Goal: Communication & Community: Answer question/provide support

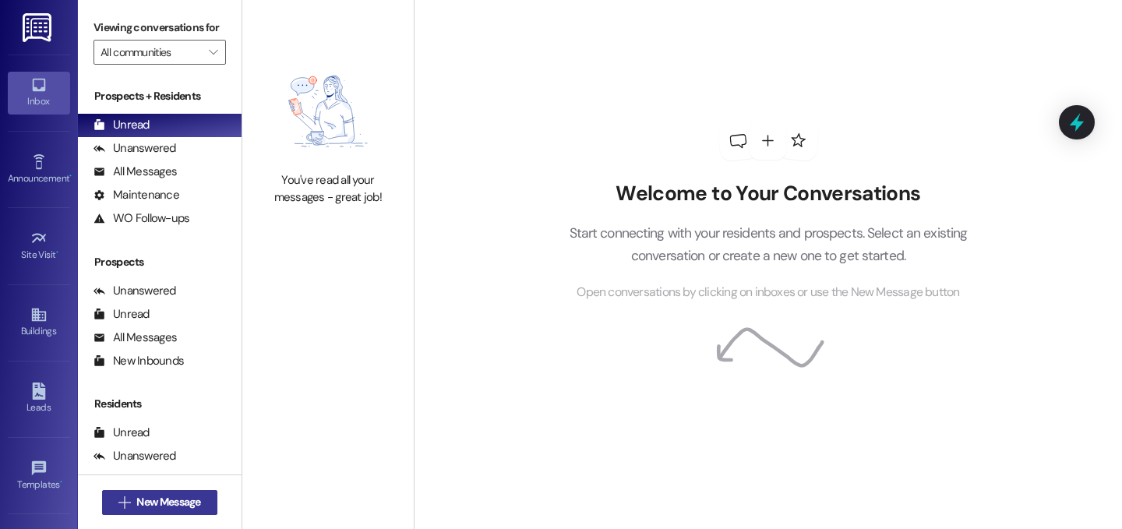
click at [194, 505] on span "New Message" at bounding box center [168, 502] width 64 height 16
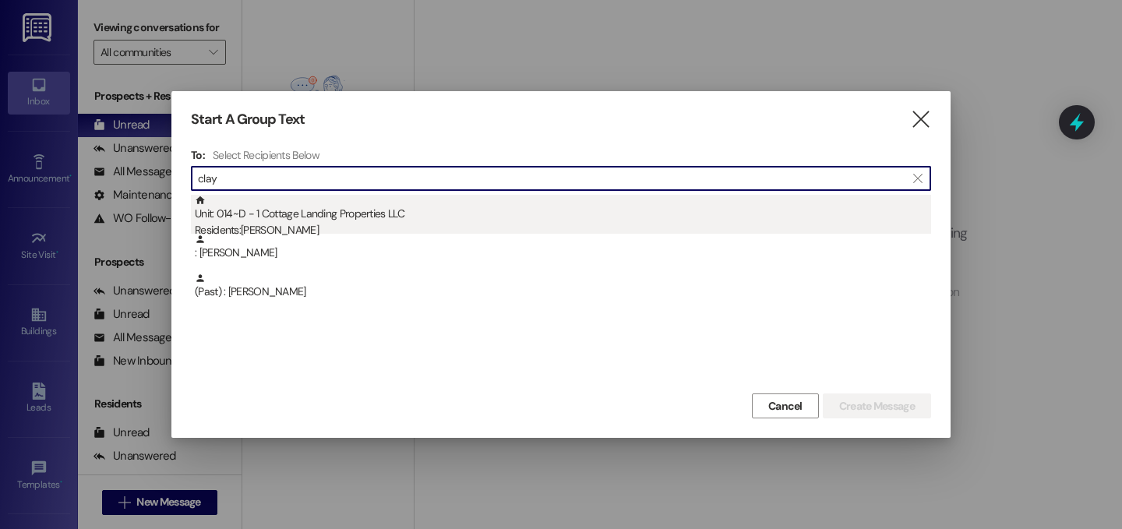
type input "clay"
click at [296, 216] on div "Unit: 014~D - 1 Cottage Landing Properties LLC Residents: [PERSON_NAME]" at bounding box center [563, 217] width 737 height 44
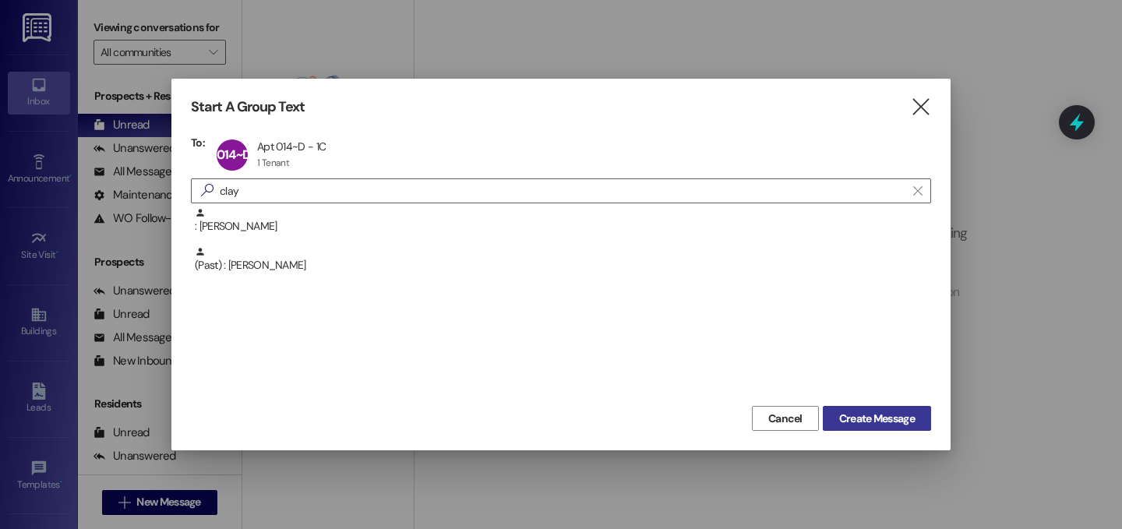
click at [904, 411] on span "Create Message" at bounding box center [877, 419] width 76 height 16
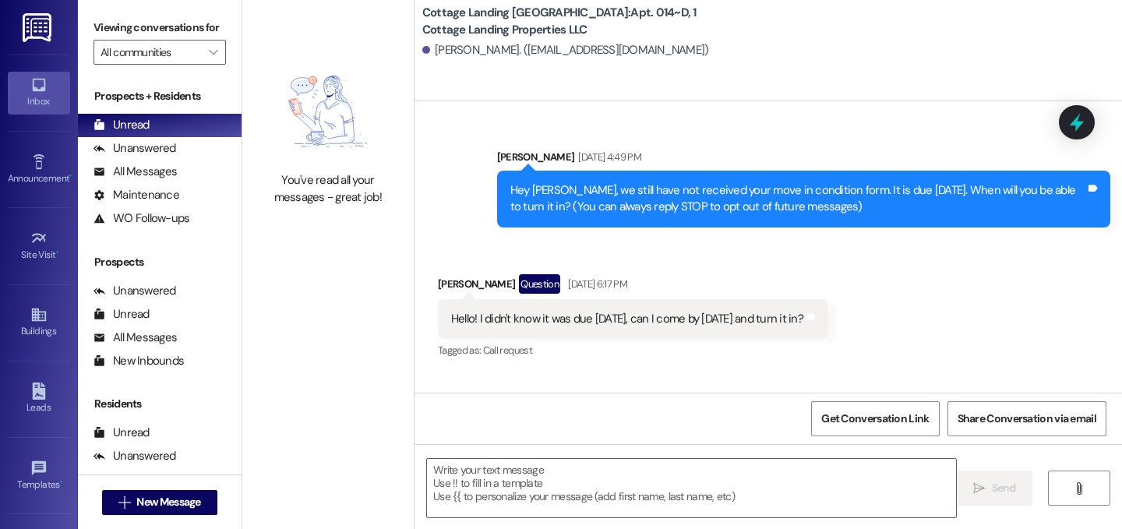
scroll to position [18888, 0]
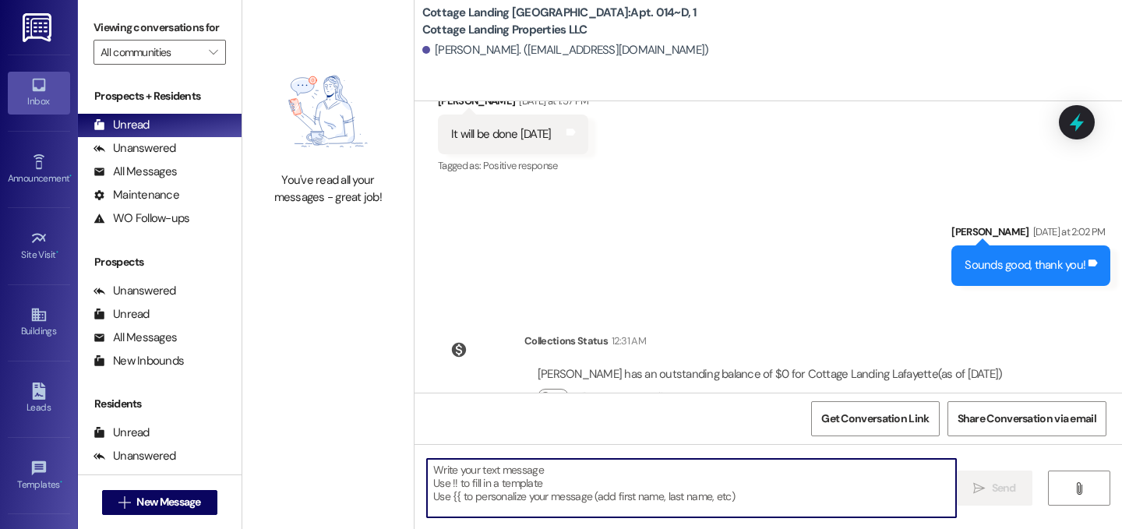
click at [537, 483] on textarea at bounding box center [691, 488] width 529 height 58
type textarea "!!"
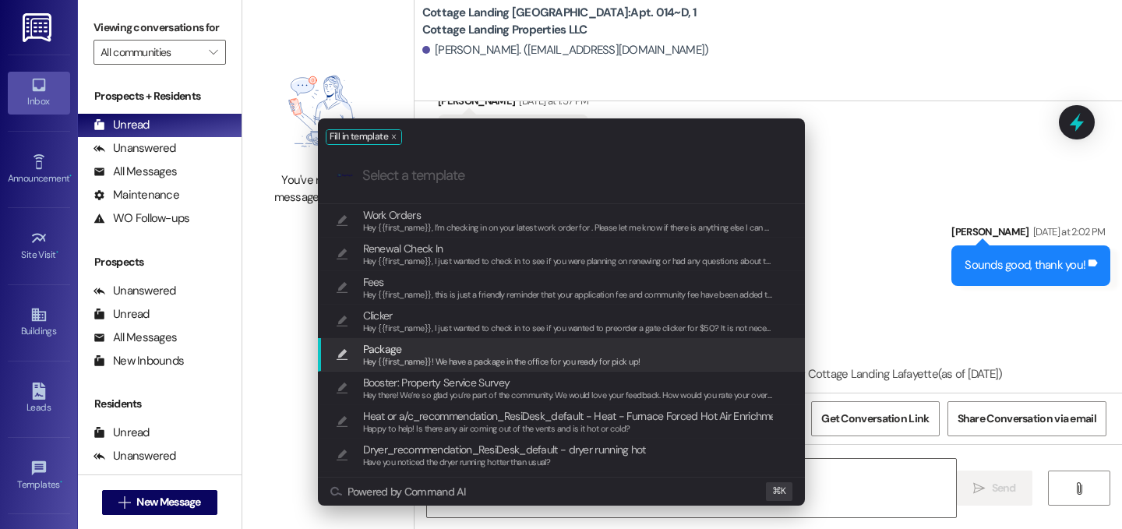
click at [454, 351] on span "Package" at bounding box center [501, 349] width 277 height 17
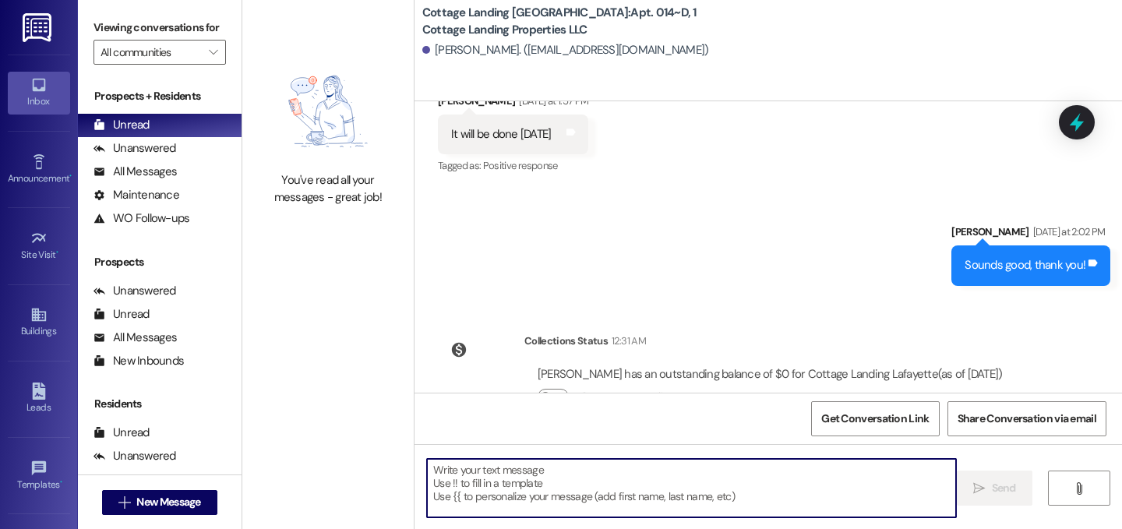
type textarea "Hey {{first_name}}! We have a package in the office for you ready for pick up!"
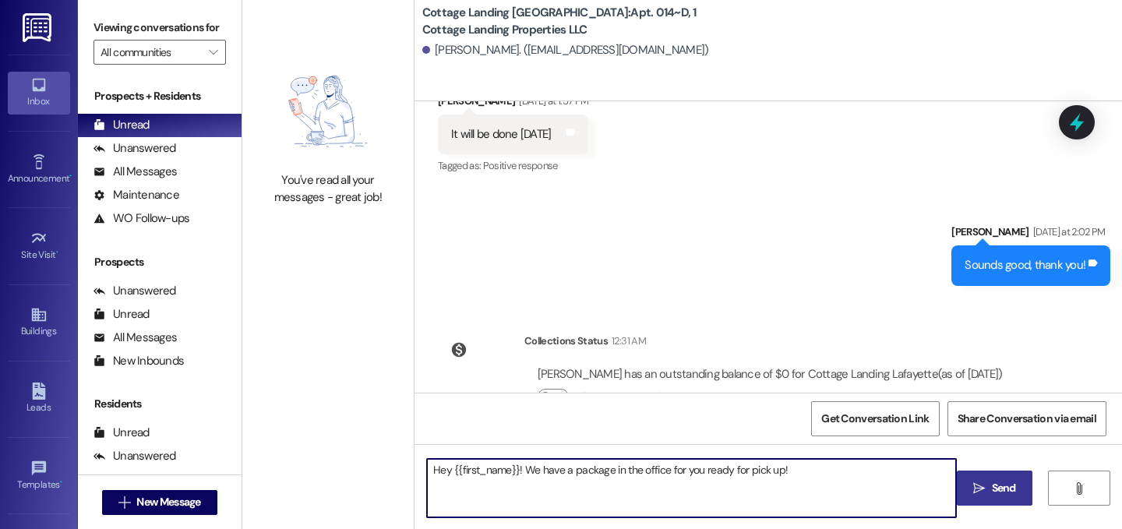
click at [996, 488] on span "Send" at bounding box center [1004, 488] width 24 height 16
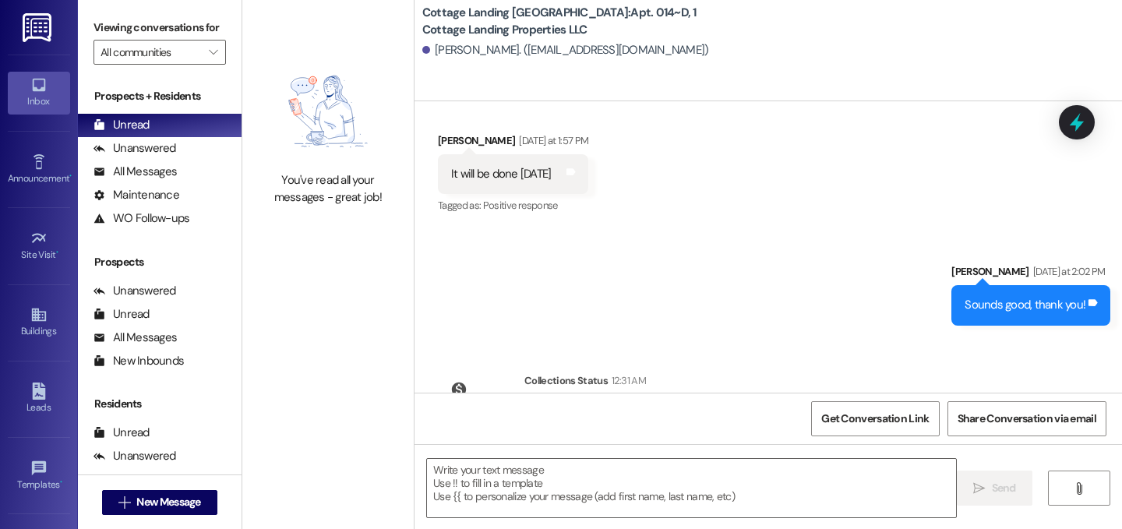
scroll to position [18997, 0]
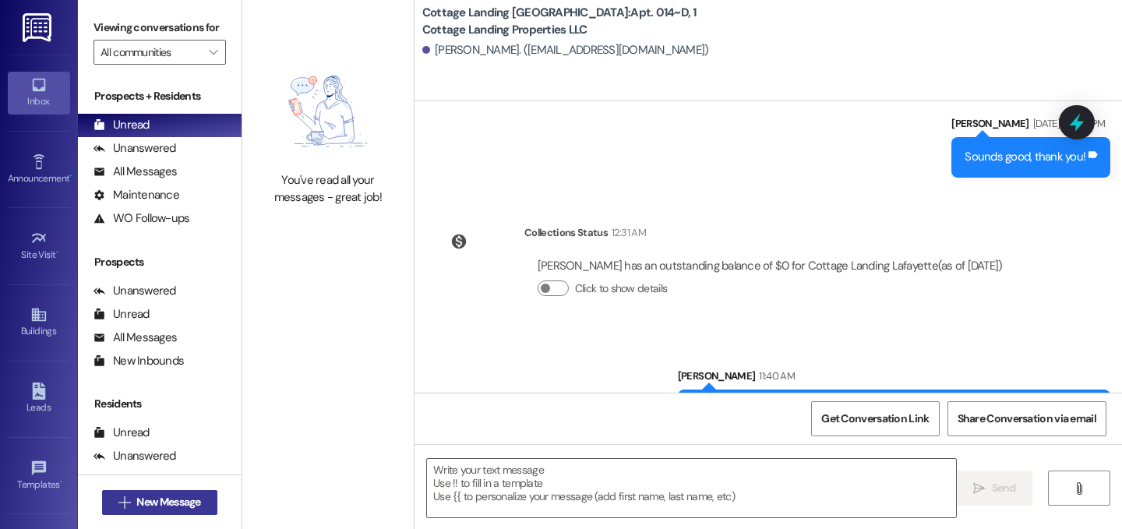
click at [147, 502] on span "New Message" at bounding box center [168, 502] width 64 height 16
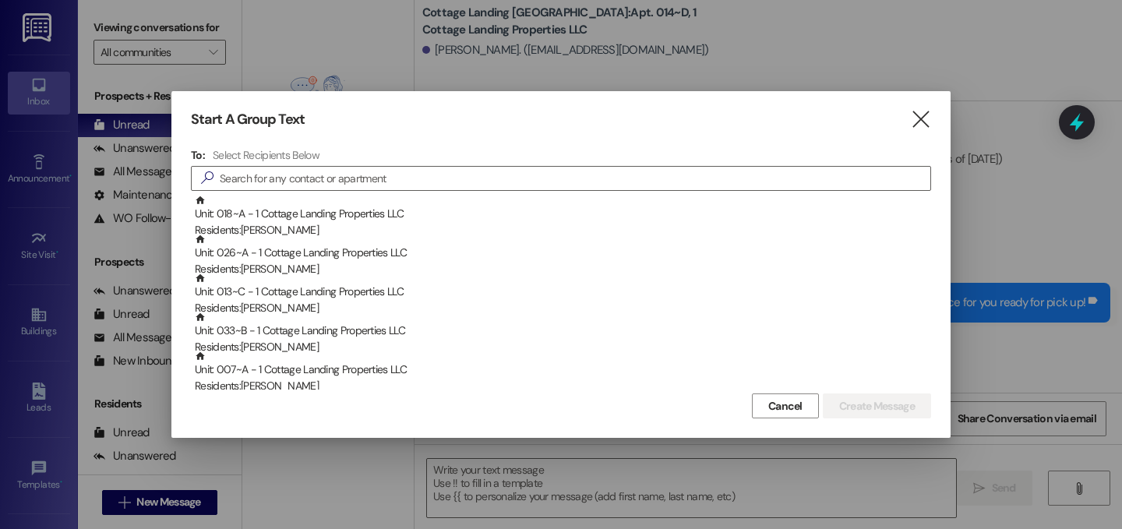
scroll to position [19105, 0]
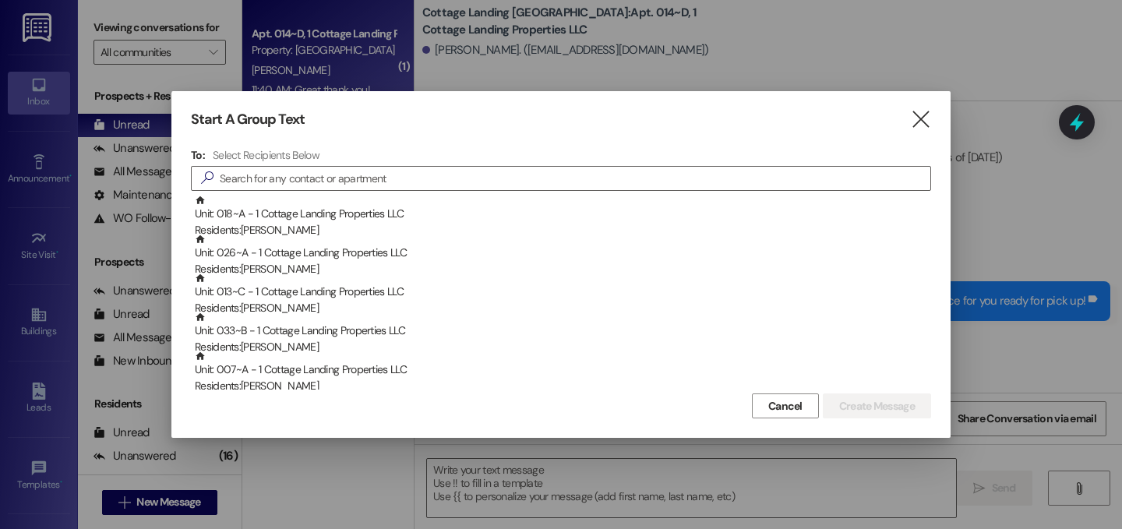
drag, startPoint x: 925, startPoint y: 121, endPoint x: 509, endPoint y: 2, distance: 432.7
click at [925, 121] on icon "" at bounding box center [920, 119] width 21 height 16
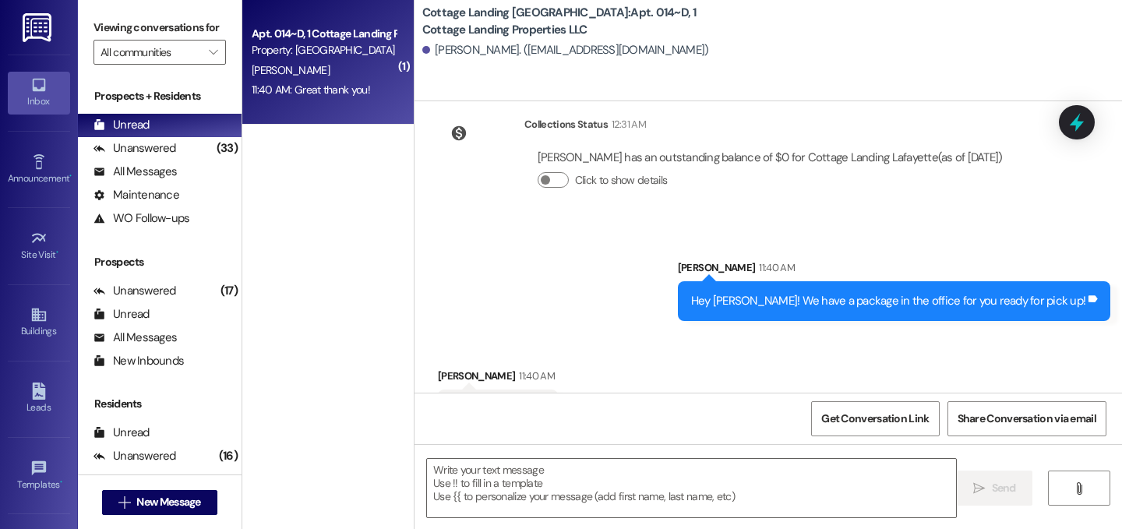
scroll to position [19106, 0]
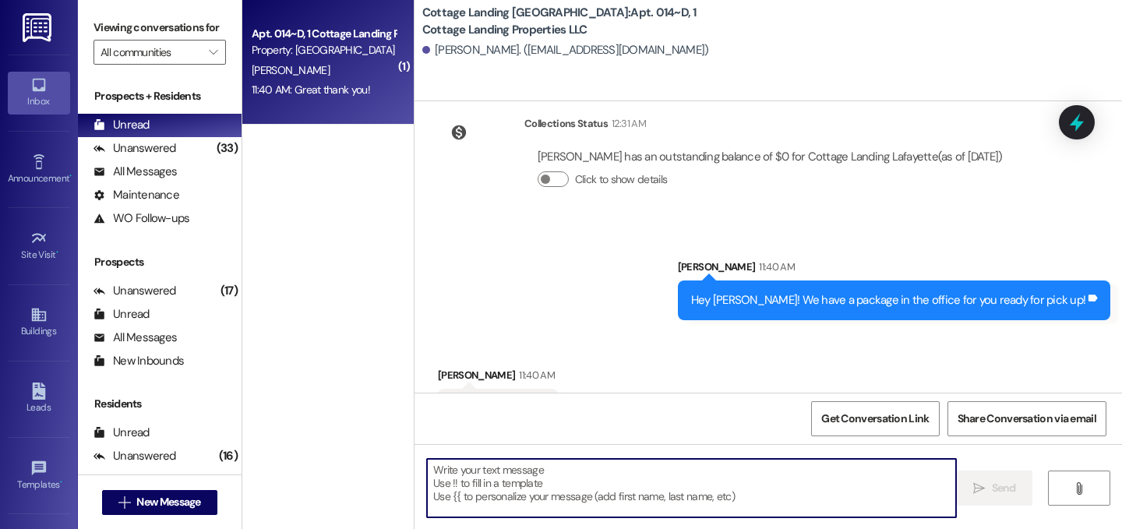
click at [600, 461] on textarea at bounding box center [691, 488] width 529 height 58
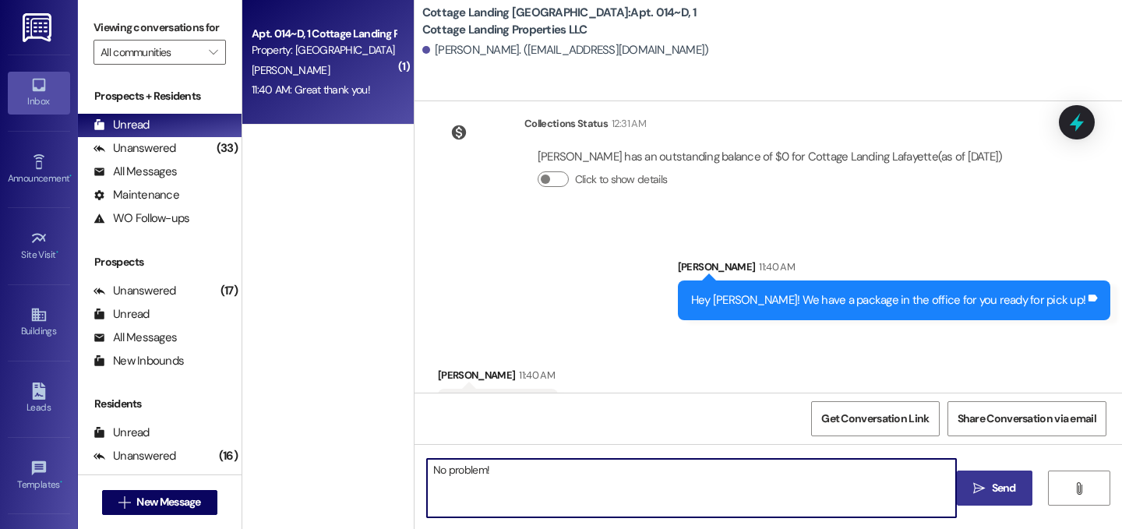
type textarea "No problem!"
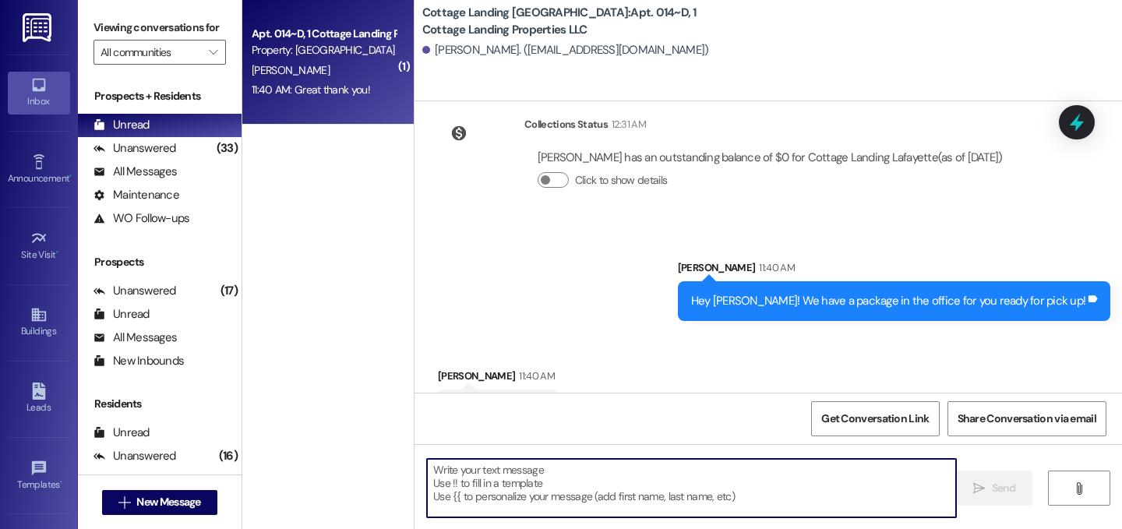
scroll to position [19214, 0]
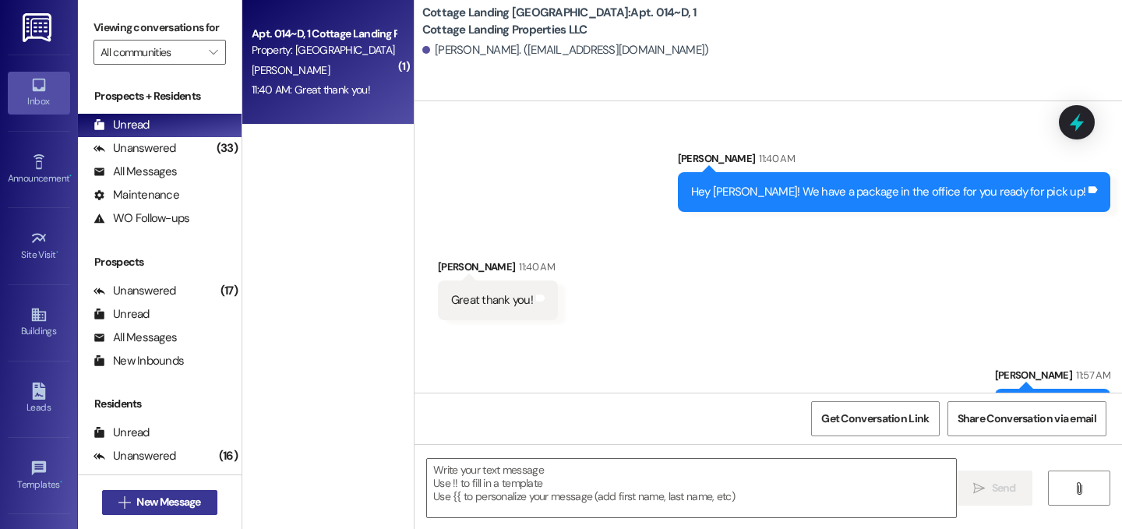
click at [187, 494] on span "New Message" at bounding box center [168, 502] width 64 height 16
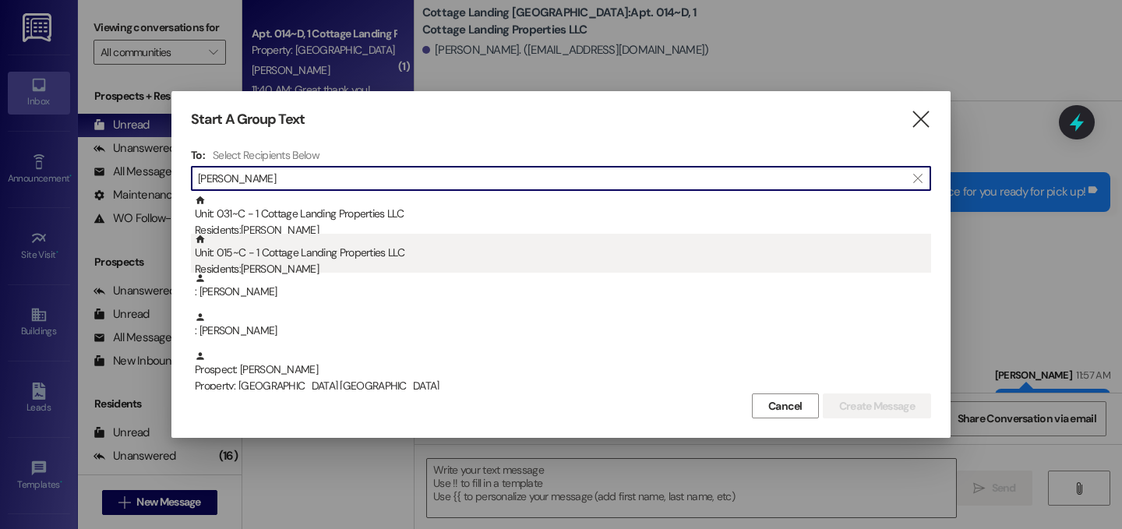
type input "hudson"
click at [306, 263] on div "Residents: Rebekah Hudson" at bounding box center [563, 269] width 737 height 16
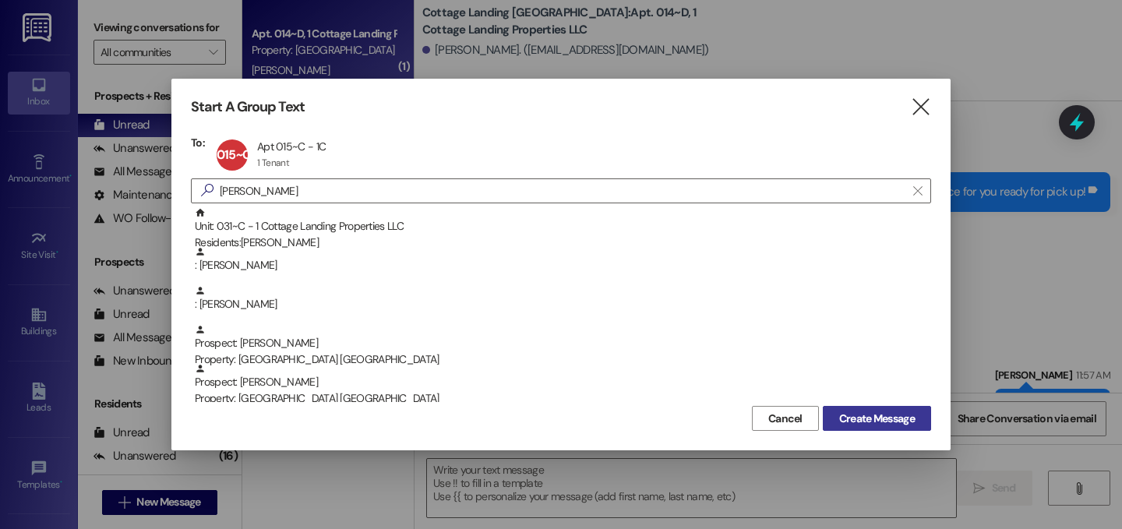
click at [895, 421] on span "Create Message" at bounding box center [877, 419] width 76 height 16
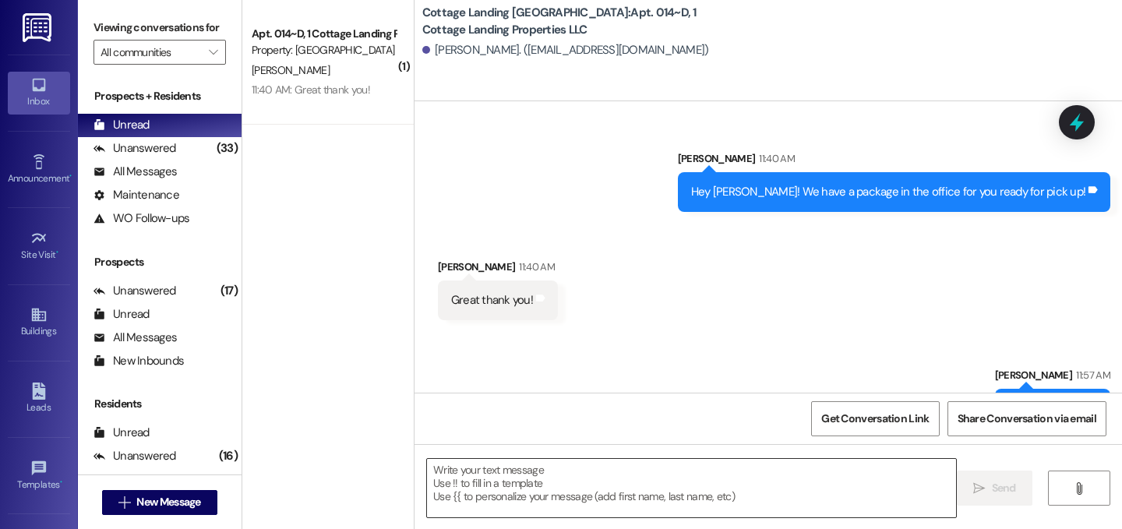
click at [574, 498] on textarea at bounding box center [691, 488] width 529 height 58
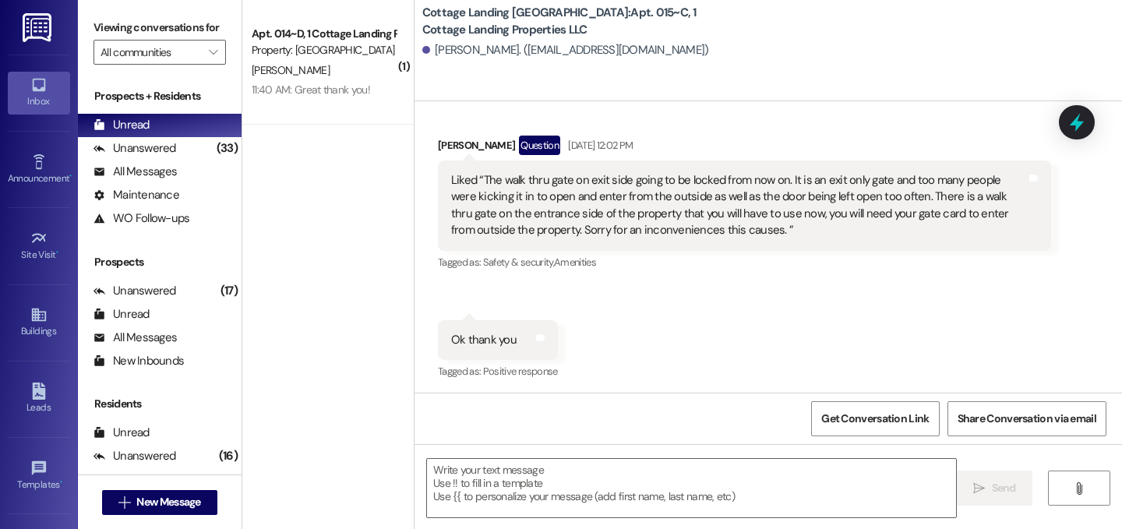
scroll to position [1553, 0]
click at [415, 496] on div " Send " at bounding box center [769, 502] width 708 height 117
click at [428, 478] on textarea at bounding box center [691, 488] width 529 height 58
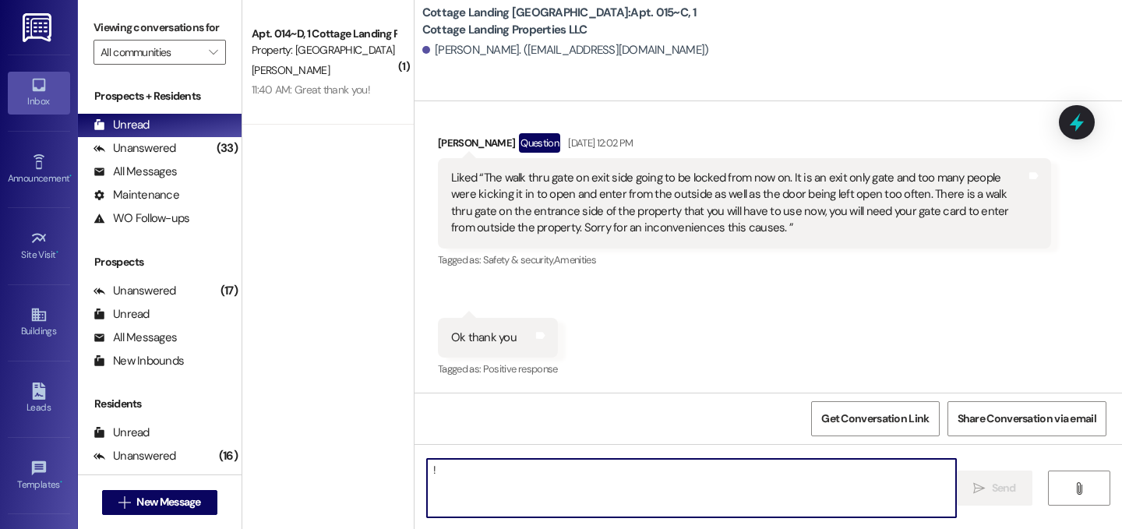
type textarea "!!"
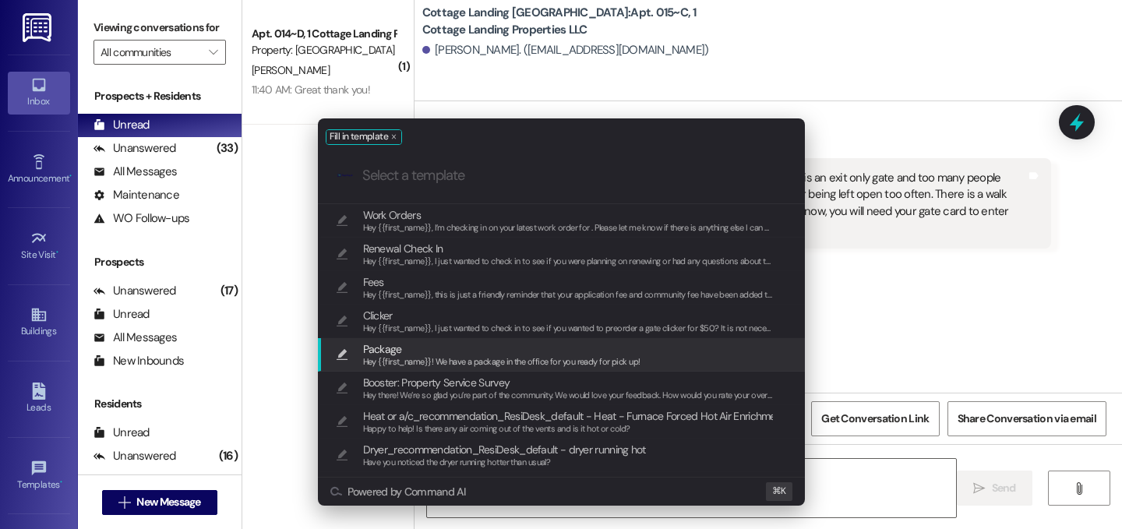
click at [444, 357] on span "Hey {{first_name}}! We have a package in the office for you ready for pick up!" at bounding box center [501, 361] width 277 height 11
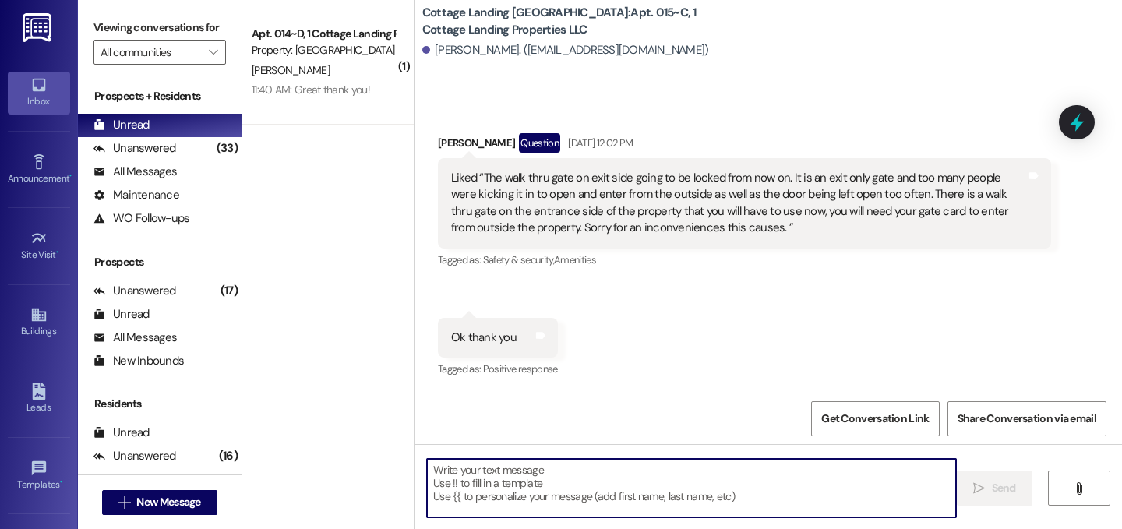
type textarea "Hey {{first_name}}! We have a package in the office for you ready for pick up!"
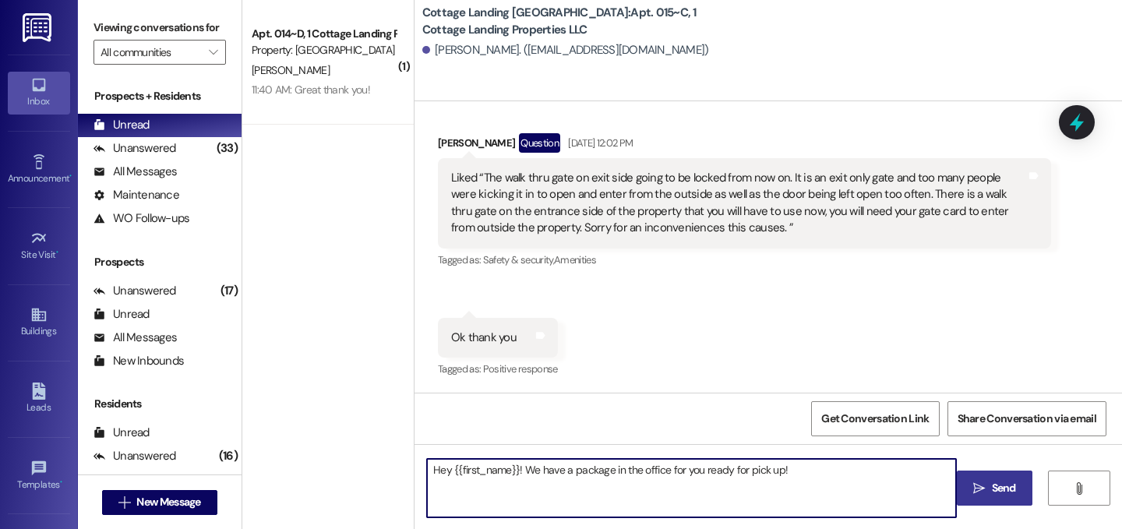
click at [1005, 496] on span "Send" at bounding box center [1004, 488] width 24 height 16
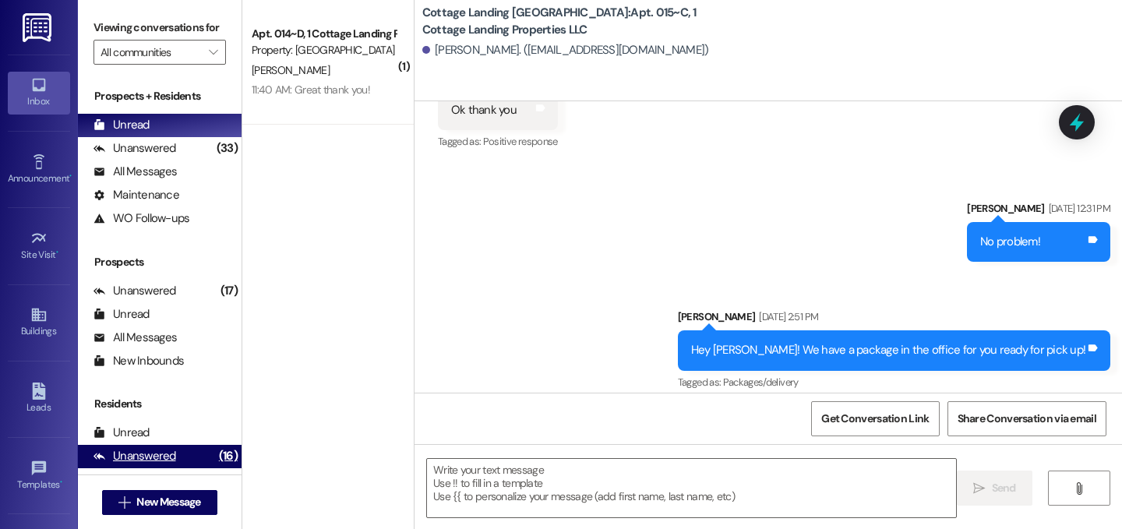
scroll to position [1794, 0]
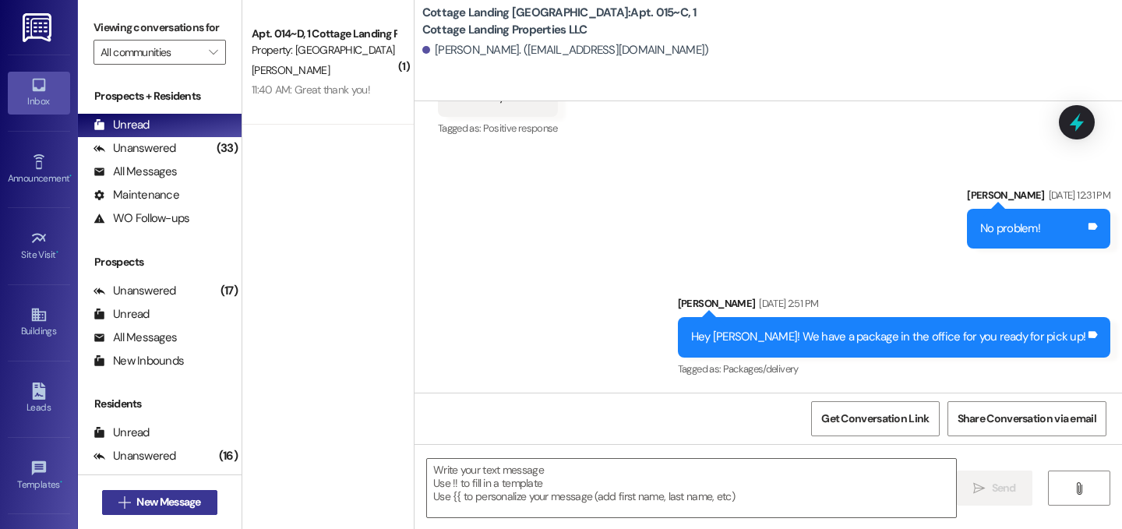
click at [176, 503] on span "New Message" at bounding box center [168, 502] width 64 height 16
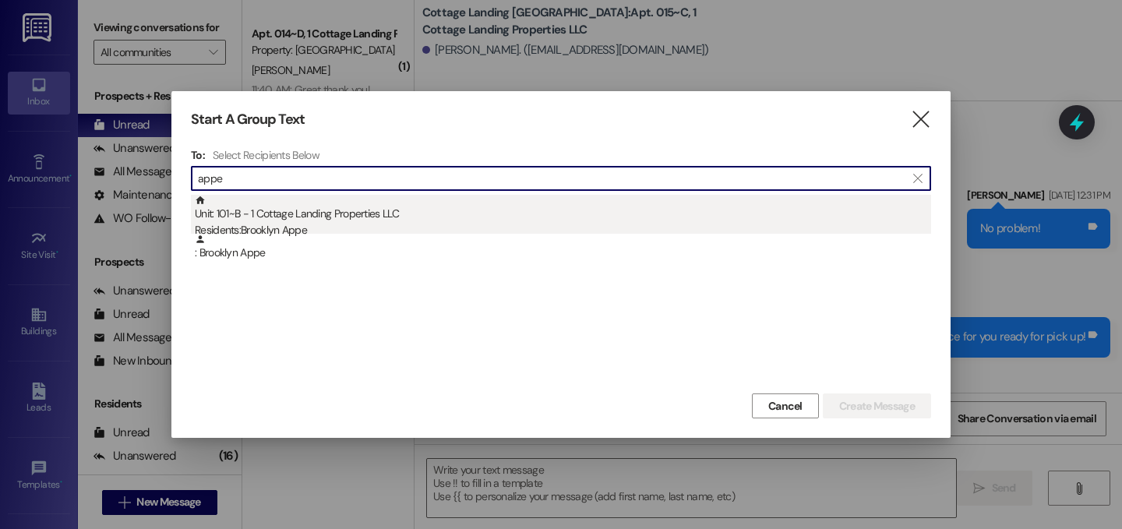
type input "appe"
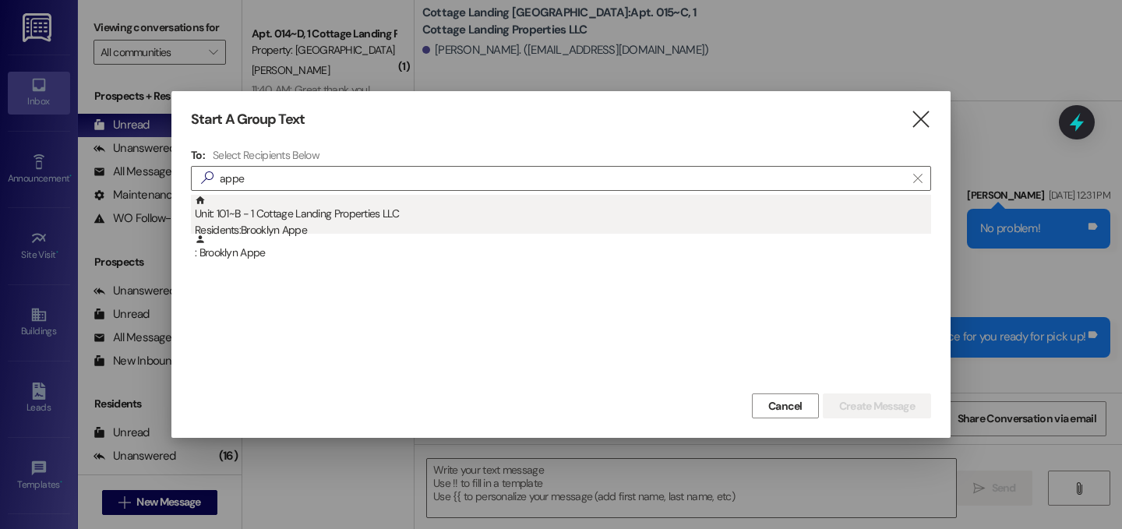
click at [306, 219] on div "Unit: 101~B - 1 Cottage Landing Properties LLC Residents: Brooklyn Appe" at bounding box center [563, 217] width 737 height 44
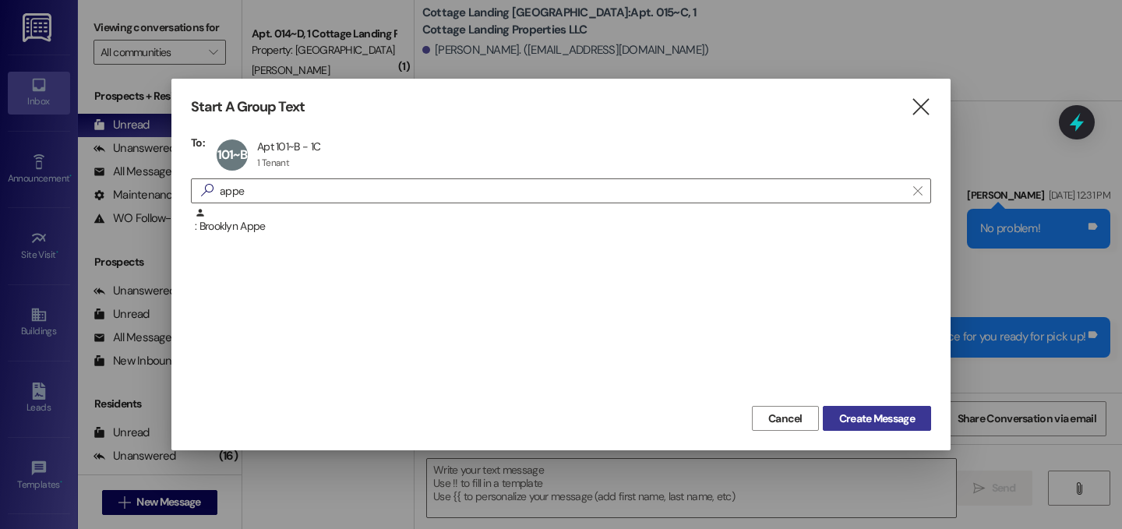
click at [874, 422] on span "Create Message" at bounding box center [877, 419] width 76 height 16
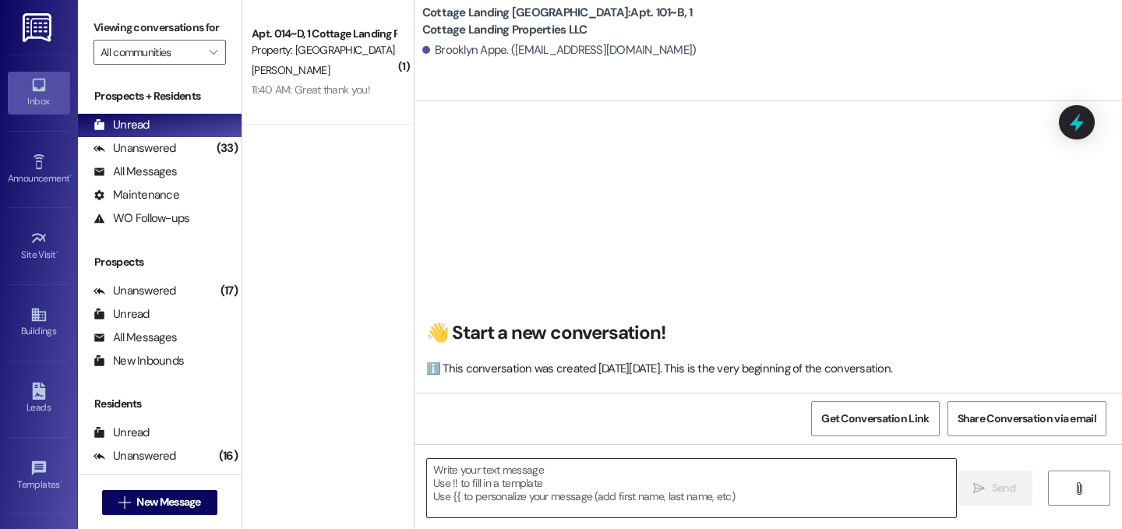
click at [560, 504] on textarea at bounding box center [691, 488] width 529 height 58
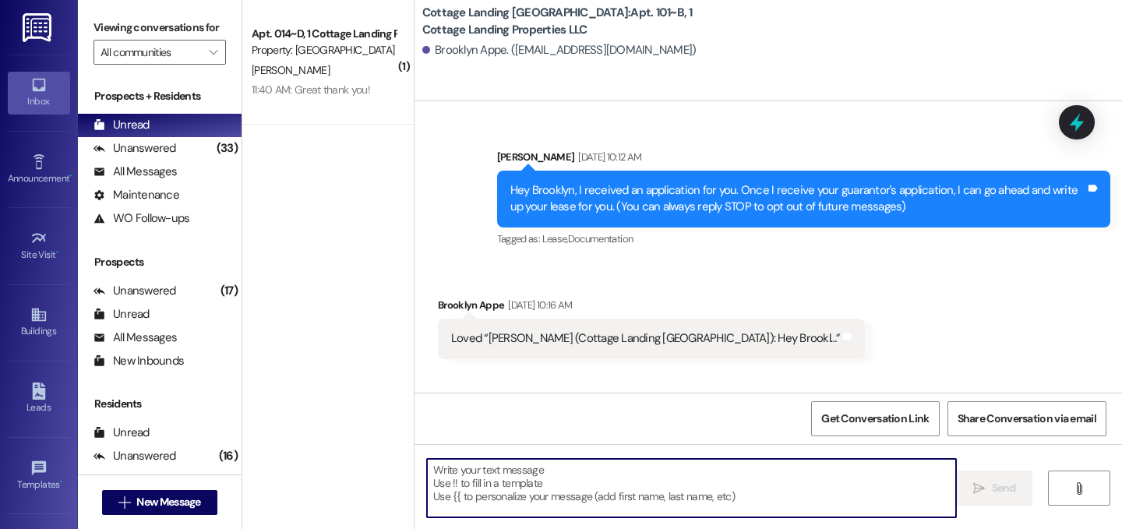
scroll to position [42224, 0]
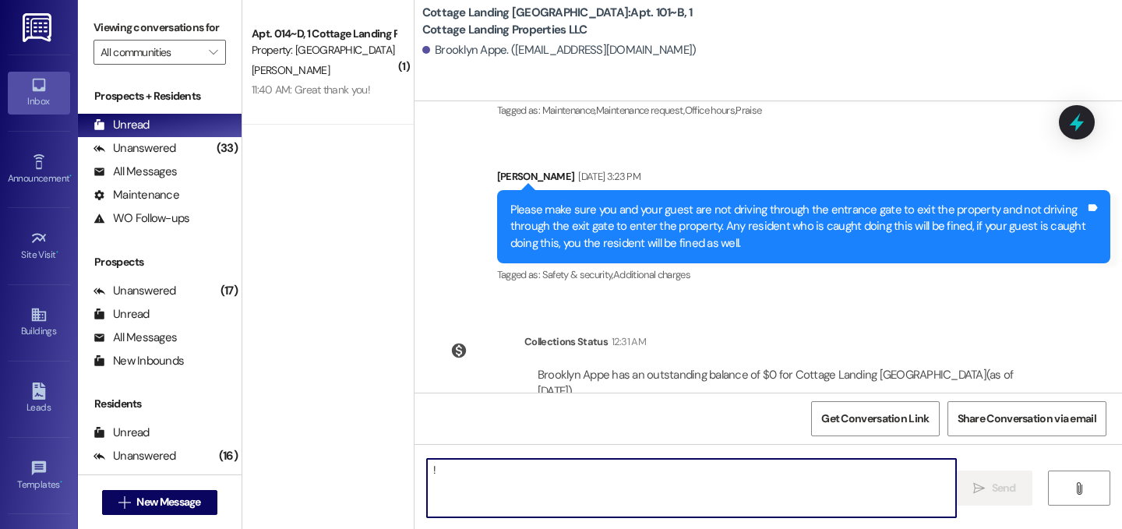
type textarea "!!"
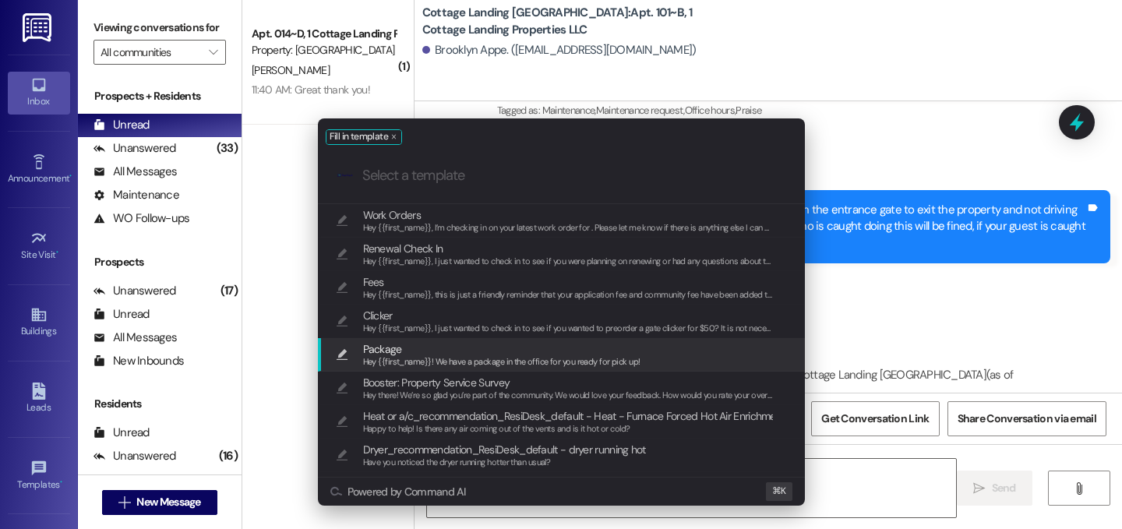
click at [421, 349] on span "Package" at bounding box center [501, 349] width 277 height 17
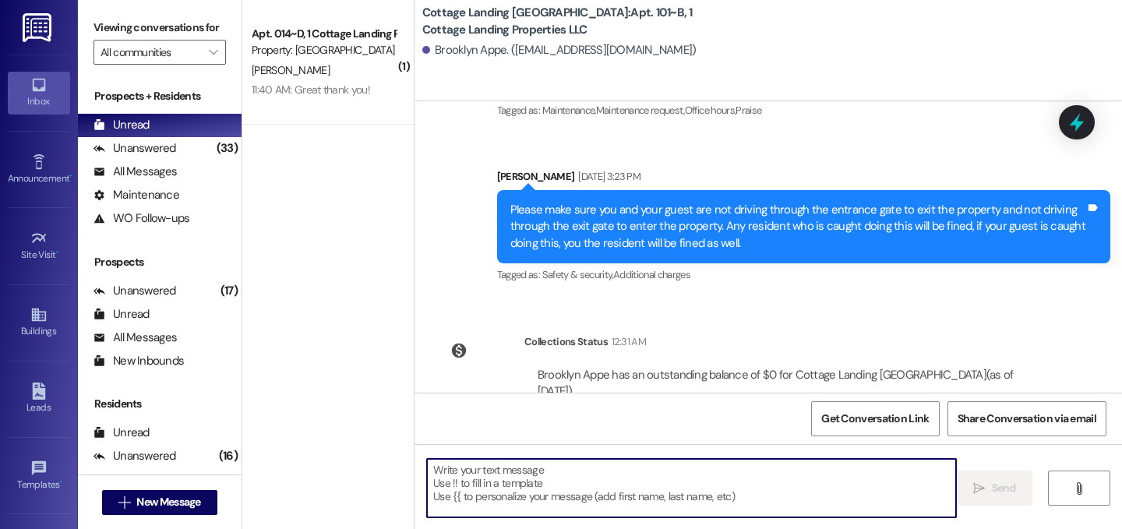
type textarea "Hey {{first_name}}! We have a package in the office for you ready for pick up!"
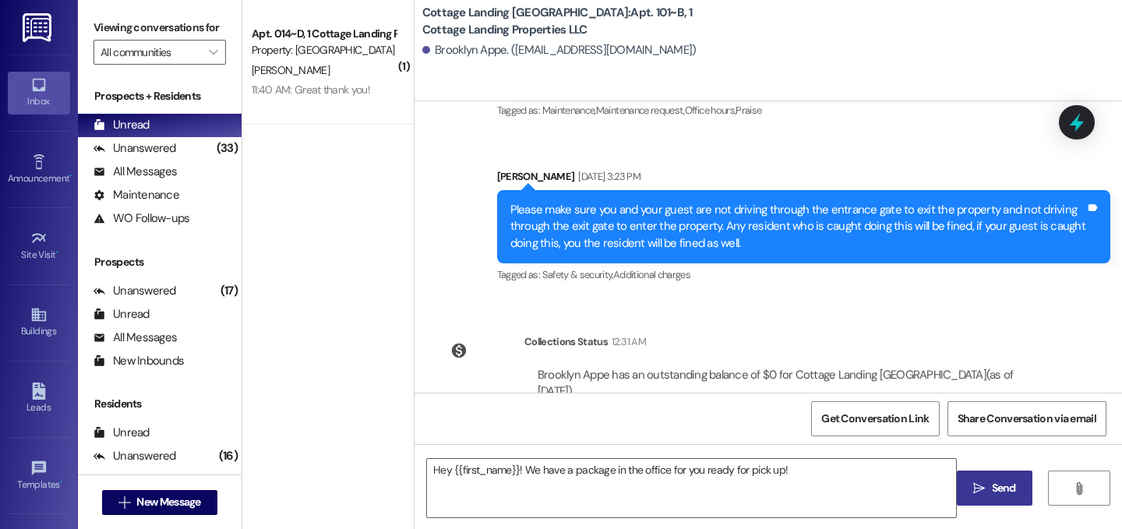
click at [1016, 504] on button " Send" at bounding box center [995, 488] width 76 height 35
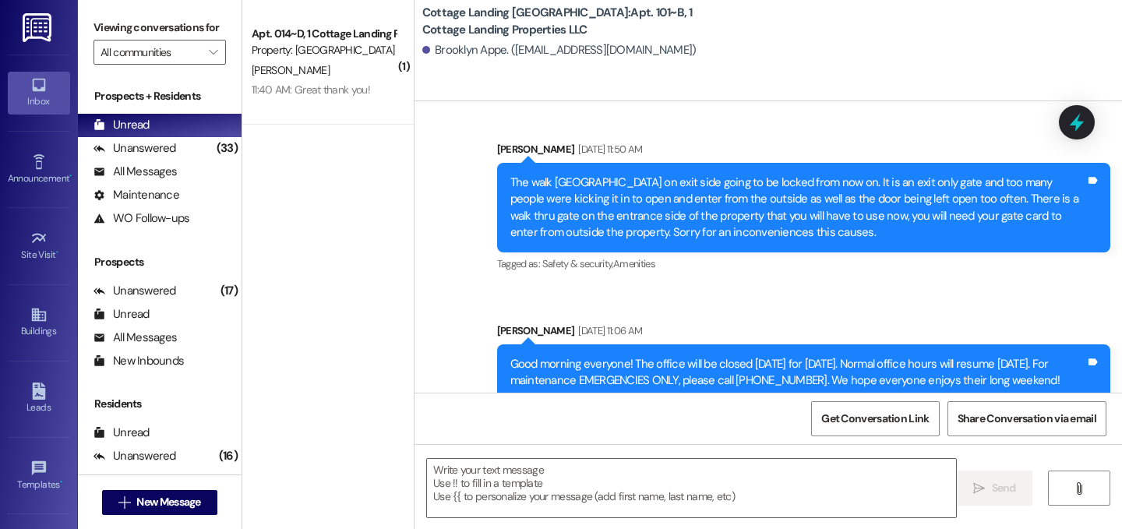
scroll to position [42333, 0]
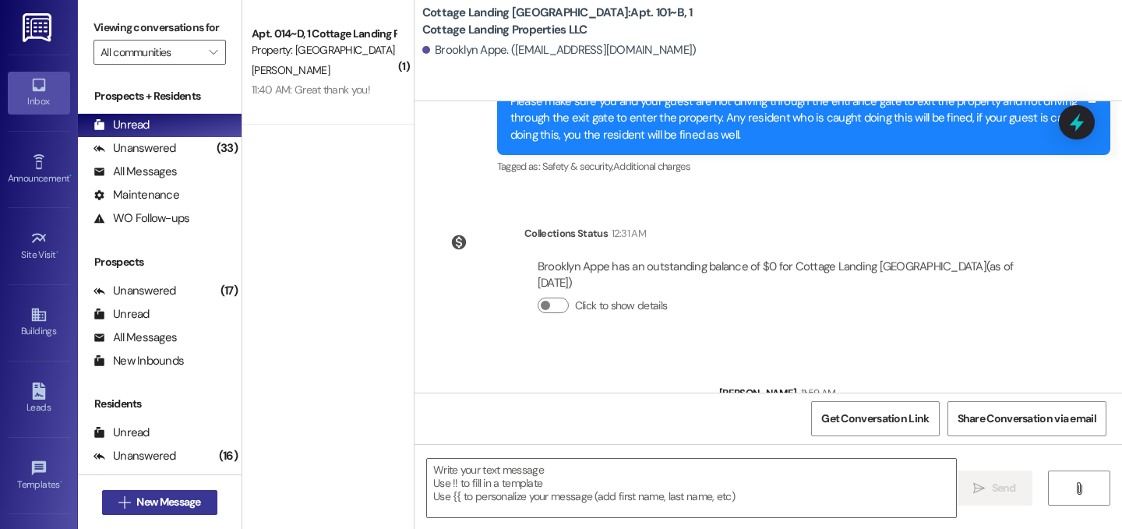
click at [174, 503] on span "New Message" at bounding box center [168, 502] width 64 height 16
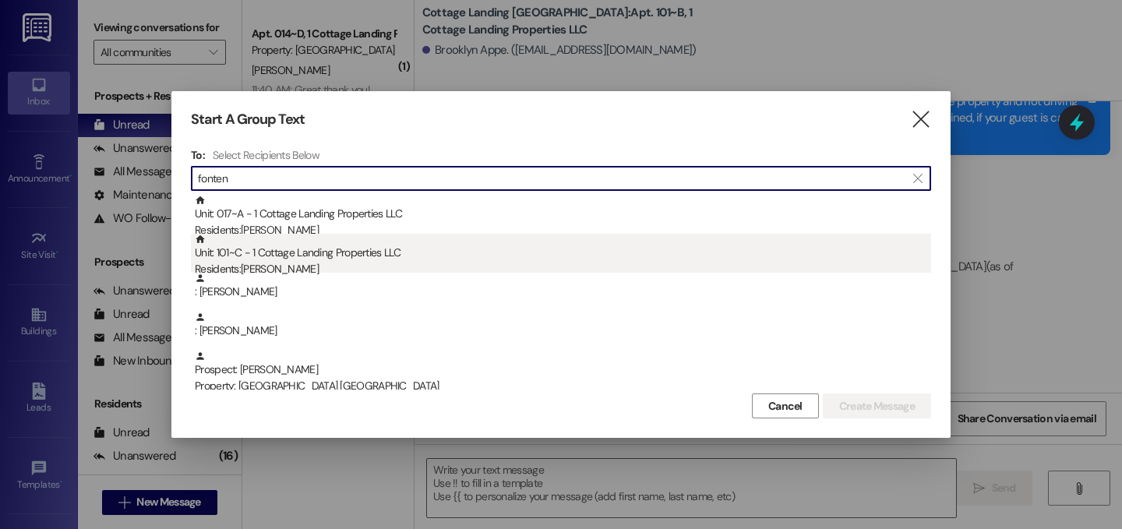
type input "fonten"
click at [252, 256] on div "Unit: 101~C - 1 Cottage Landing Properties LLC Residents: Ava Fontenot" at bounding box center [563, 256] width 737 height 44
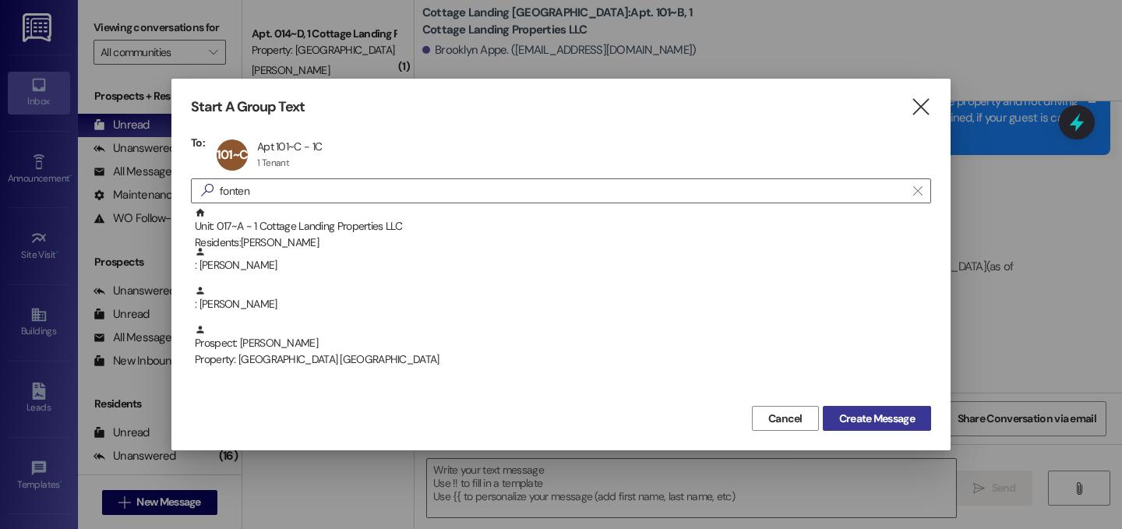
click at [872, 406] on button "Create Message" at bounding box center [877, 418] width 108 height 25
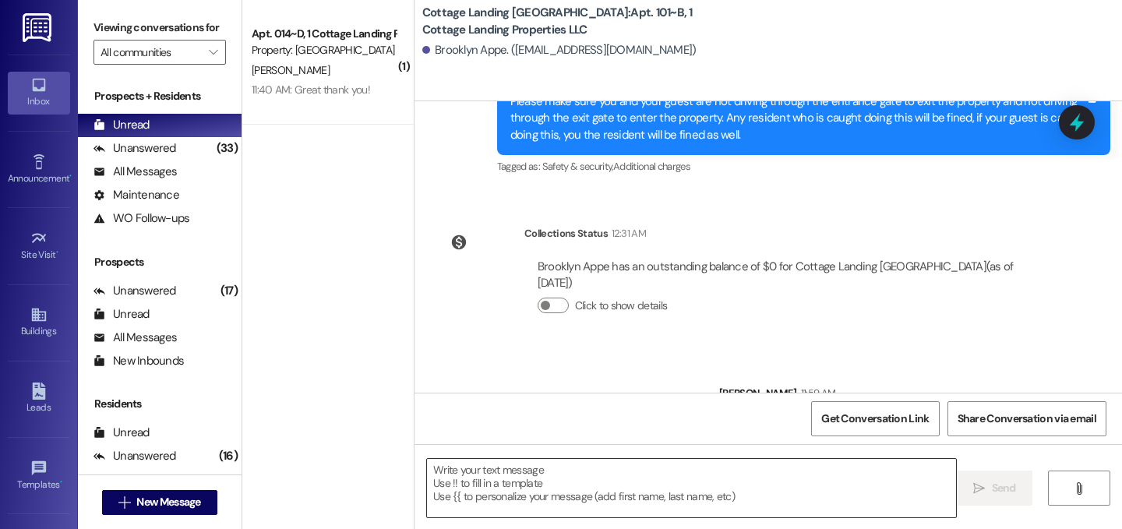
click at [671, 477] on textarea at bounding box center [691, 488] width 529 height 58
type textarea "!!"
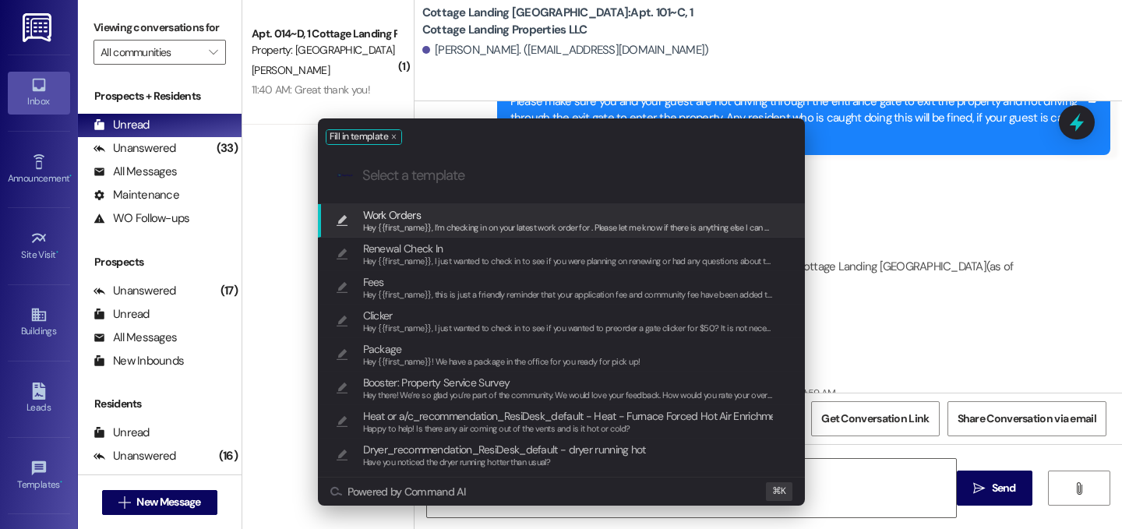
click at [556, 352] on span "Package" at bounding box center [501, 349] width 277 height 17
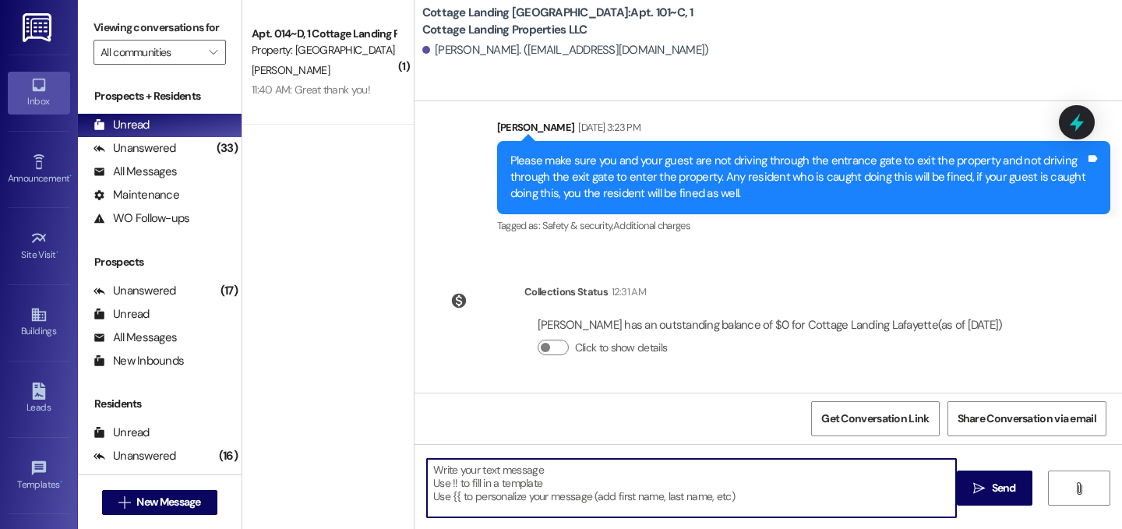
scroll to position [24988, 0]
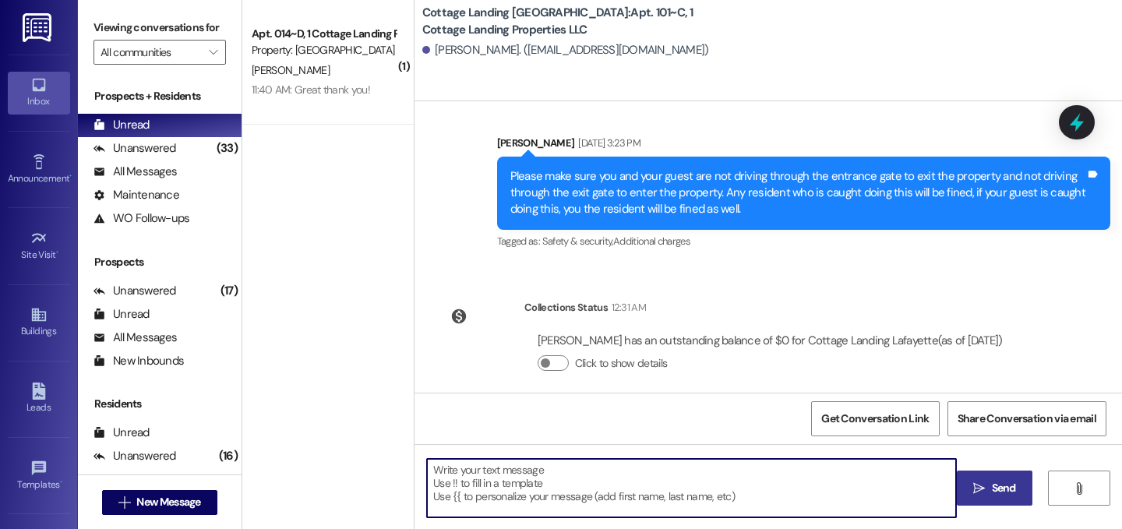
type textarea "Hey {{first_name}}! We have a package in the office for you ready for pick up!"
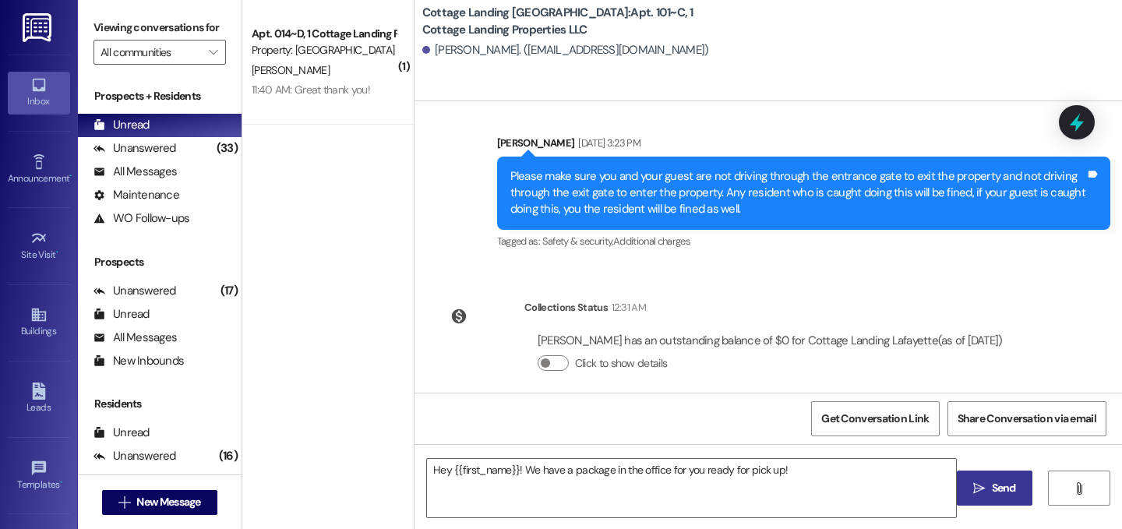
click at [1002, 493] on span "Send" at bounding box center [1004, 488] width 24 height 16
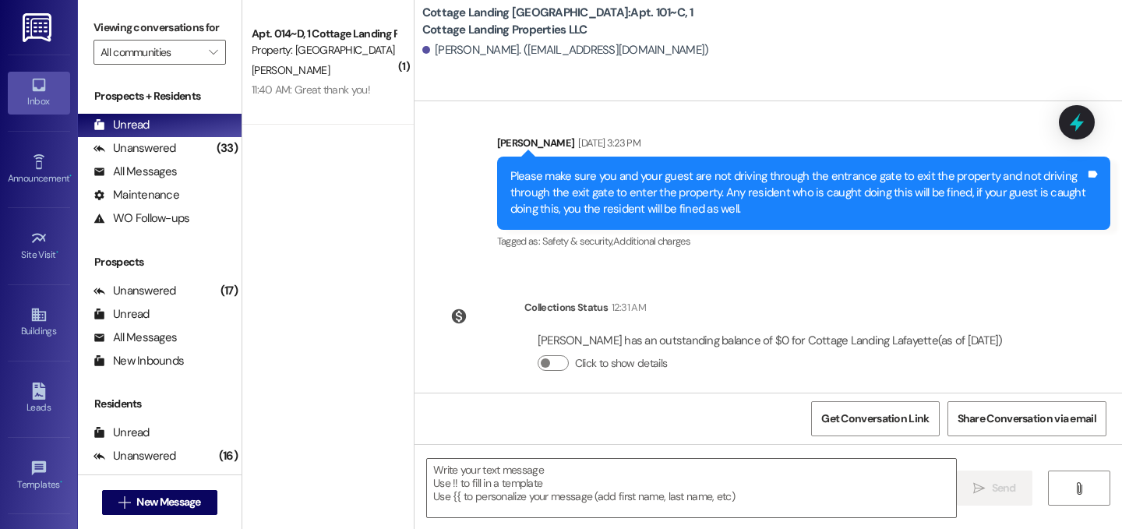
scroll to position [25097, 0]
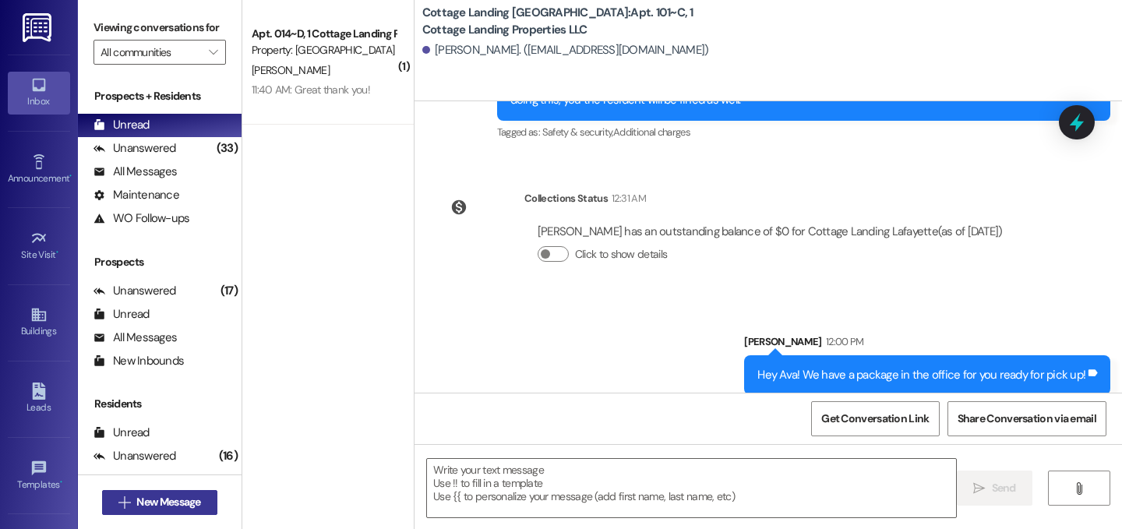
click at [171, 499] on span "New Message" at bounding box center [168, 502] width 64 height 16
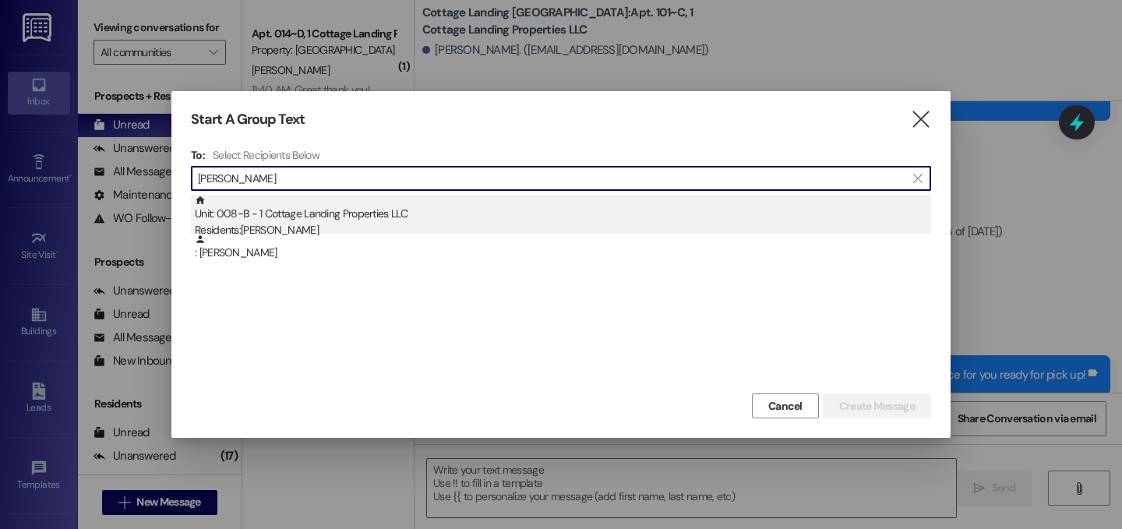
type input "thad"
click at [338, 214] on div "Unit: 008~B - 1 Cottage Landing Properties LLC Residents: Thaddeus Bobo" at bounding box center [563, 217] width 737 height 44
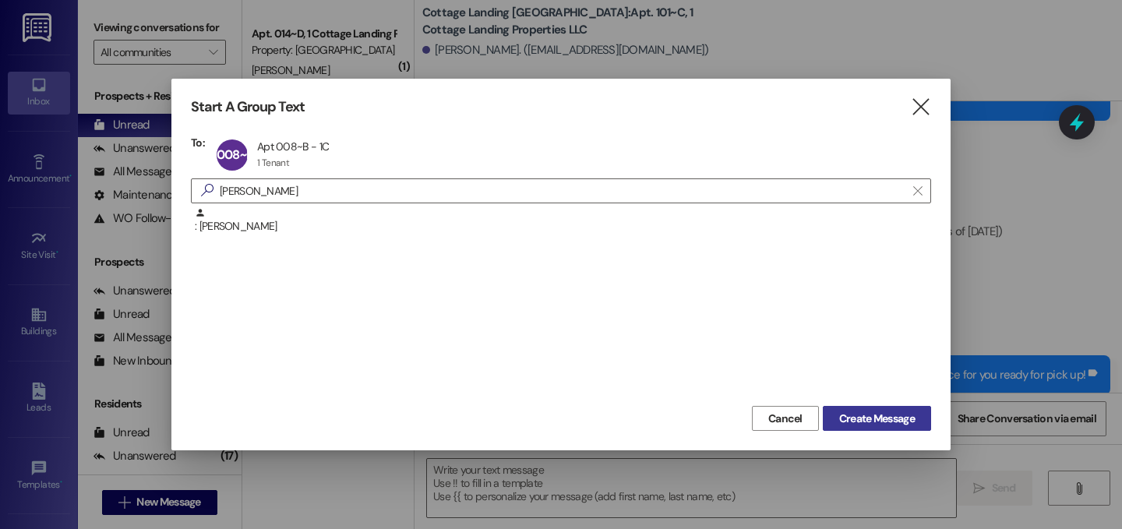
click at [863, 415] on span "Create Message" at bounding box center [877, 419] width 76 height 16
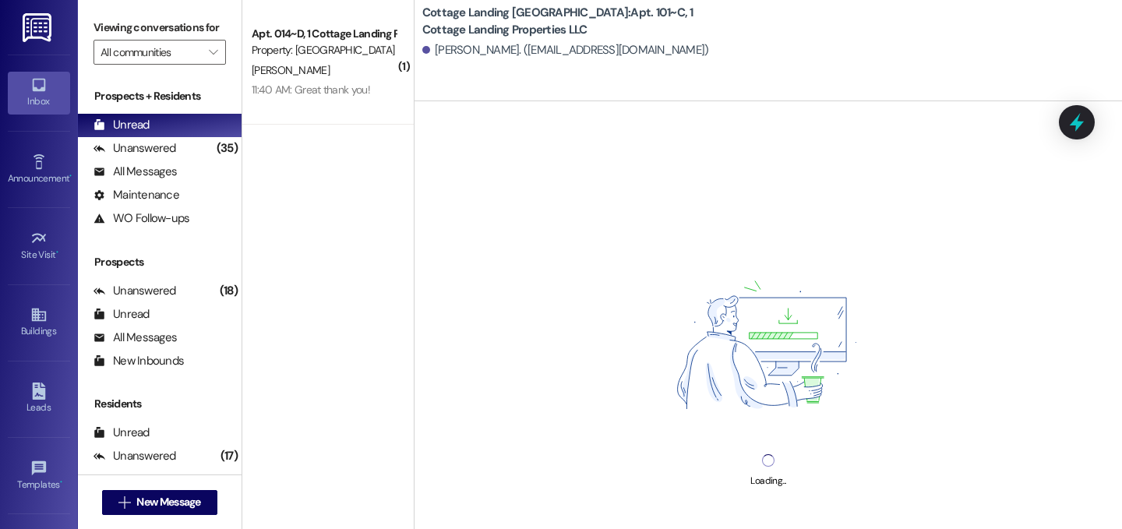
click at [589, 479] on div "Loading..." at bounding box center [769, 365] width 708 height 529
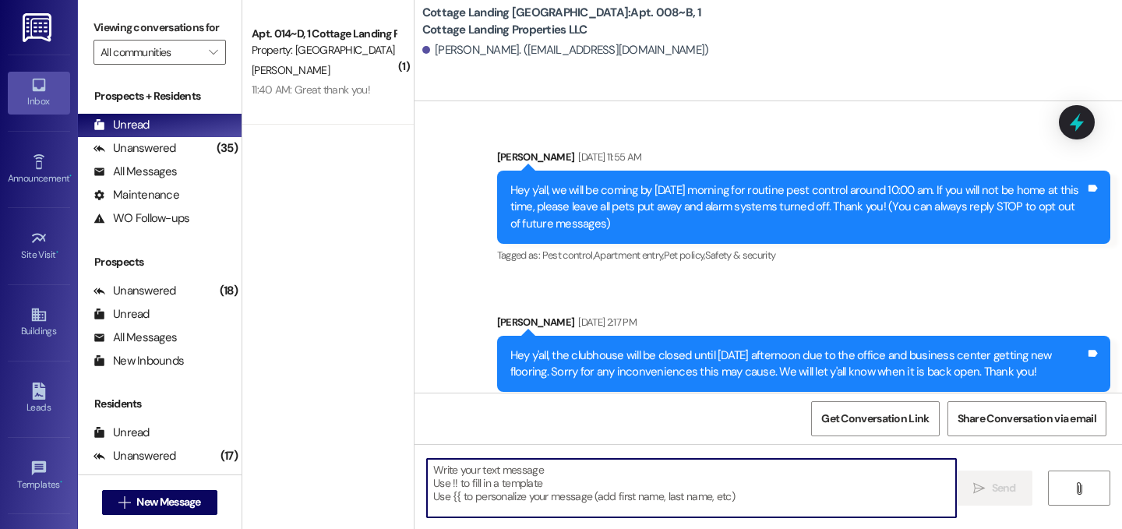
scroll to position [14201, 0]
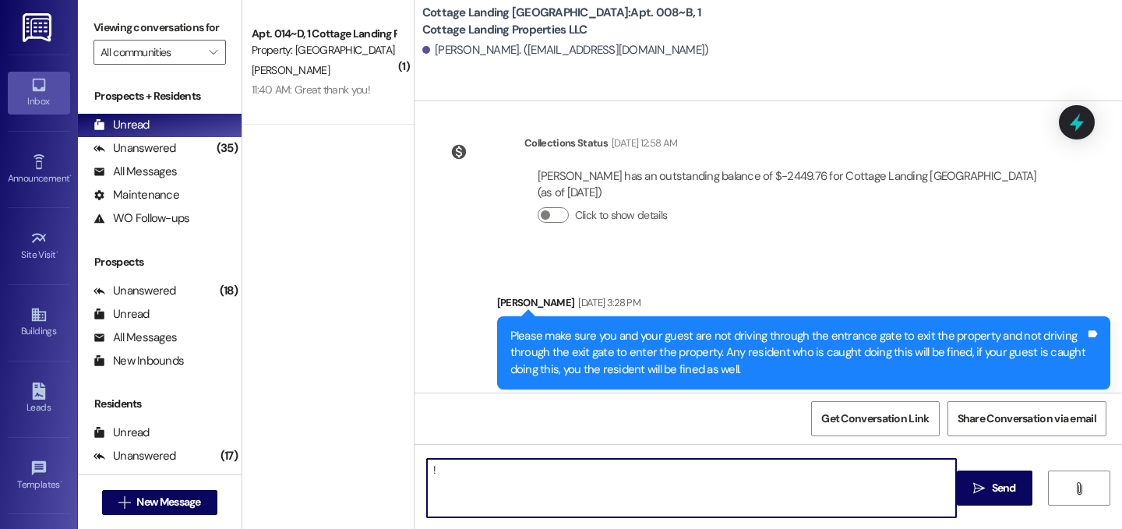
type textarea "!!"
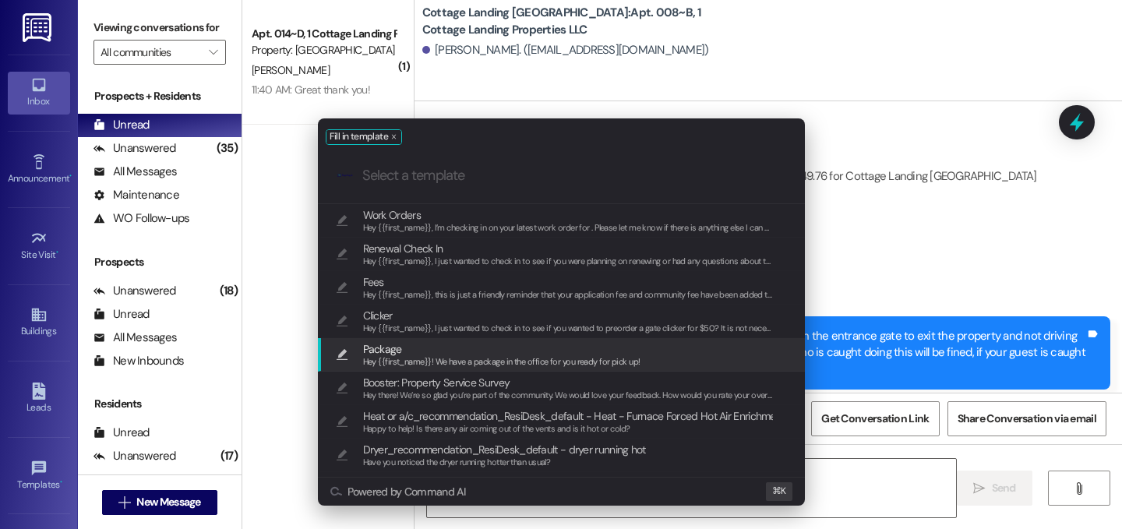
click at [472, 355] on div "Hey {{first_name}}! We have a package in the office for you ready for pick up!" at bounding box center [501, 362] width 277 height 14
type textarea "Hey {{first_name}}! We have a package in the office for you ready for pick up!"
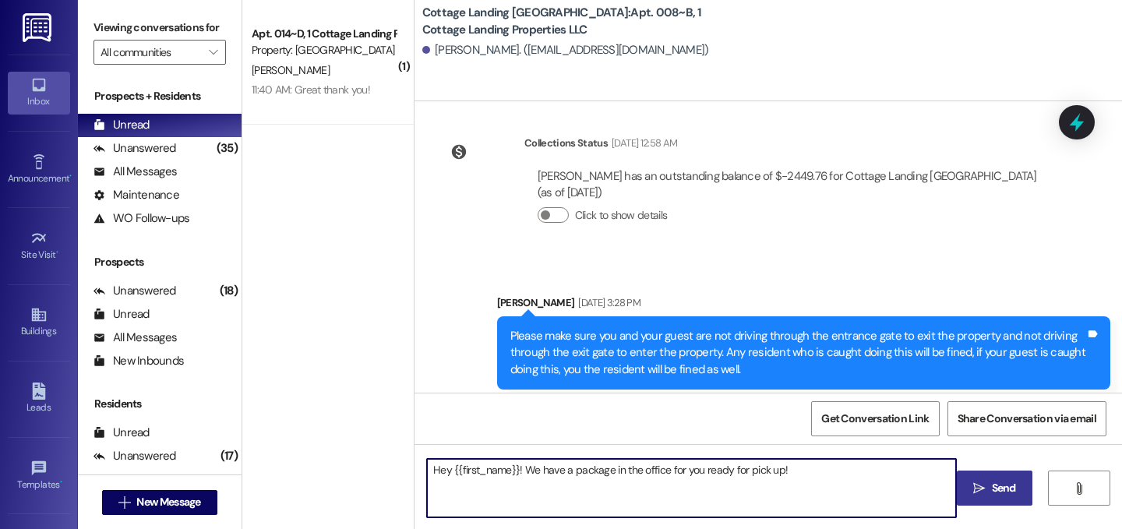
click at [992, 486] on span "Send" at bounding box center [1004, 488] width 24 height 16
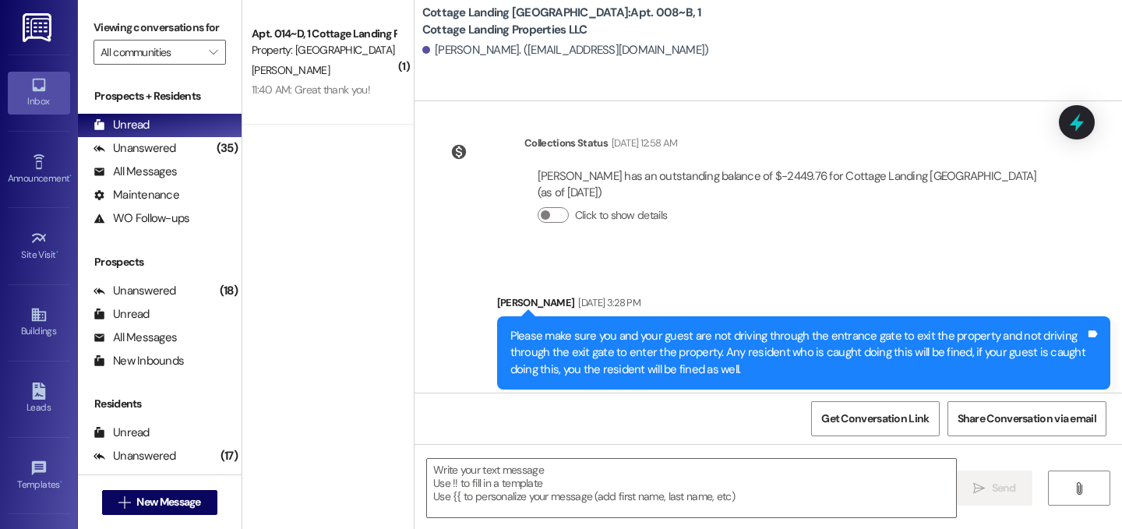
scroll to position [14309, 0]
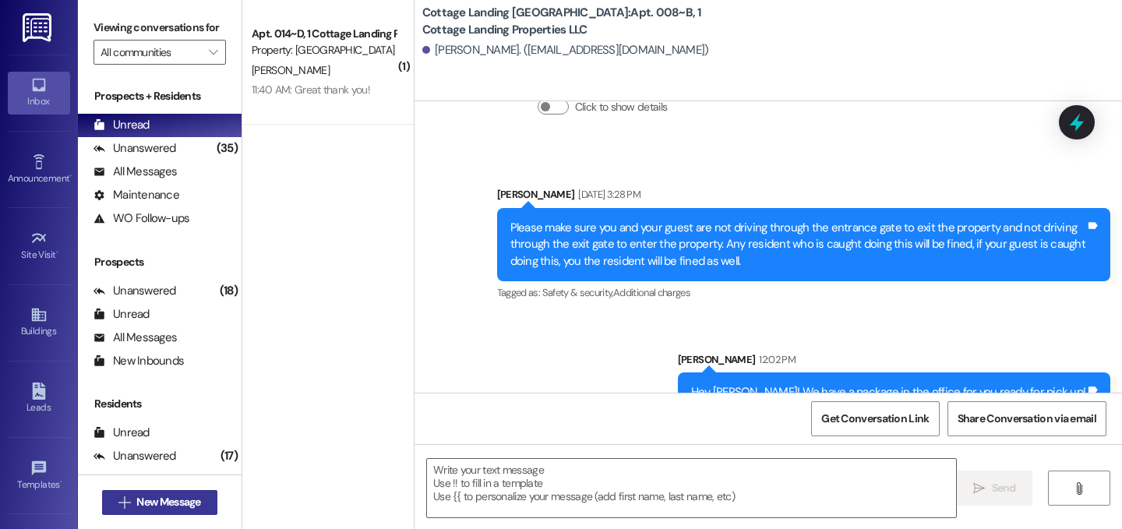
click at [181, 494] on span "New Message" at bounding box center [168, 502] width 64 height 16
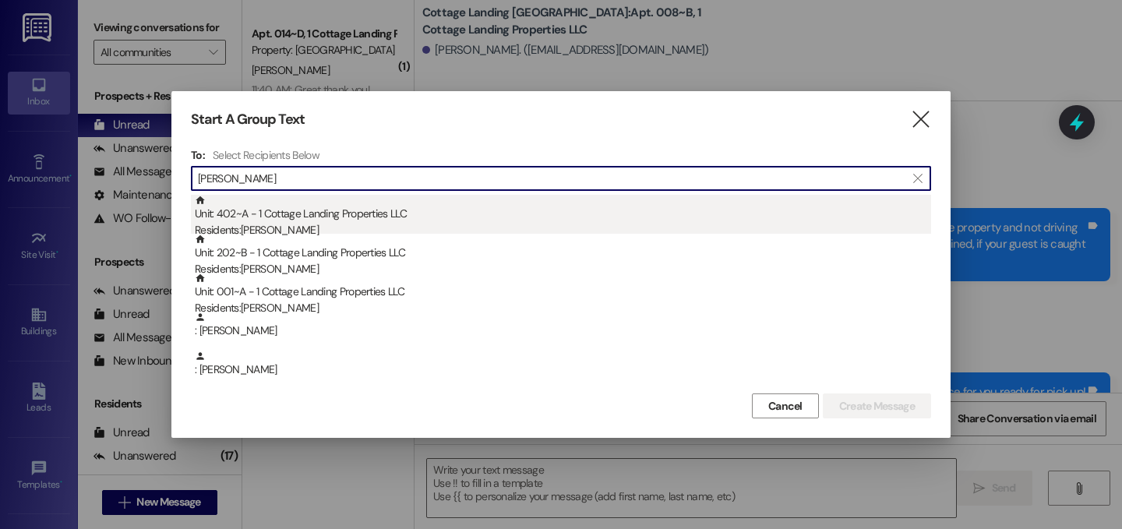
type input "allison"
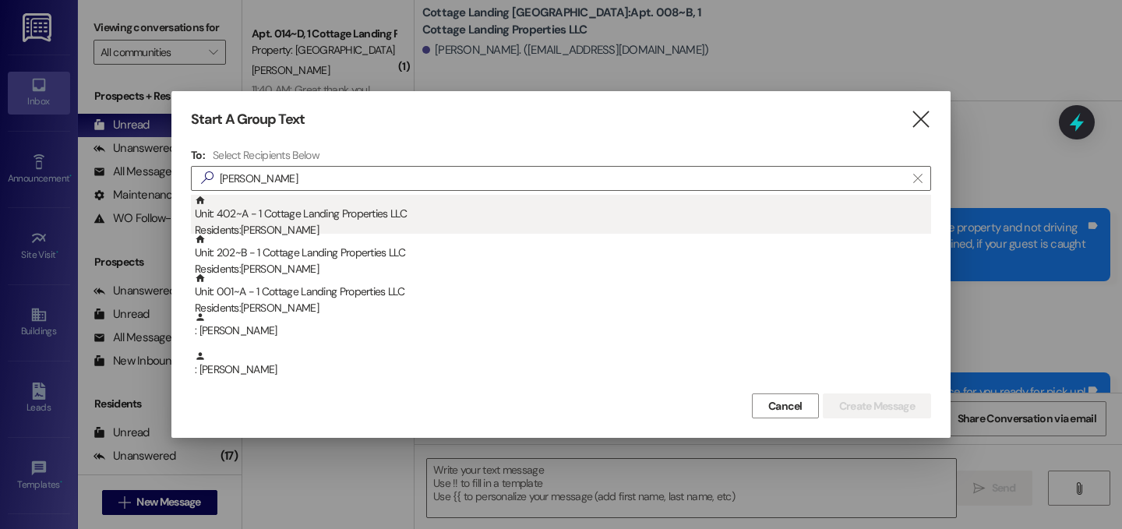
click at [315, 224] on div "Residents: Allison Levesque" at bounding box center [563, 230] width 737 height 16
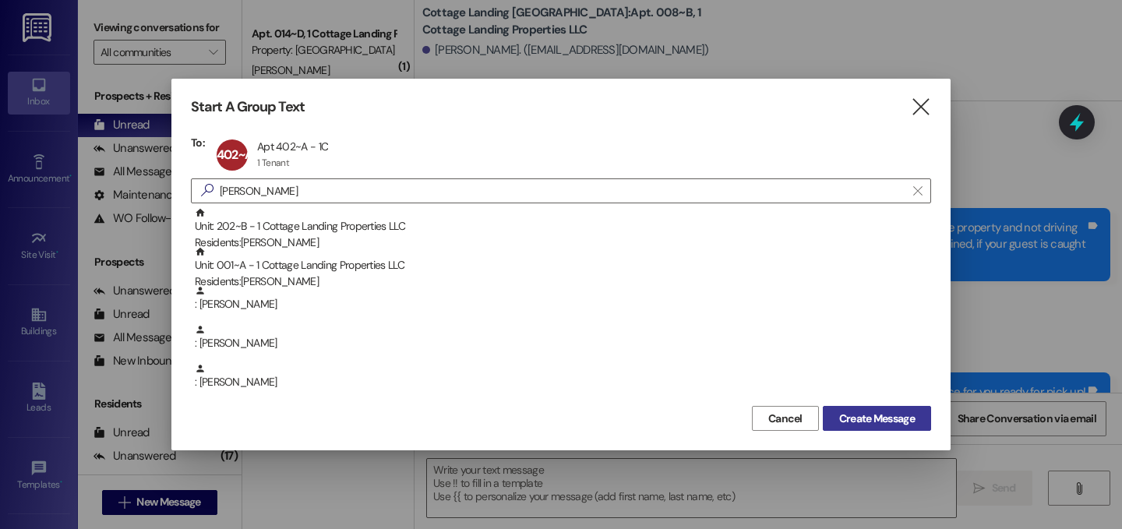
click at [905, 419] on span "Create Message" at bounding box center [877, 419] width 76 height 16
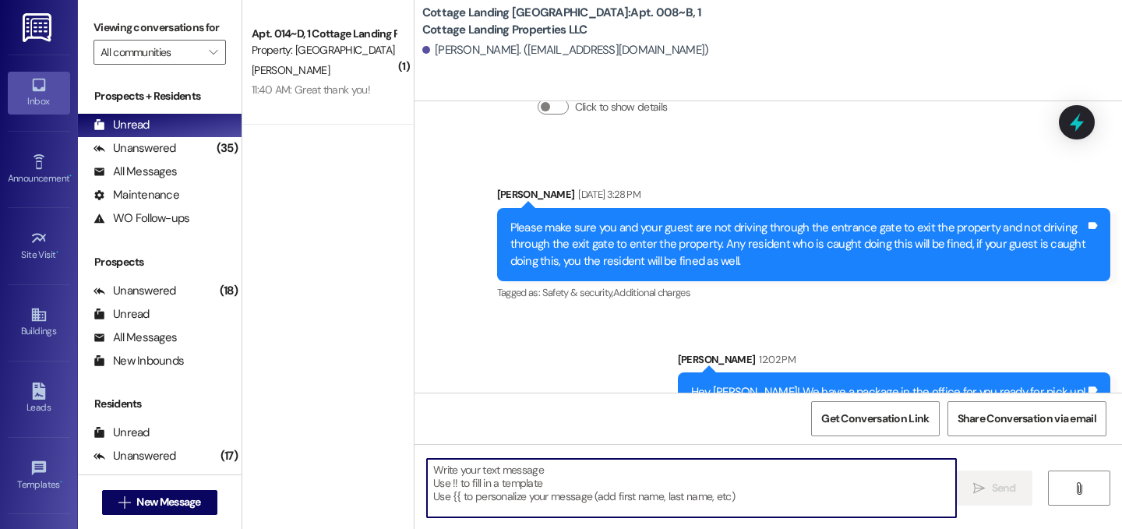
click at [641, 486] on textarea at bounding box center [691, 488] width 529 height 58
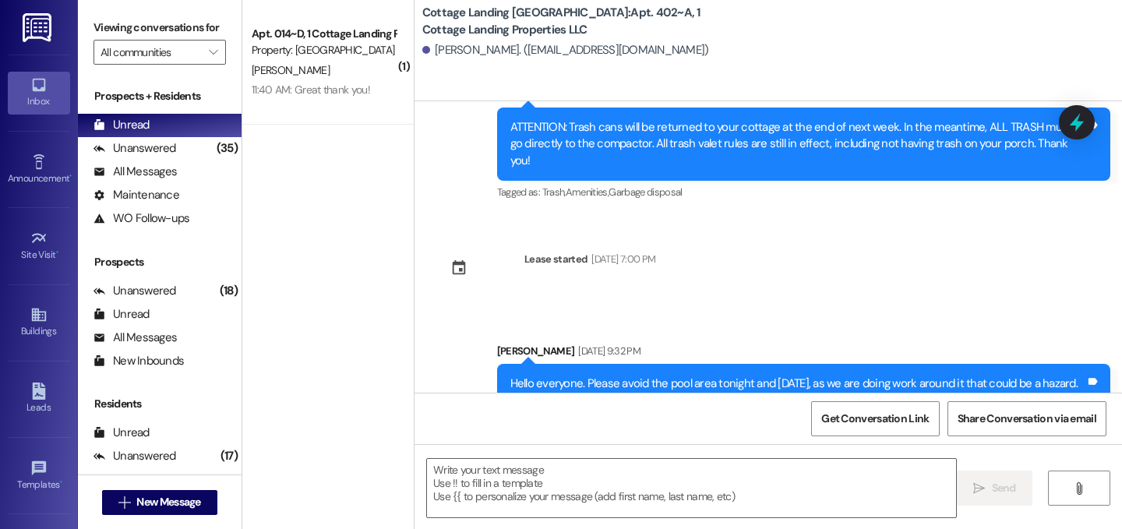
click at [641, 486] on textarea at bounding box center [691, 488] width 529 height 58
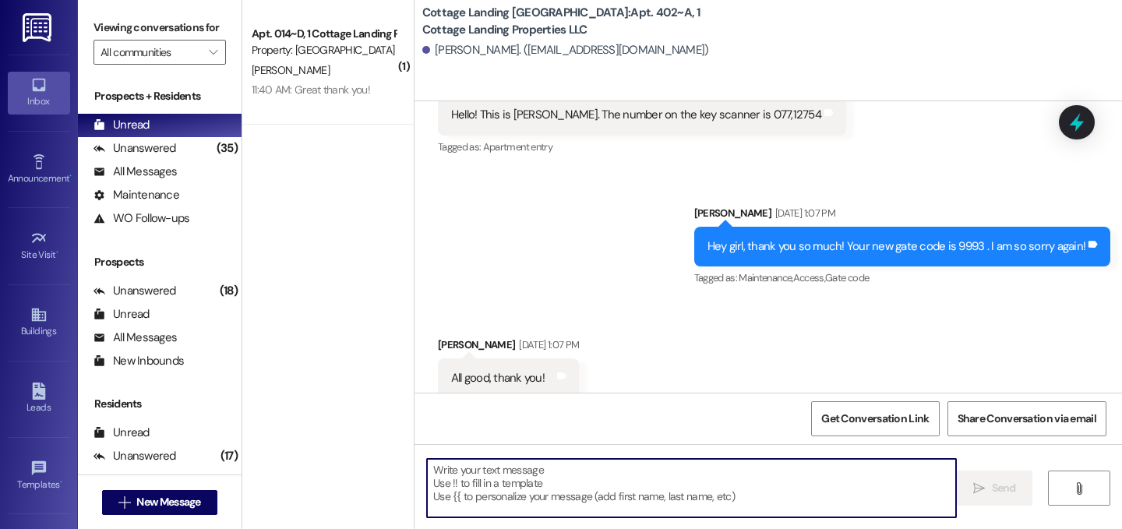
scroll to position [21833, 0]
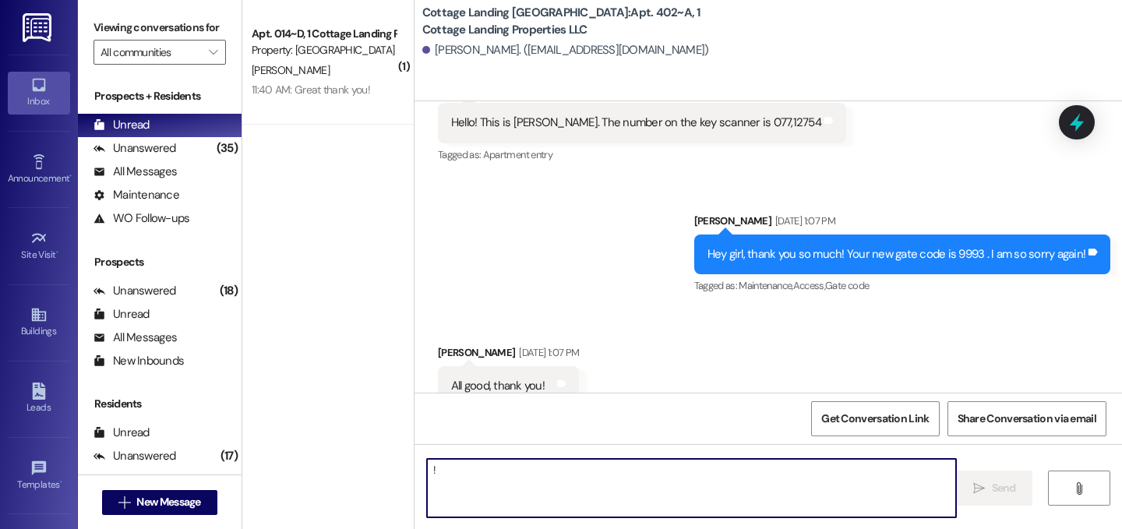
type textarea "!!"
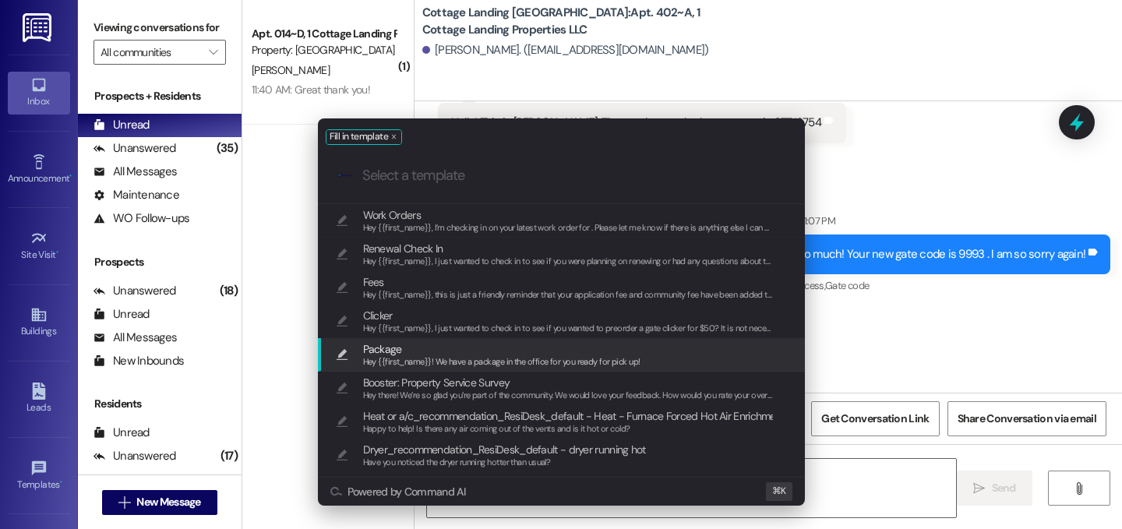
click at [513, 351] on span "Package" at bounding box center [501, 349] width 277 height 17
type textarea "Hey {{first_name}}! We have a package in the office for you ready for pick up!"
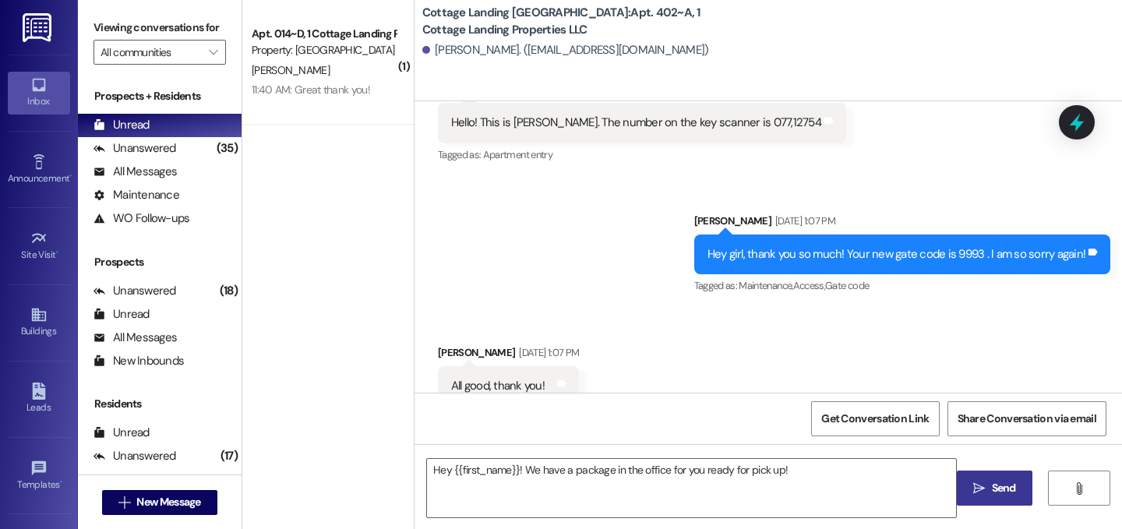
click at [993, 483] on span "Send" at bounding box center [1004, 488] width 24 height 16
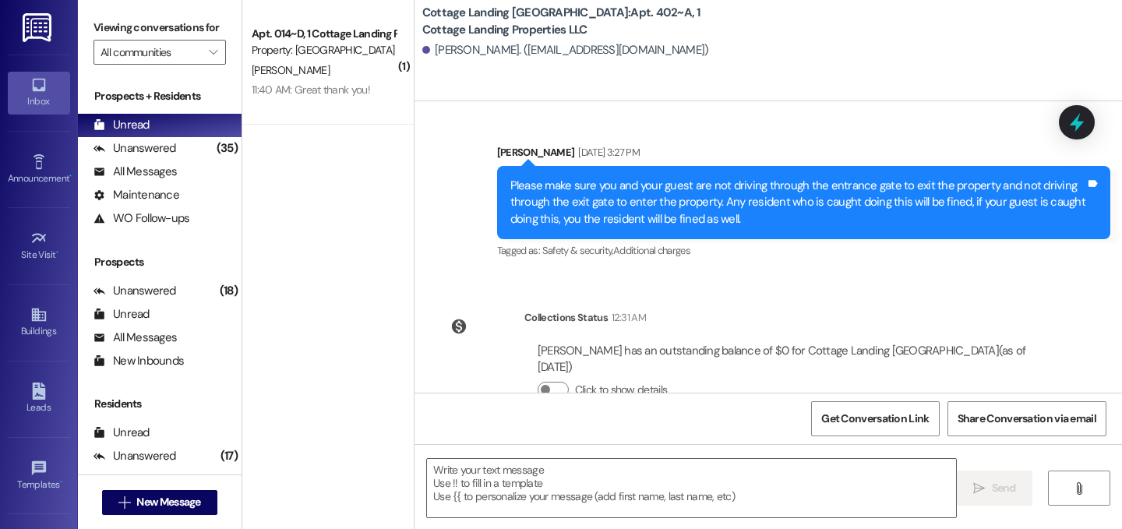
scroll to position [23935, 0]
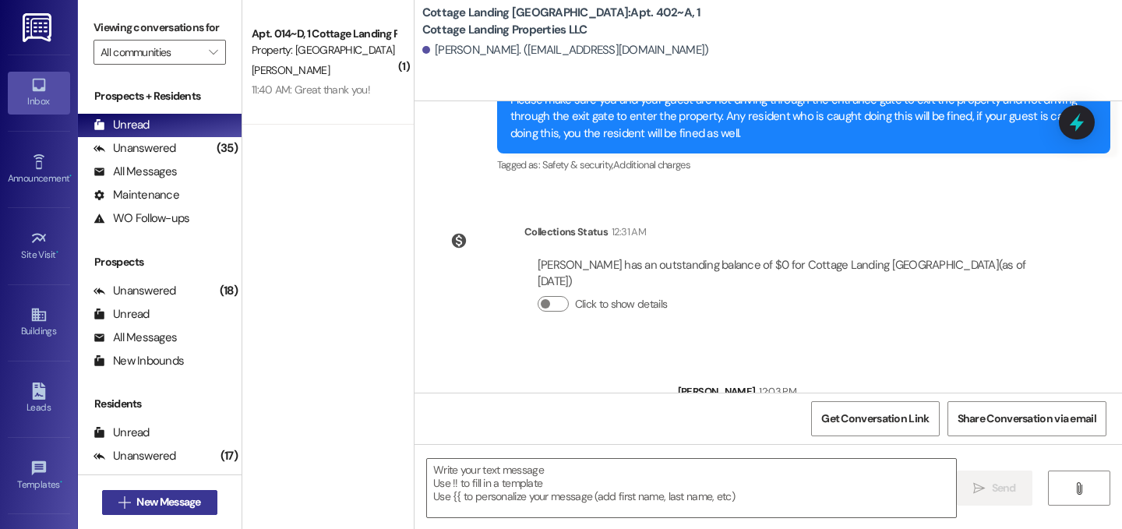
click at [152, 503] on span "New Message" at bounding box center [168, 502] width 64 height 16
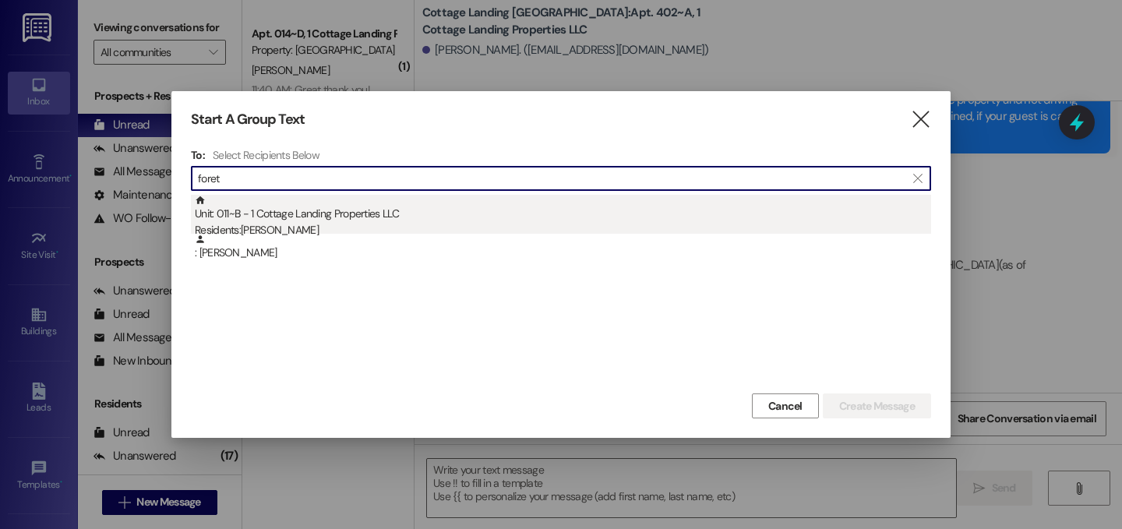
type input "foret"
click at [297, 215] on div "Unit: 011~B - 1 Cottage Landing Properties LLC Residents: Isabelle Foret" at bounding box center [563, 217] width 737 height 44
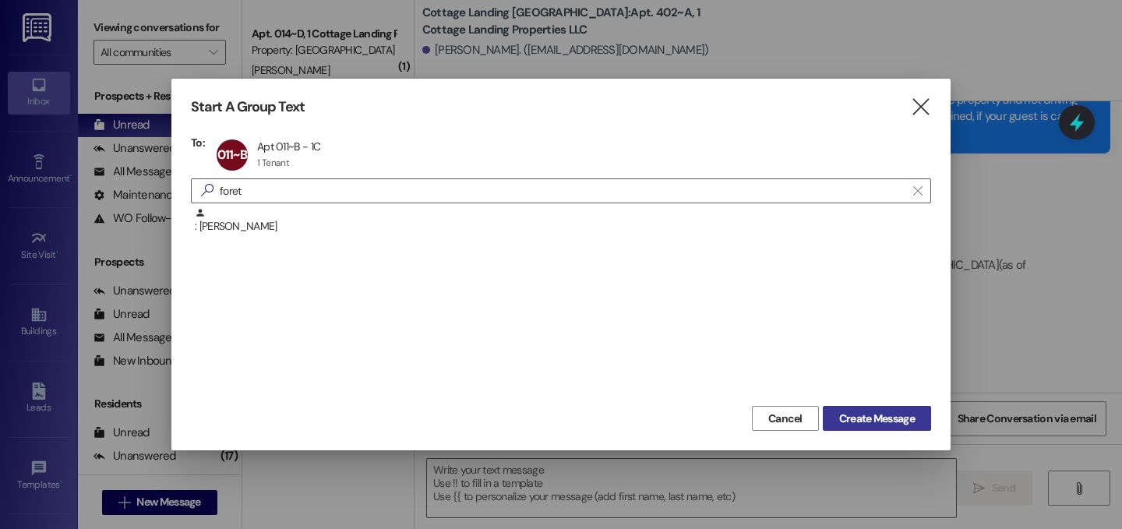
click at [874, 415] on span "Create Message" at bounding box center [877, 419] width 76 height 16
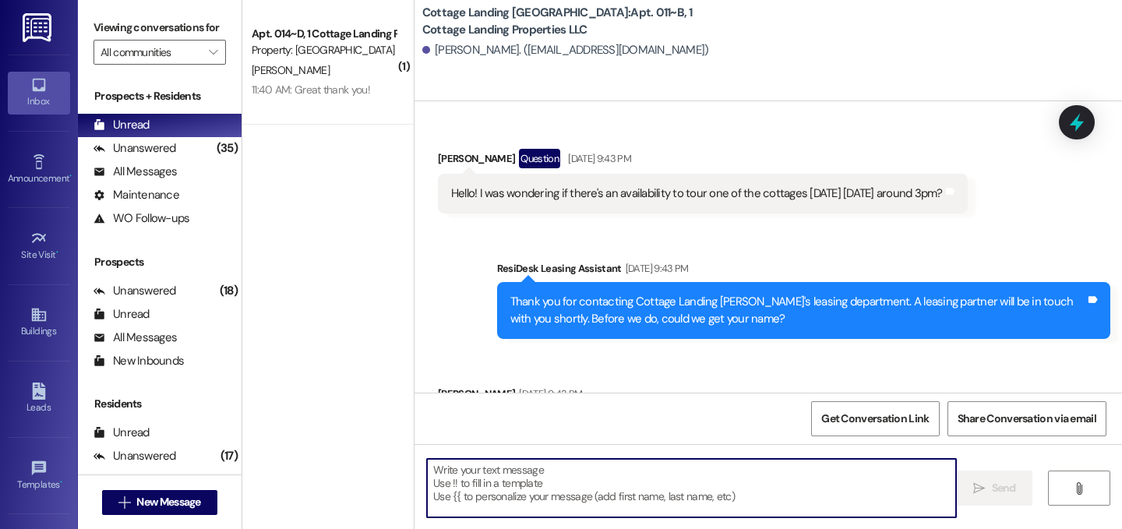
scroll to position [30360, 0]
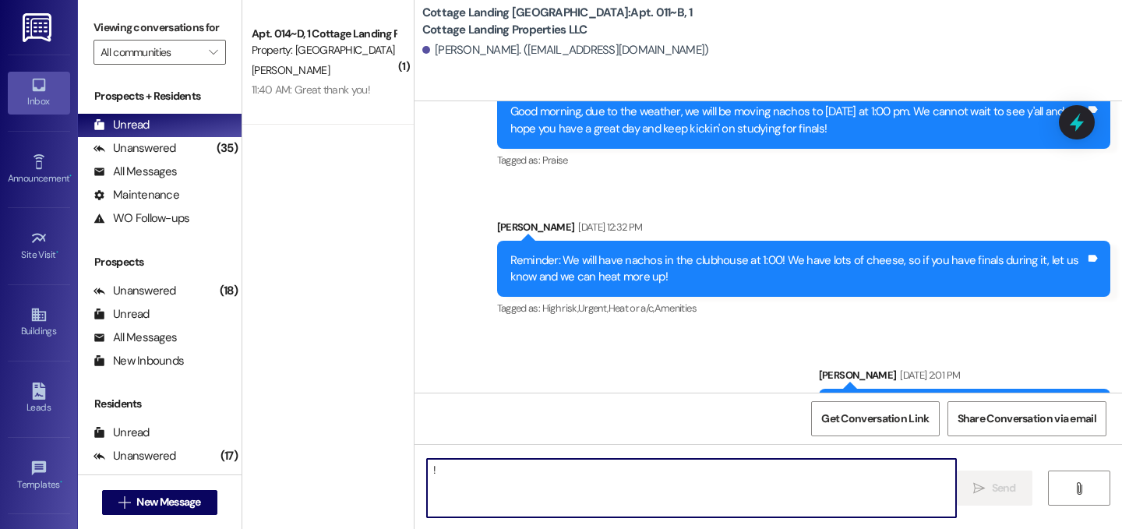
type textarea "!!"
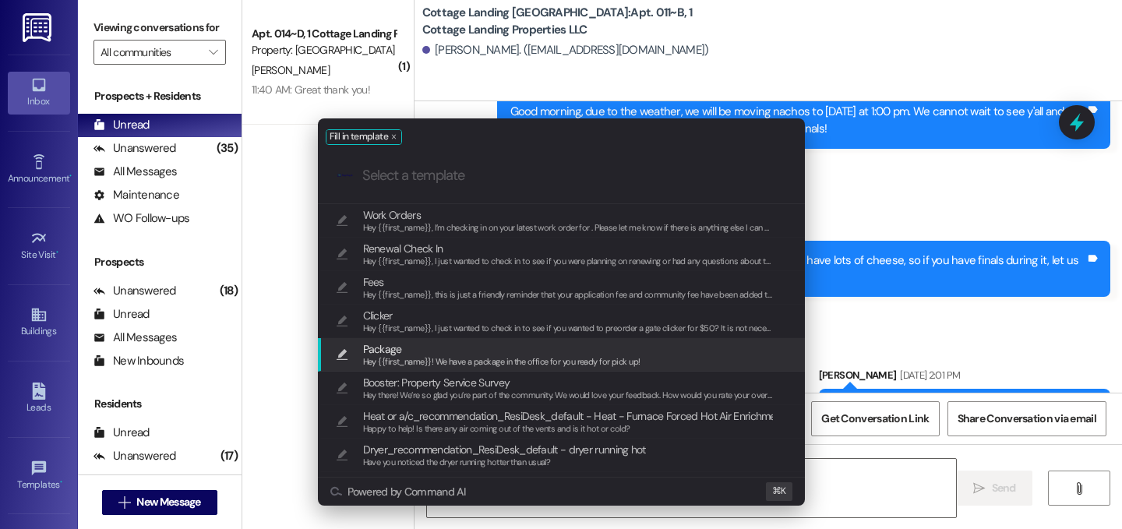
click at [467, 344] on span "Package" at bounding box center [501, 349] width 277 height 17
type textarea "Hey {{first_name}}! We have a package in the office for you ready for pick up!"
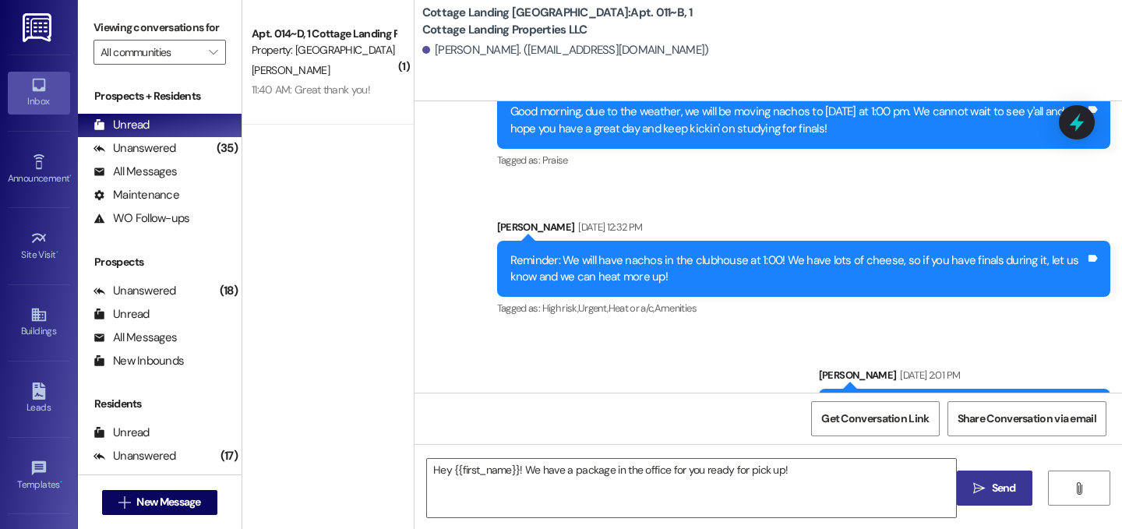
click at [998, 492] on span "Send" at bounding box center [1004, 488] width 24 height 16
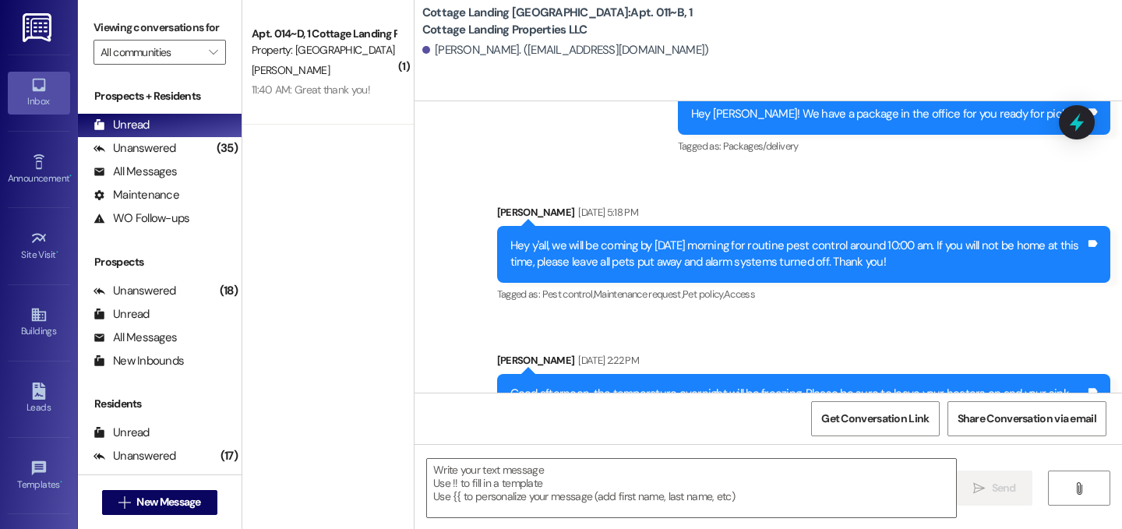
scroll to position [23381, 0]
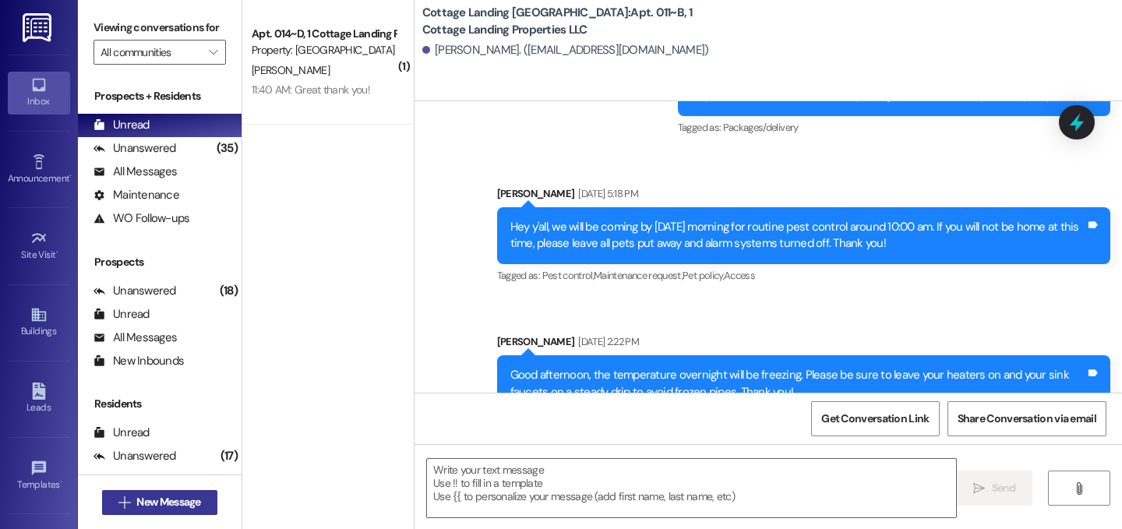
click at [177, 506] on span "New Message" at bounding box center [168, 502] width 64 height 16
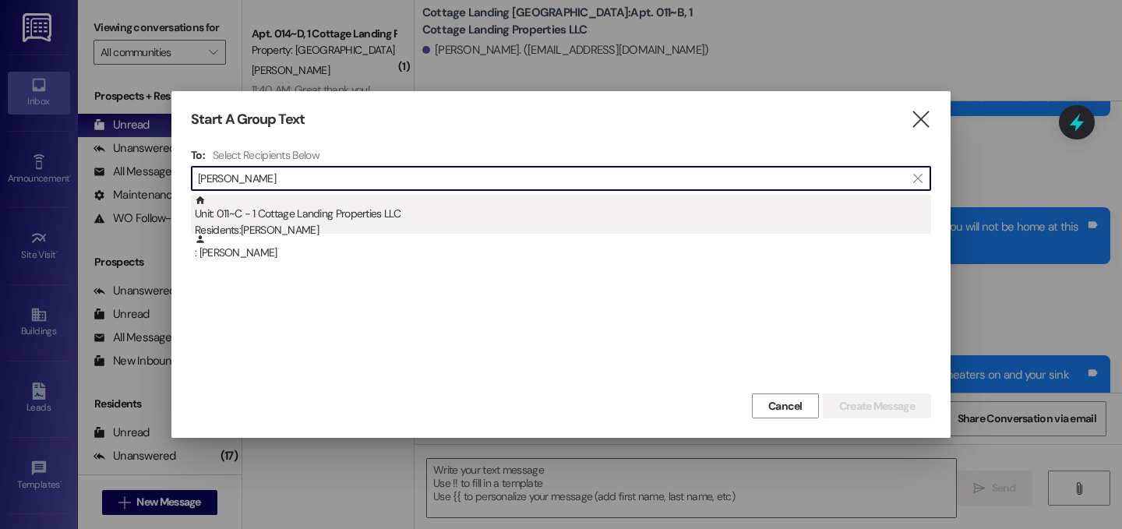
type input "clement"
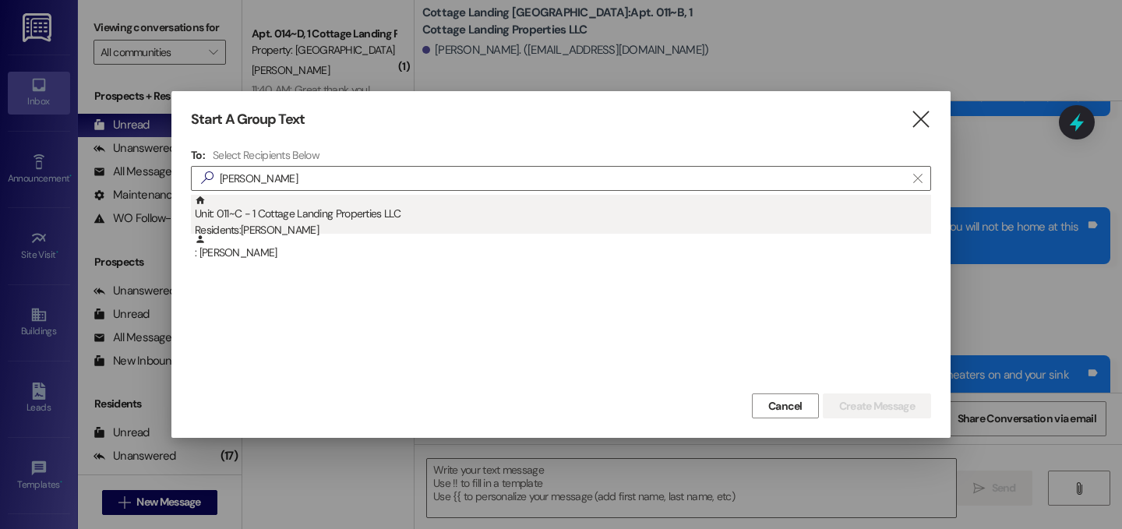
click at [283, 207] on div "Unit: 011~C - 1 Cottage Landing Properties LLC Residents: Claire Clement" at bounding box center [563, 217] width 737 height 44
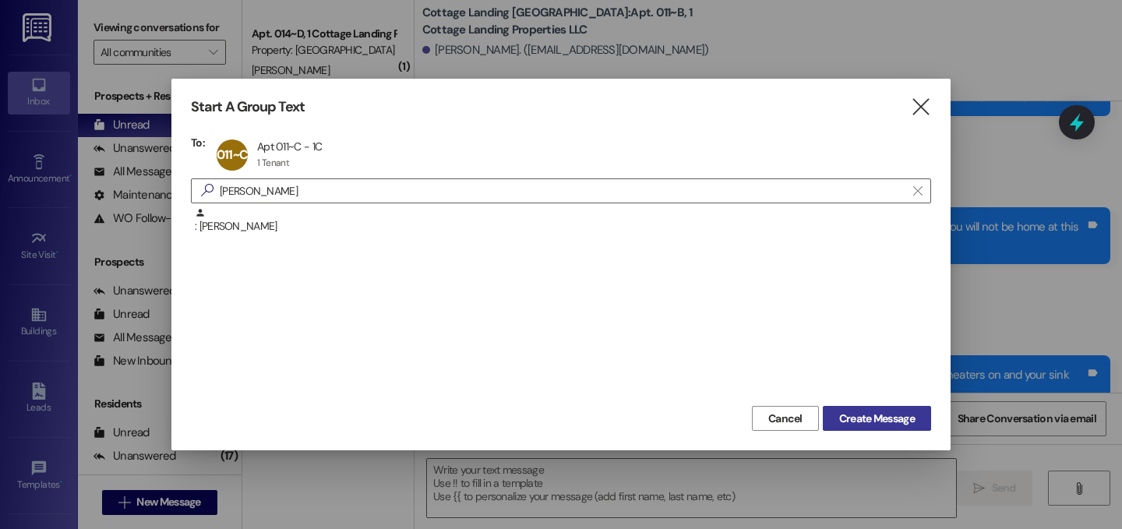
click at [874, 429] on button "Create Message" at bounding box center [877, 418] width 108 height 25
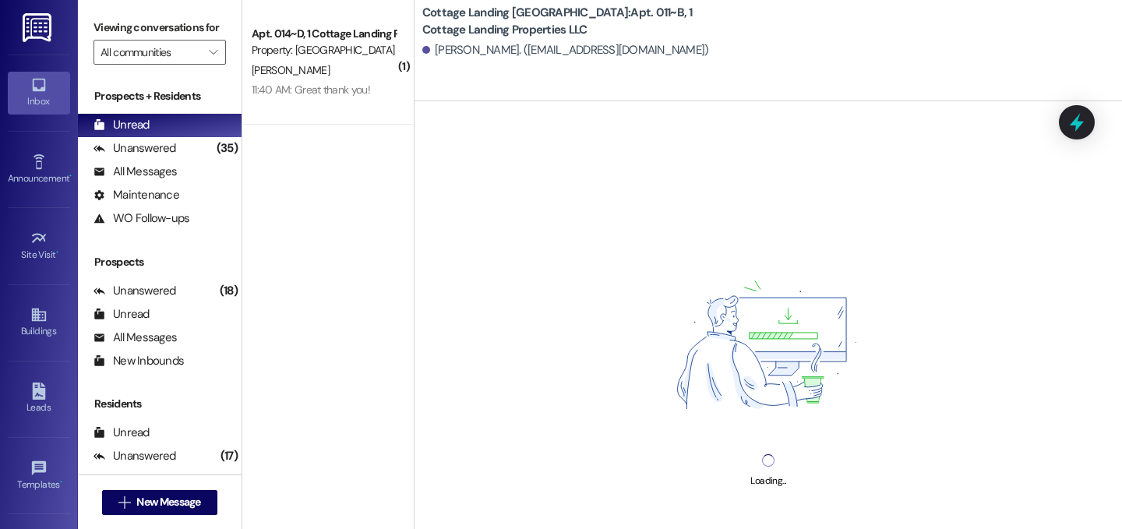
click at [545, 481] on div "Loading..." at bounding box center [769, 365] width 708 height 529
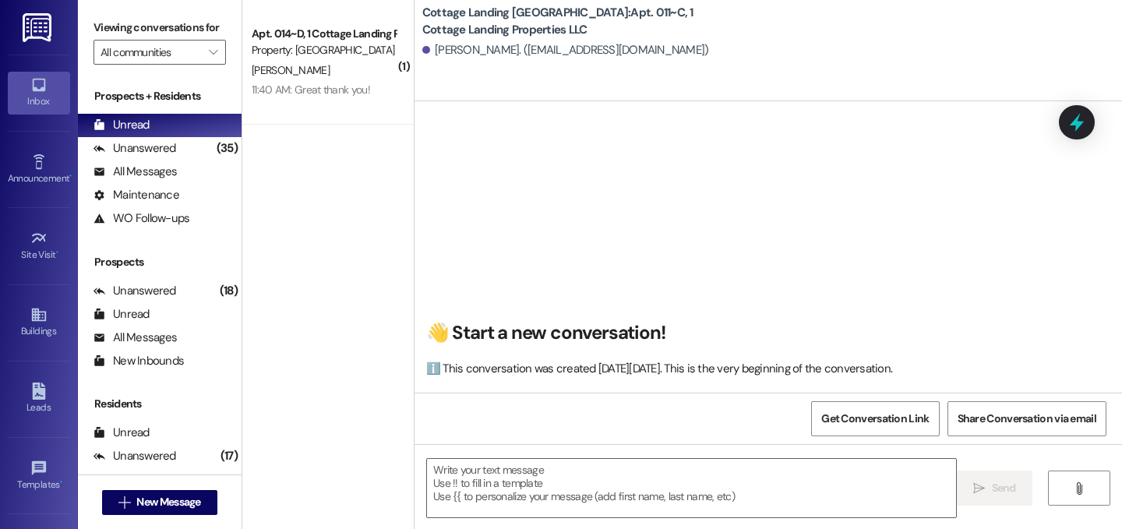
click at [545, 481] on textarea at bounding box center [691, 488] width 529 height 58
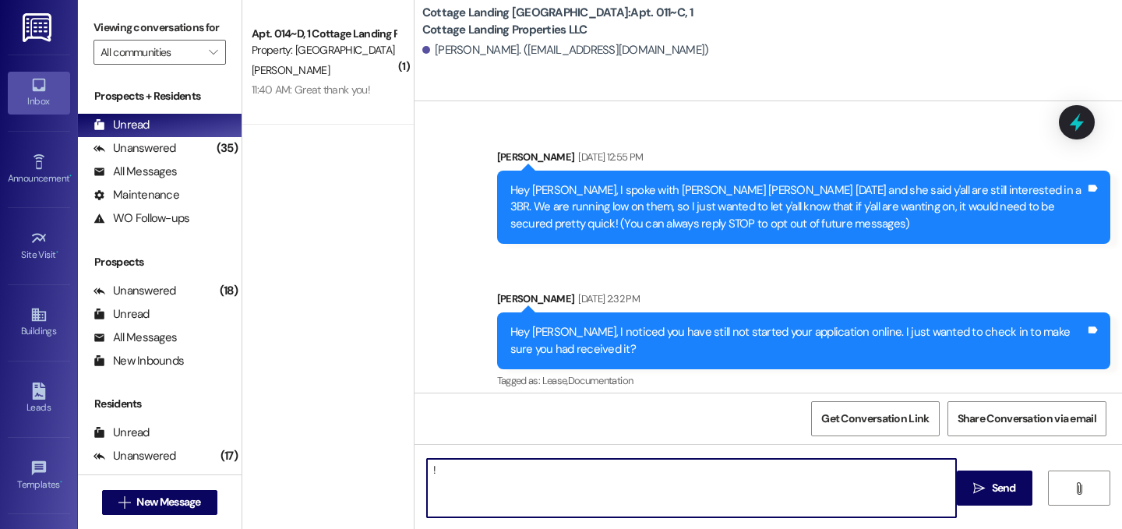
type textarea "!!"
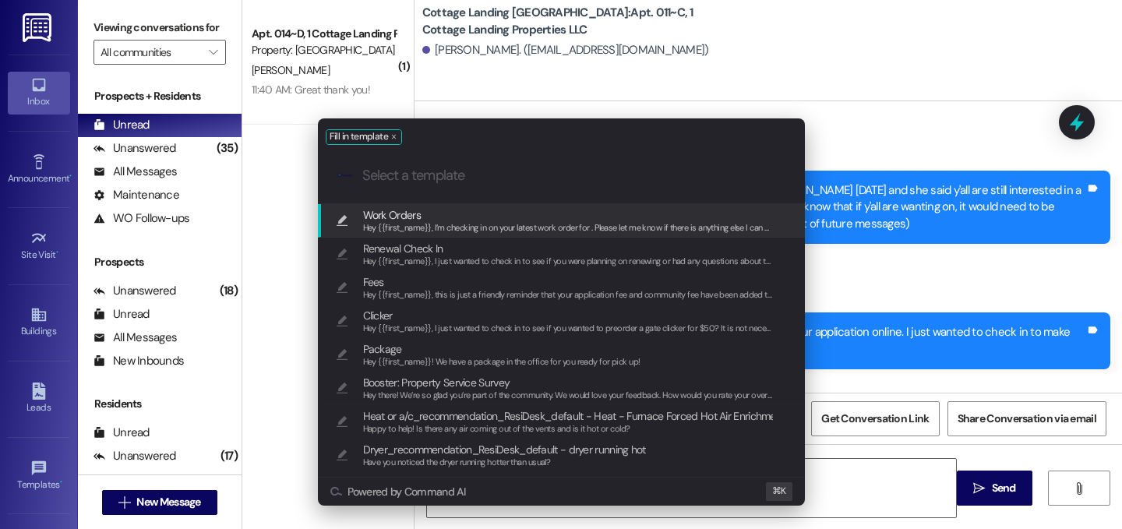
scroll to position [48497, 0]
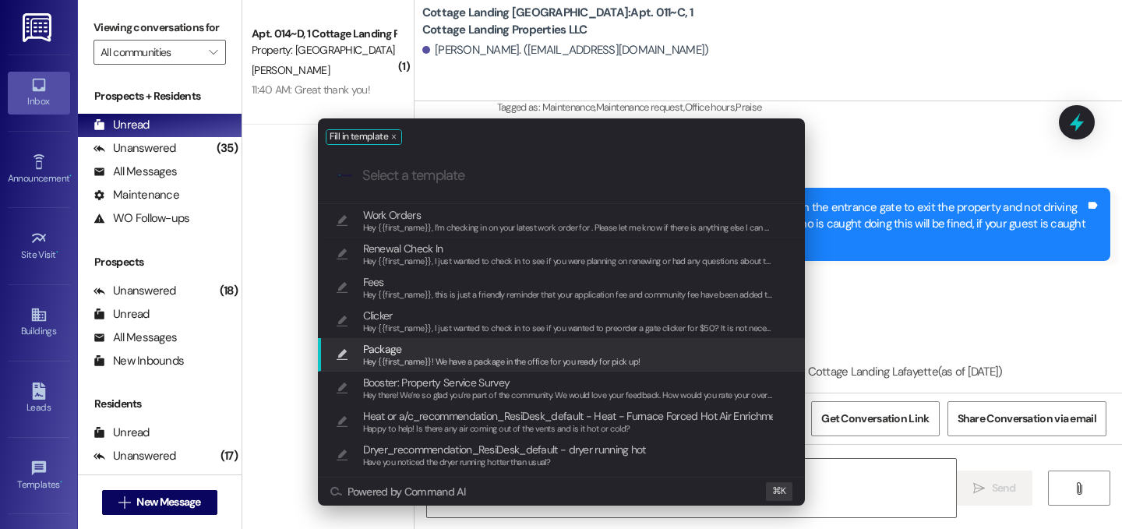
click at [447, 344] on span "Package" at bounding box center [501, 349] width 277 height 17
type textarea "Hey {{first_name}}! We have a package in the office for you ready for pick up!"
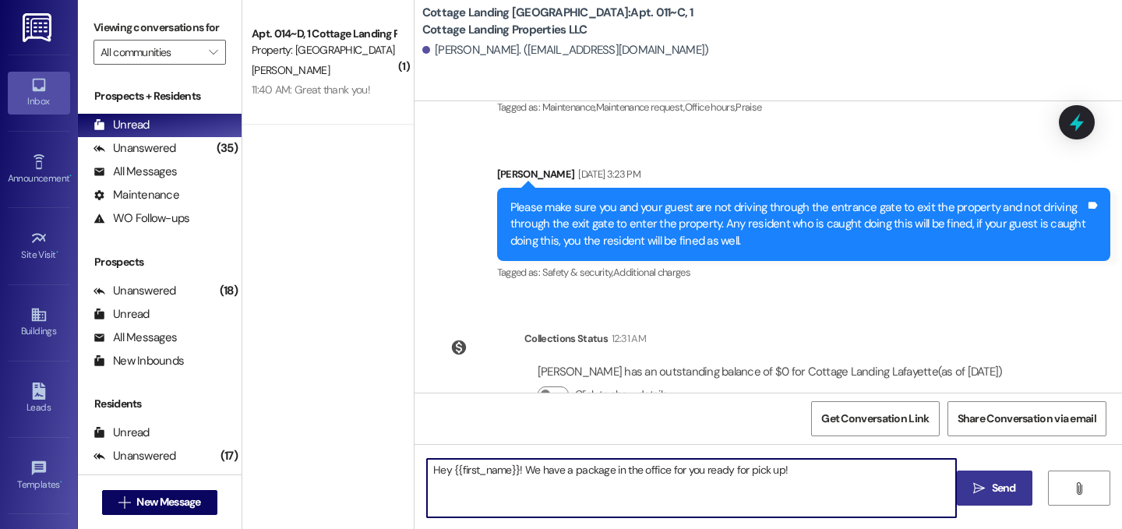
click at [982, 493] on icon "" at bounding box center [979, 488] width 12 height 12
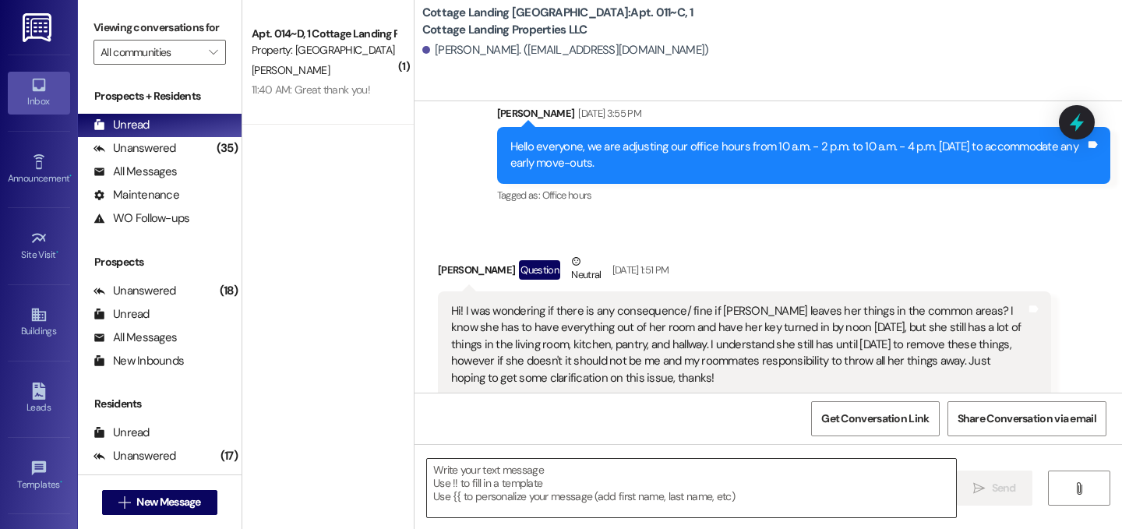
scroll to position [45796, 0]
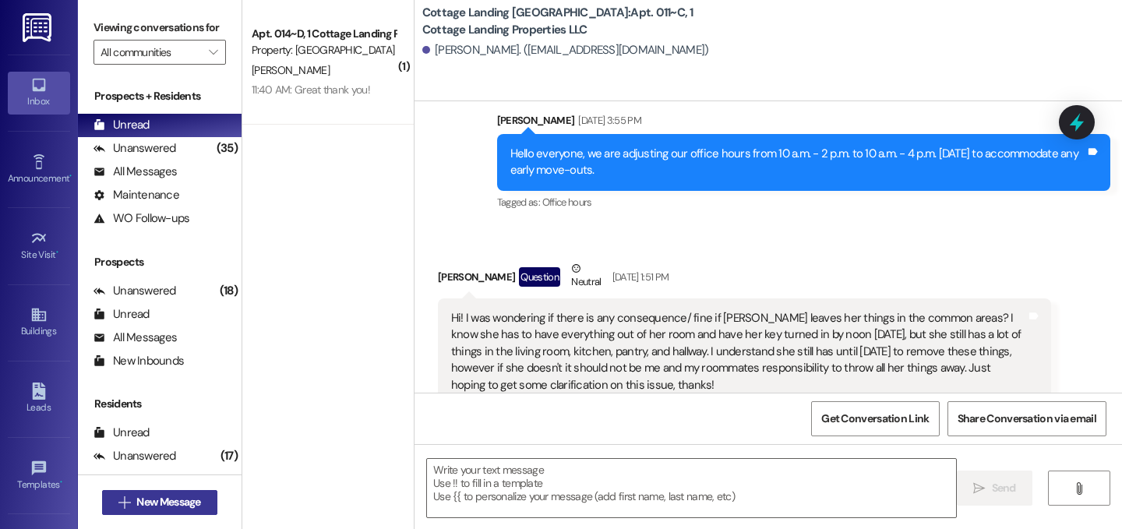
click at [193, 502] on span "New Message" at bounding box center [168, 502] width 64 height 16
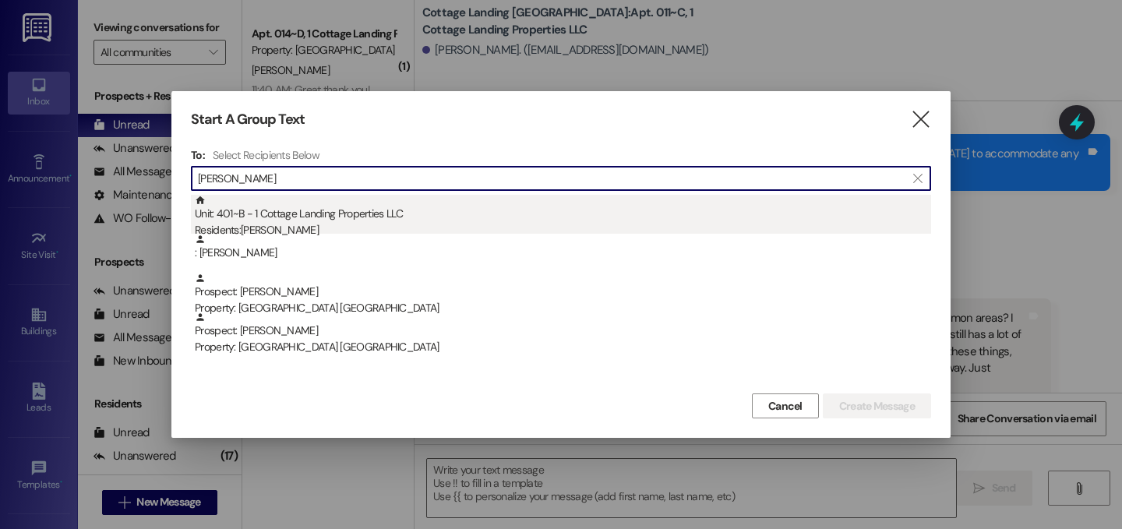
type input "lofland"
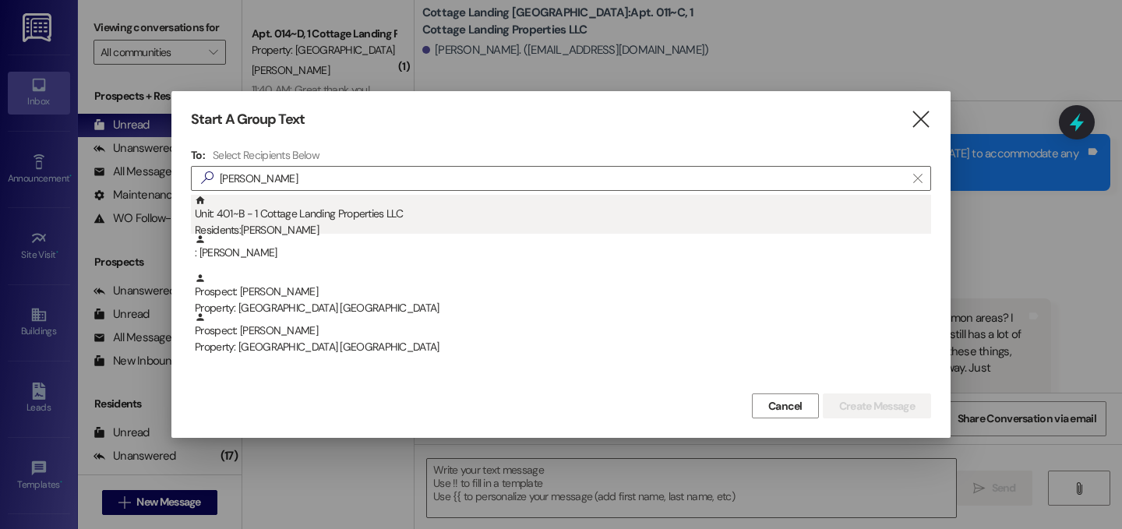
click at [309, 217] on div "Unit: 401~B - 1 Cottage Landing Properties LLC Residents: Claire Lofland" at bounding box center [563, 217] width 737 height 44
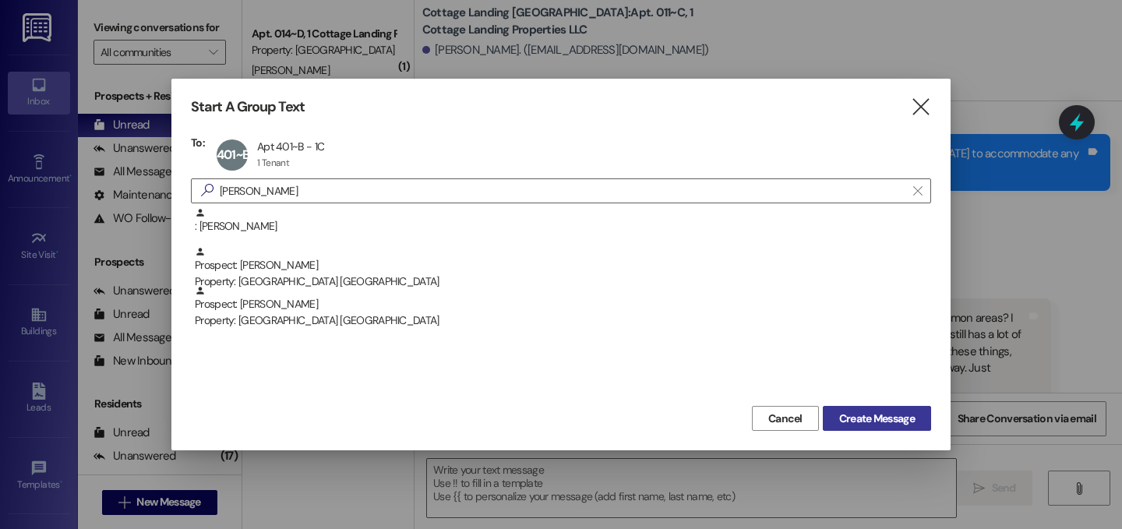
click at [866, 415] on span "Create Message" at bounding box center [877, 419] width 76 height 16
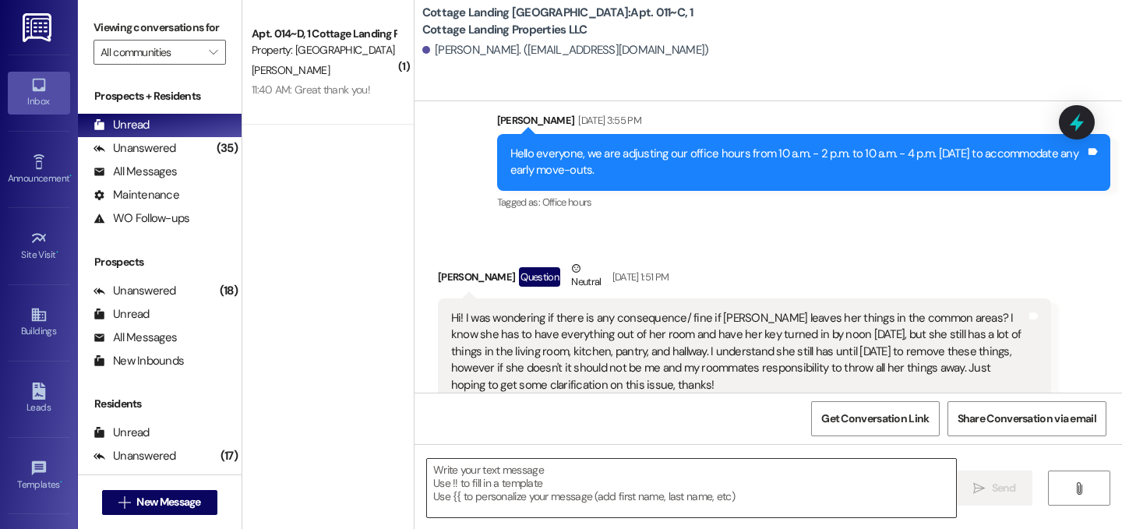
click at [627, 500] on textarea at bounding box center [691, 488] width 529 height 58
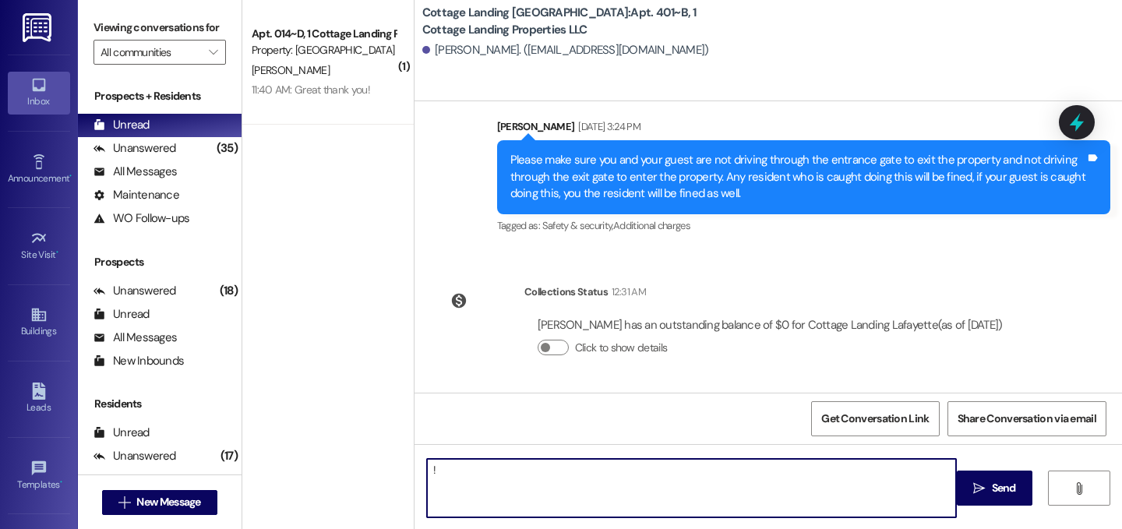
type textarea "!!"
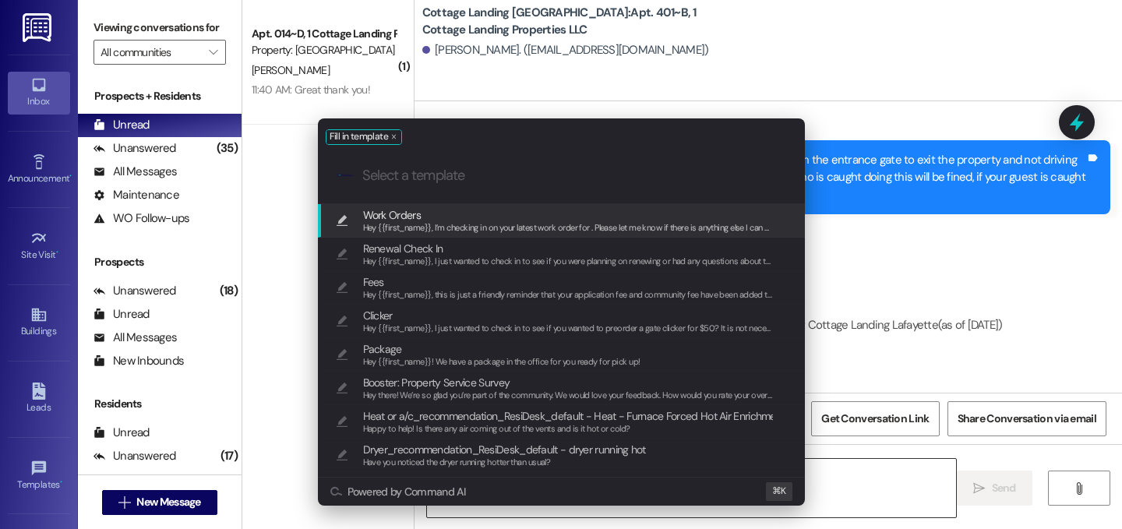
scroll to position [3666, 0]
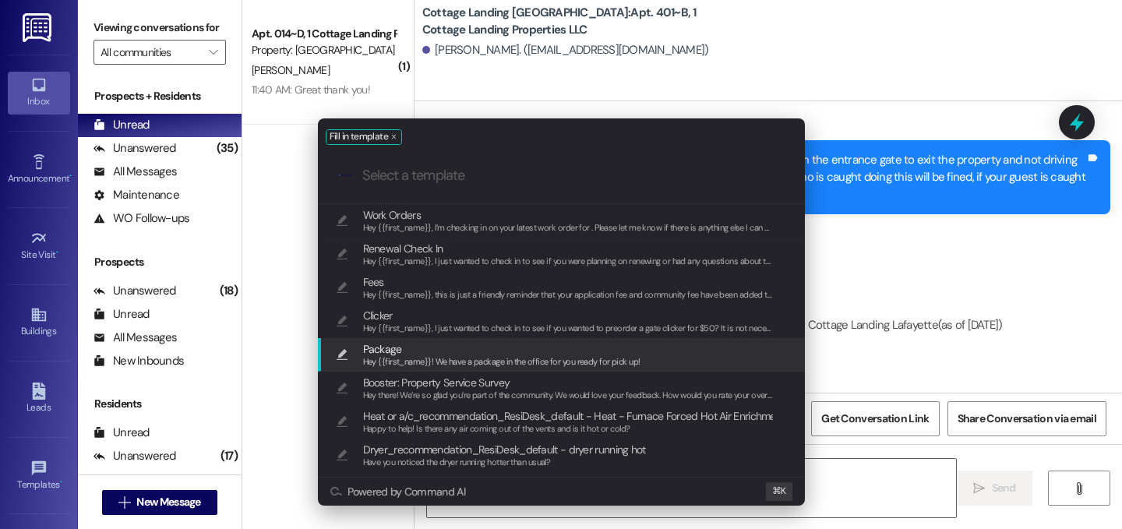
click at [447, 358] on span "Hey {{first_name}}! We have a package in the office for you ready for pick up!" at bounding box center [501, 361] width 277 height 11
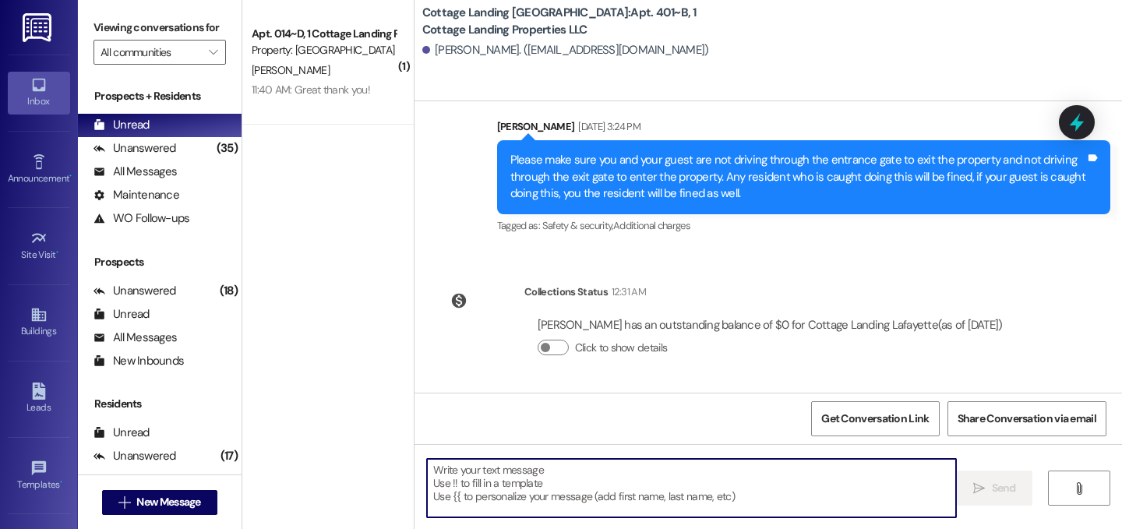
type textarea "Hey {{first_name}}! We have a package in the office for you ready for pick up!"
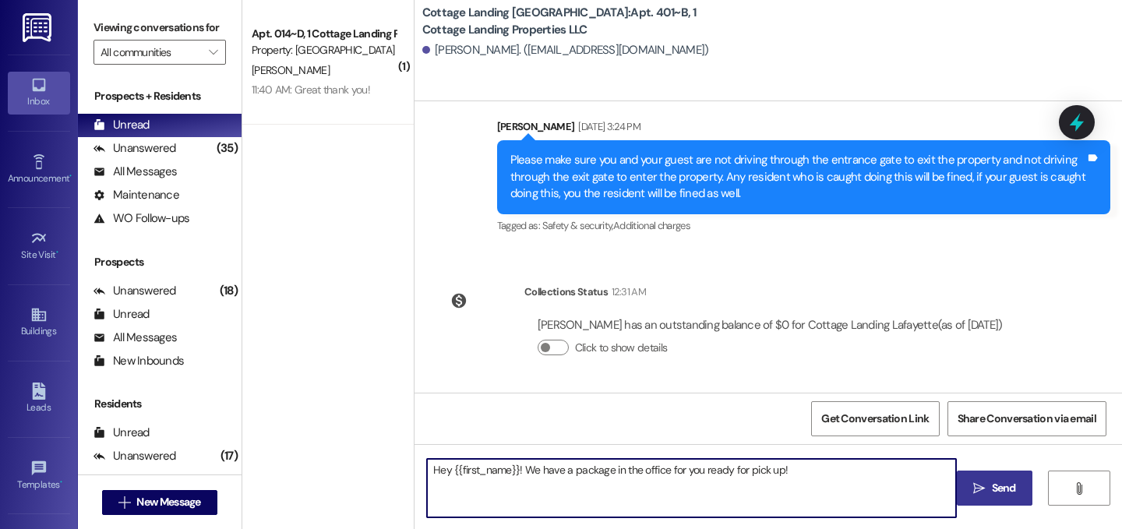
click at [998, 485] on span "Send" at bounding box center [1004, 488] width 24 height 16
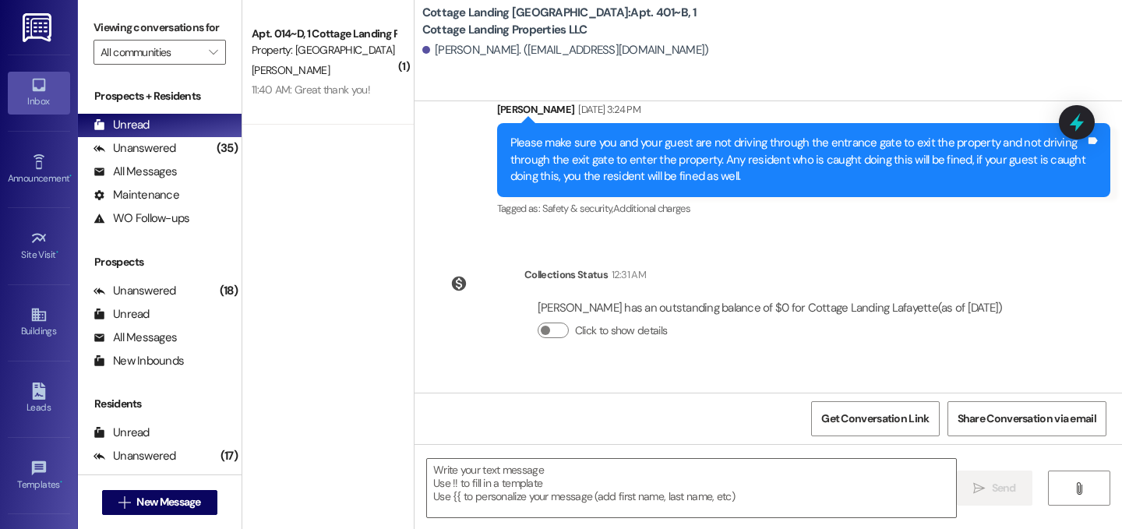
scroll to position [3775, 0]
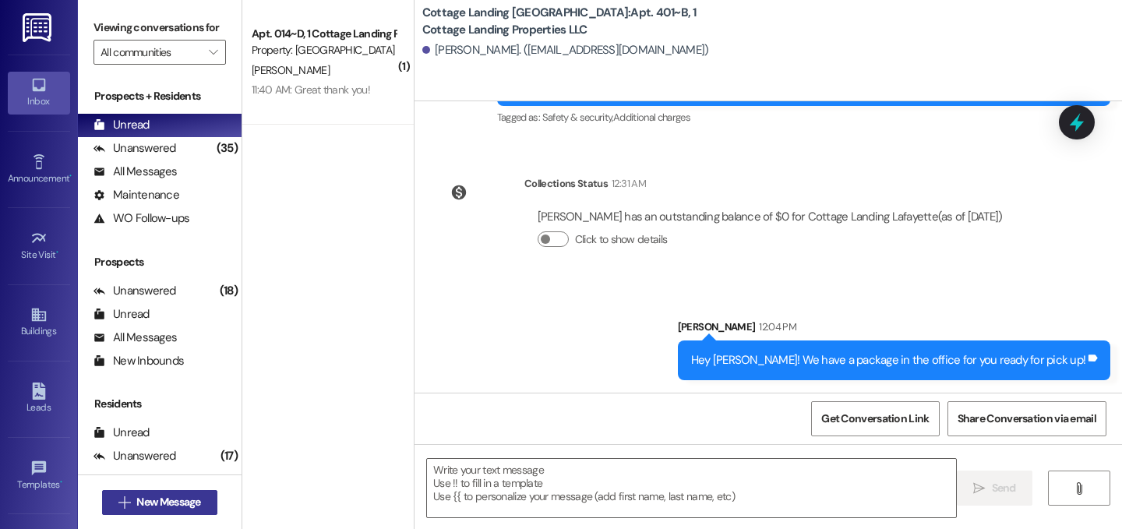
click at [136, 502] on span "New Message" at bounding box center [168, 502] width 64 height 16
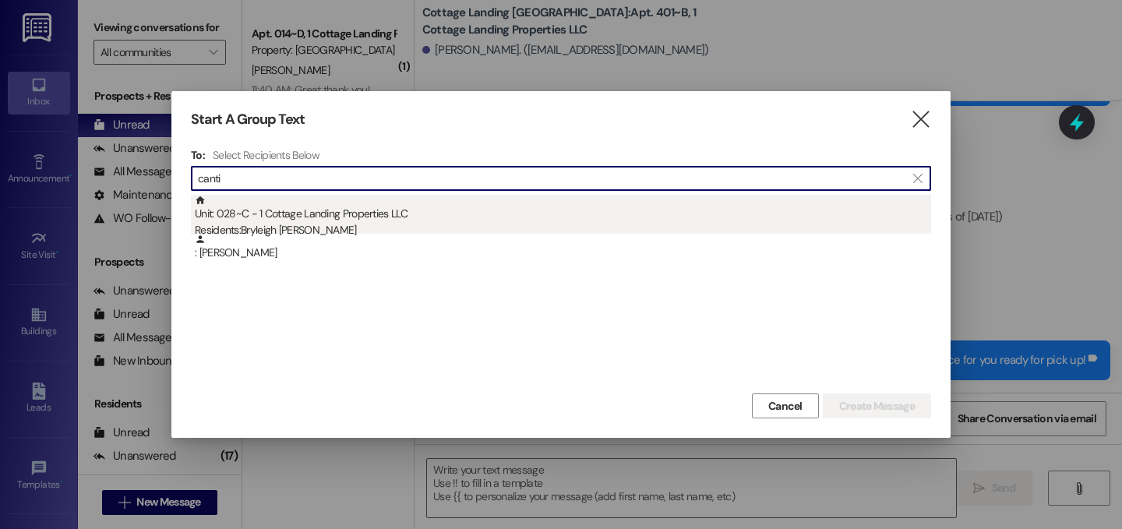
type input "canti"
click at [351, 221] on div "Unit: 028~C - 1 Cottage Landing Properties LLC Residents: Bryleigh Cantillo" at bounding box center [563, 217] width 737 height 44
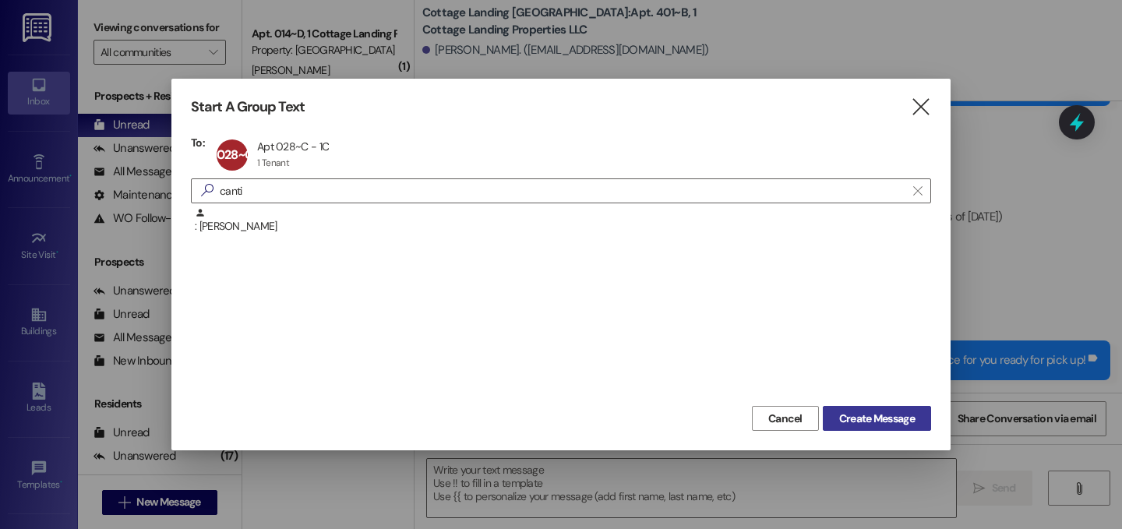
click at [882, 415] on span "Create Message" at bounding box center [877, 419] width 76 height 16
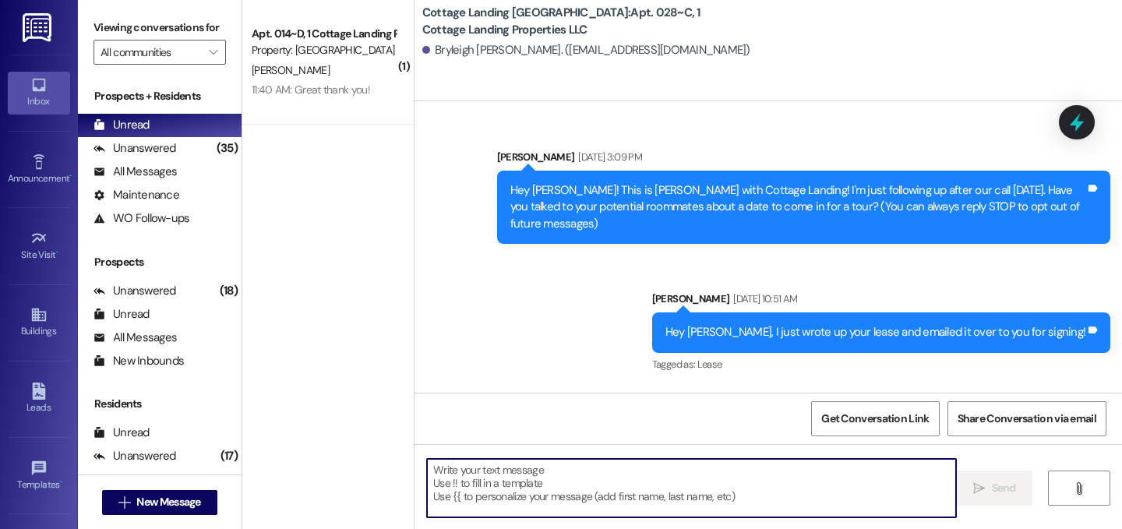
scroll to position [41545, 0]
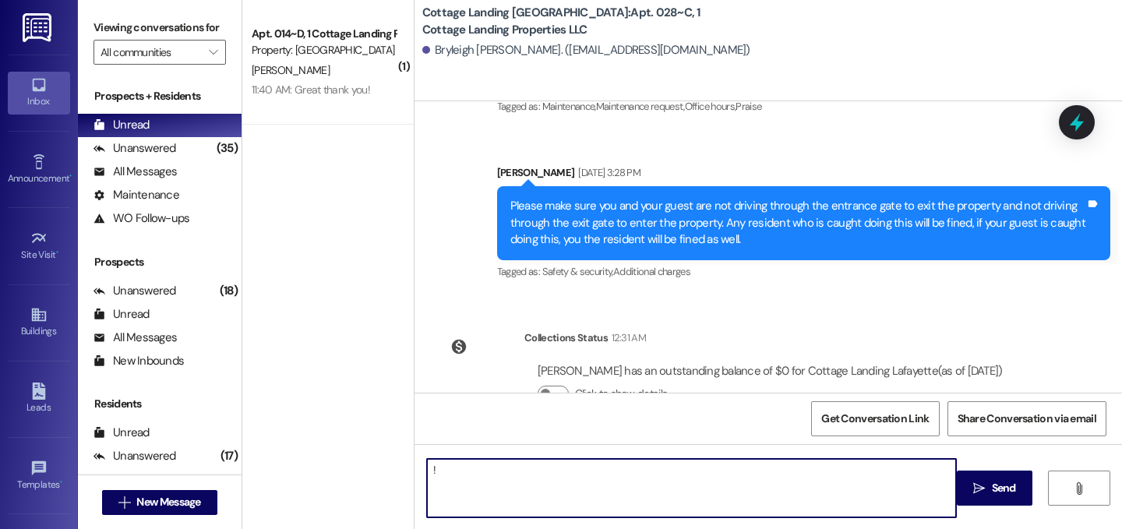
type textarea "!!"
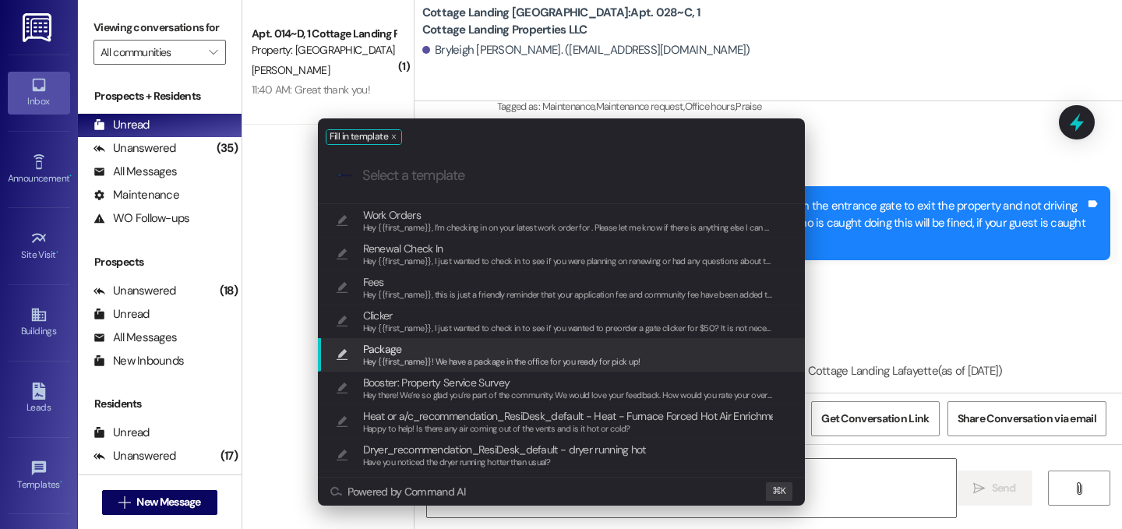
drag, startPoint x: 411, startPoint y: 350, endPoint x: 424, endPoint y: 350, distance: 13.2
click at [411, 350] on span "Package" at bounding box center [501, 349] width 277 height 17
type textarea "Hey {{first_name}}! We have a package in the office for you ready for pick up!"
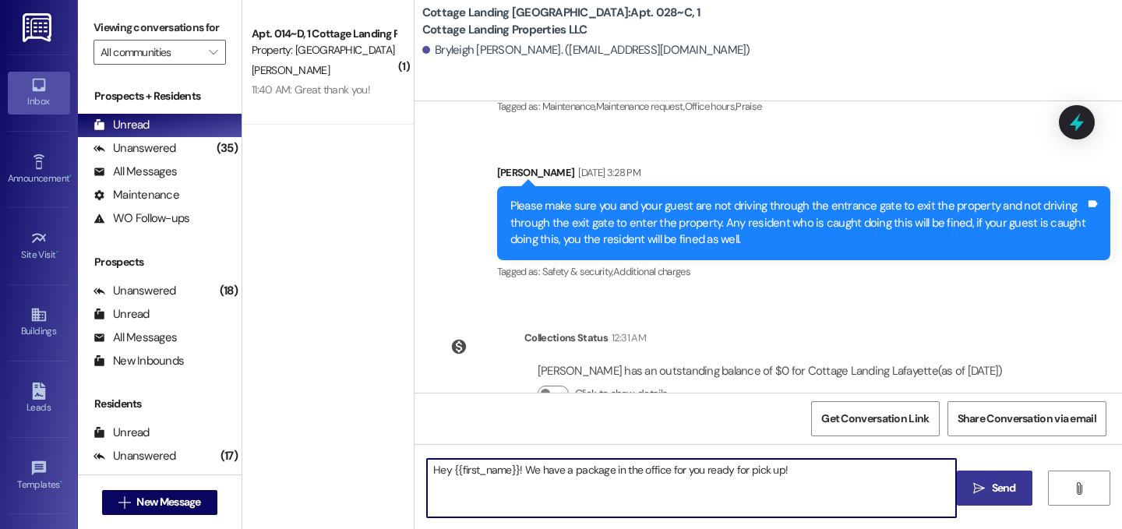
click at [994, 486] on span "Send" at bounding box center [1004, 488] width 24 height 16
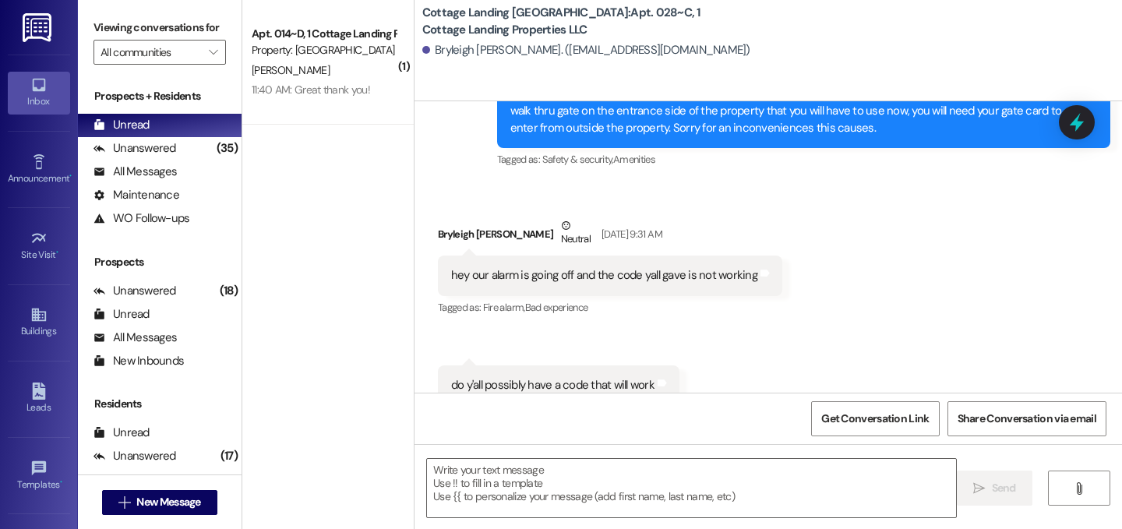
scroll to position [40831, 0]
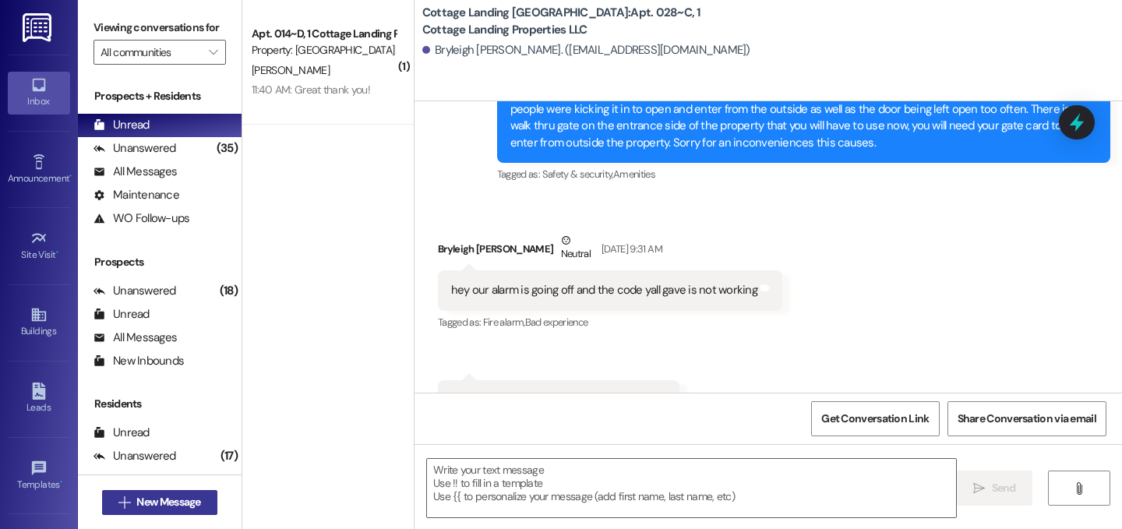
click at [150, 497] on span "New Message" at bounding box center [168, 502] width 64 height 16
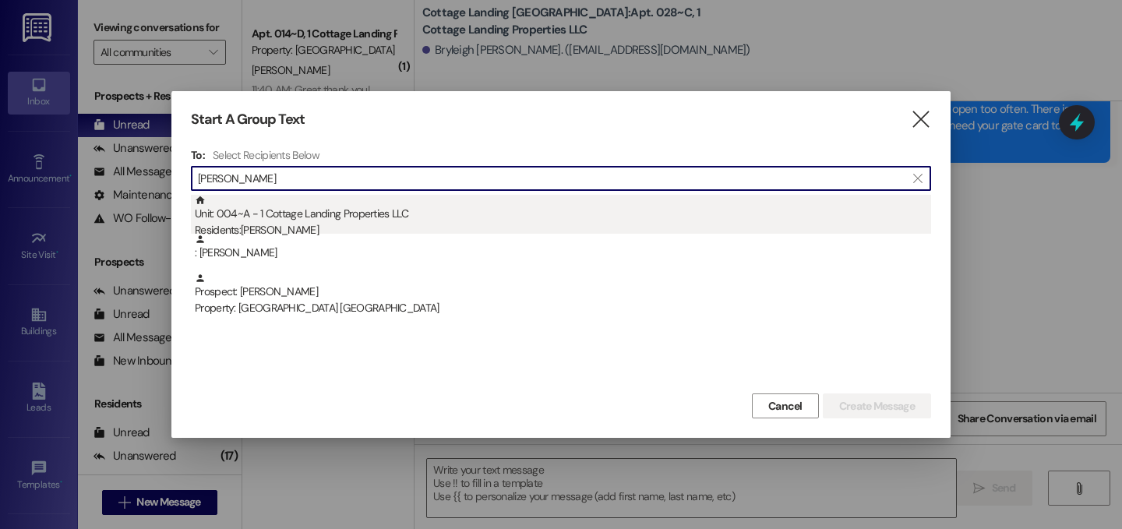
type input "anna fost"
click at [412, 224] on div "Residents: Anna Foster" at bounding box center [563, 230] width 737 height 16
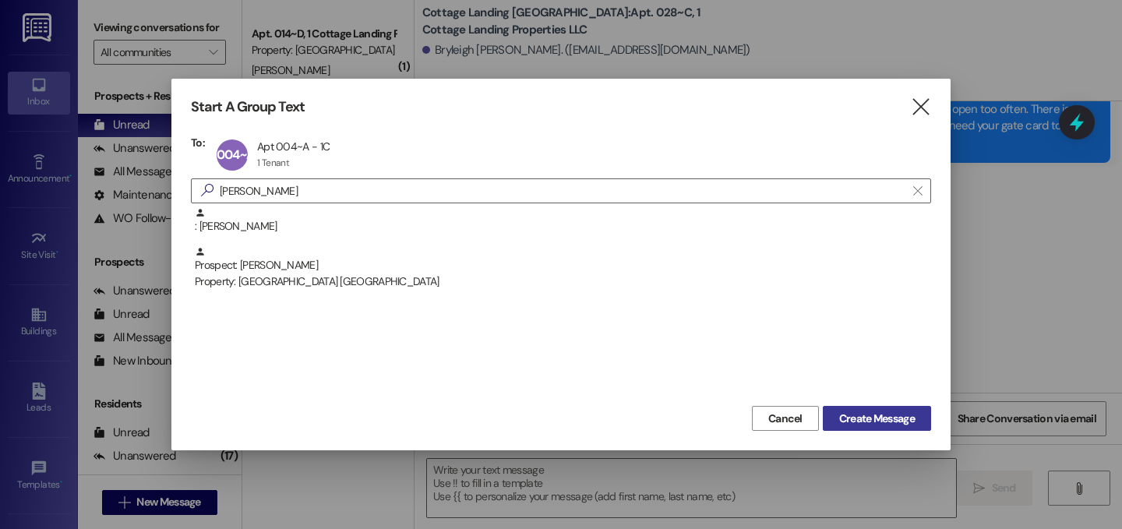
click at [887, 422] on span "Create Message" at bounding box center [877, 419] width 76 height 16
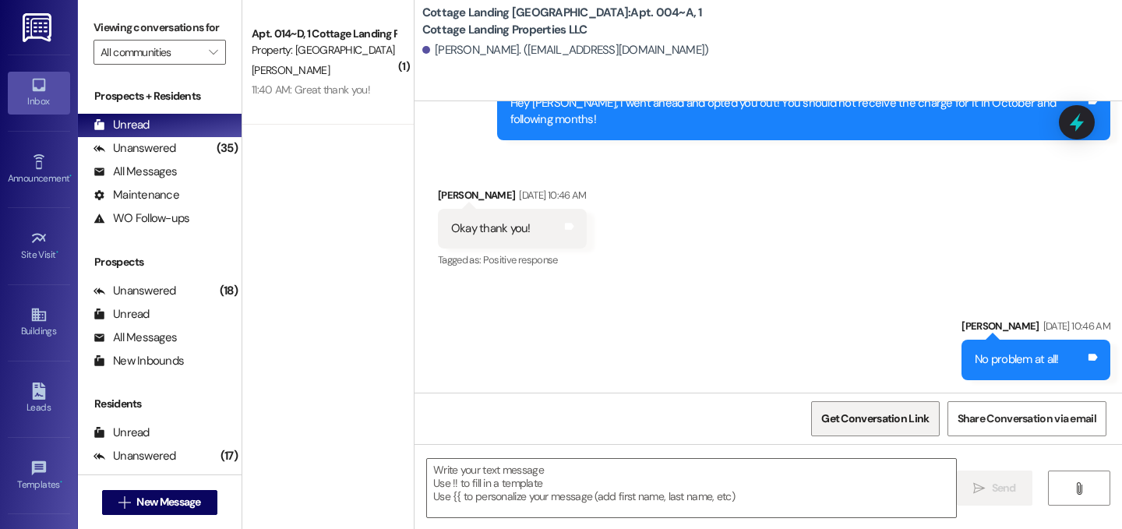
scroll to position [2457, 0]
click at [628, 521] on div " Send " at bounding box center [769, 502] width 708 height 117
click at [615, 465] on textarea at bounding box center [691, 488] width 529 height 58
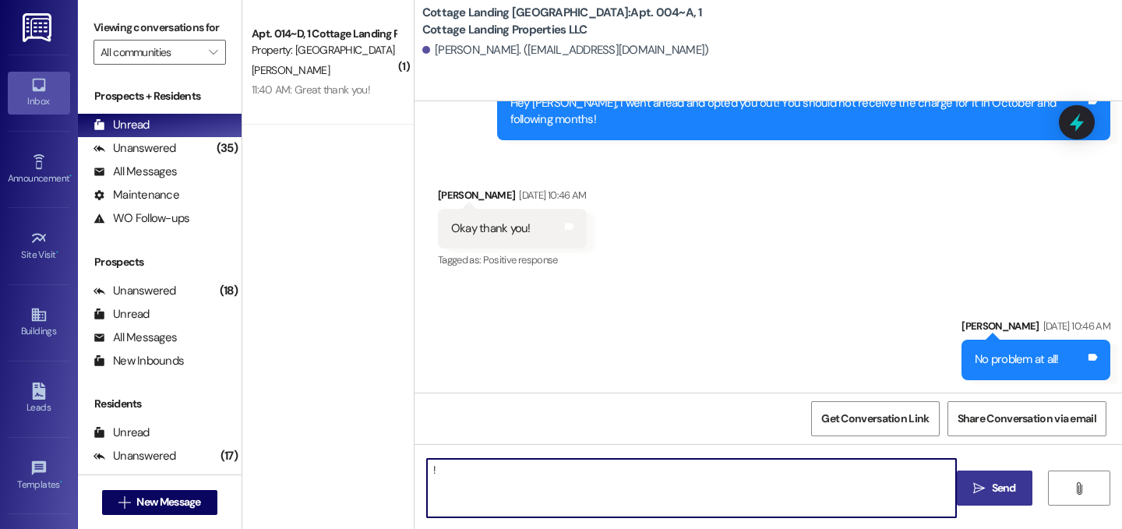
type textarea "!!"
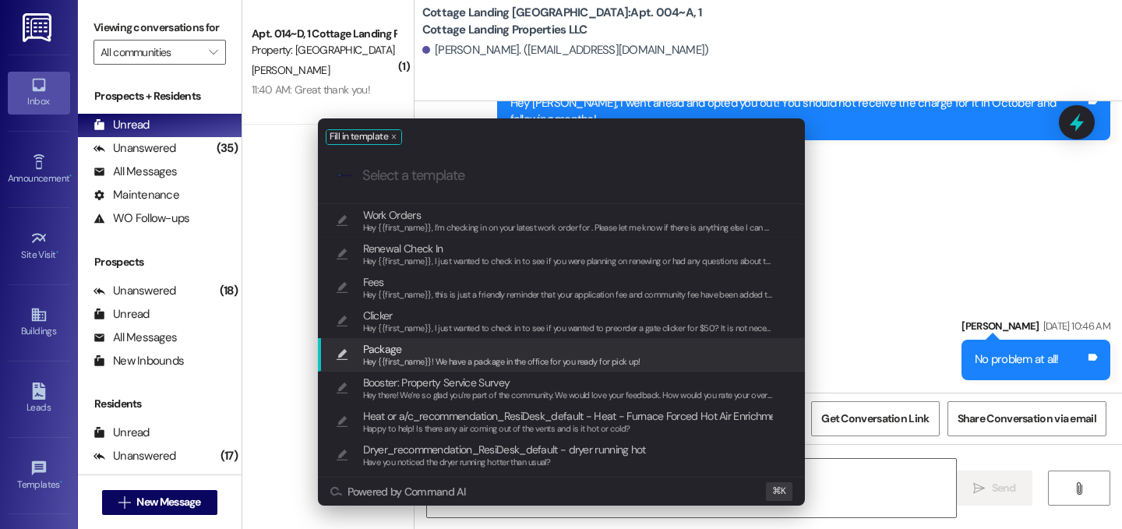
click at [432, 363] on span "Hey {{first_name}}! We have a package in the office for you ready for pick up!" at bounding box center [501, 361] width 277 height 11
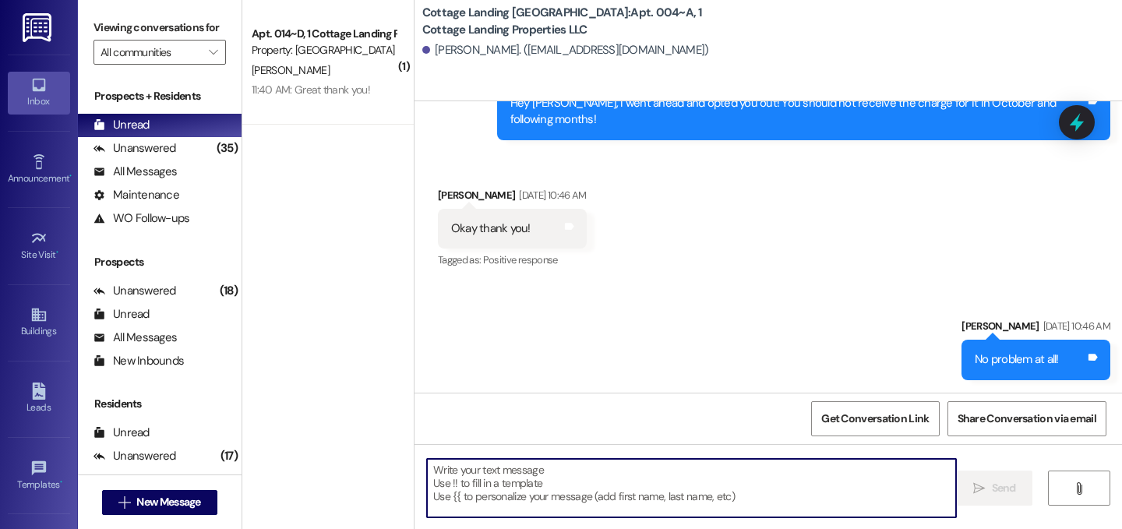
type textarea "Hey {{first_name}}! We have a package in the office for you ready for pick up!"
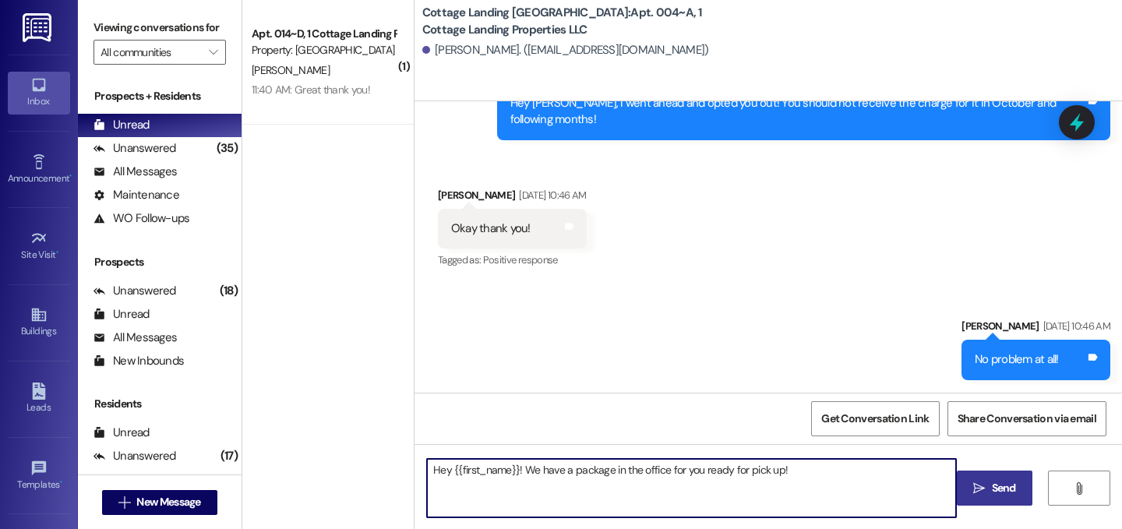
click at [994, 495] on span "Send" at bounding box center [1004, 488] width 24 height 16
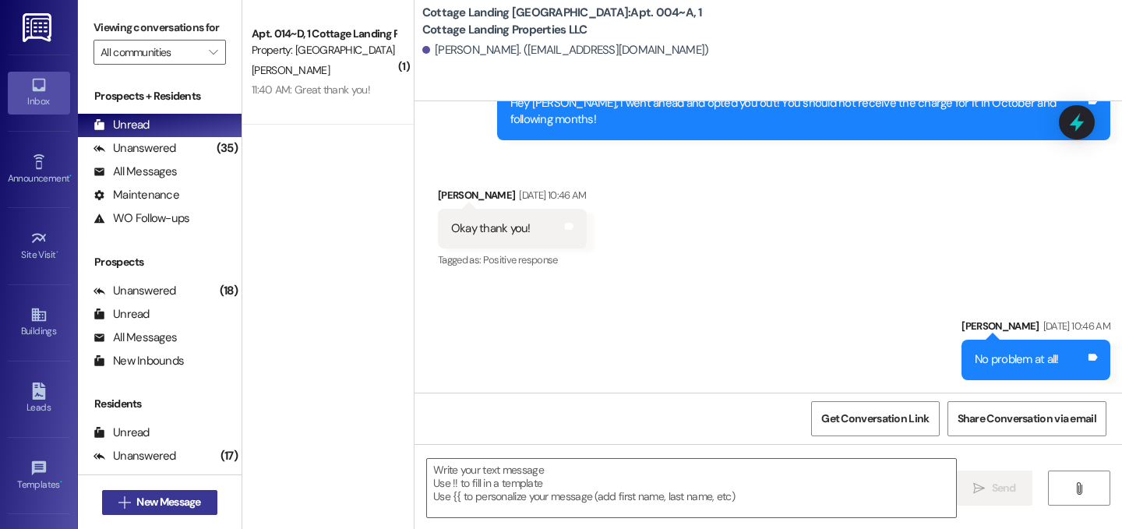
click at [136, 509] on span "New Message" at bounding box center [168, 502] width 64 height 16
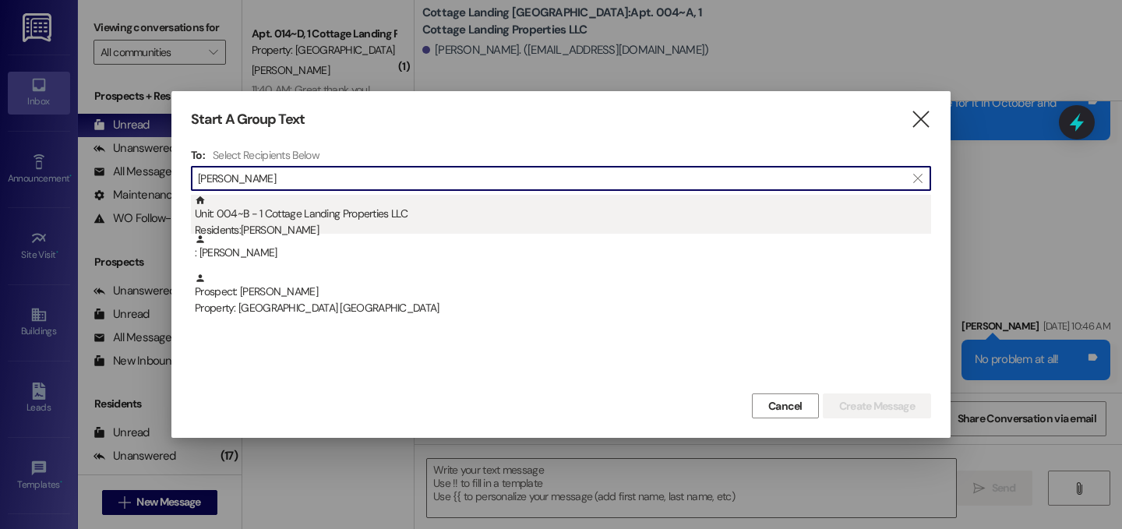
type input "emma bec"
click at [302, 228] on div "Residents: Emma Becnel" at bounding box center [563, 230] width 737 height 16
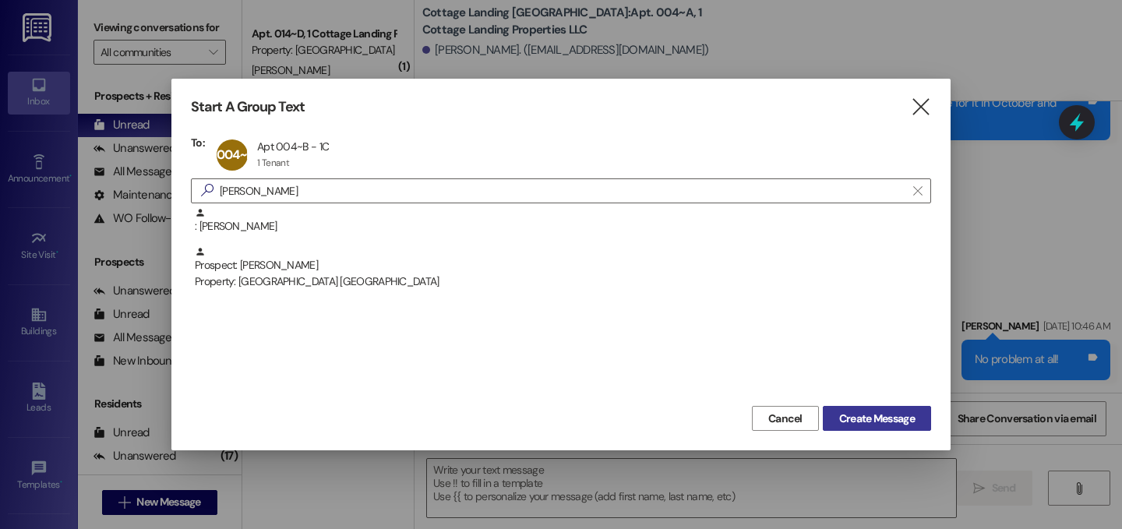
click at [871, 422] on span "Create Message" at bounding box center [877, 419] width 76 height 16
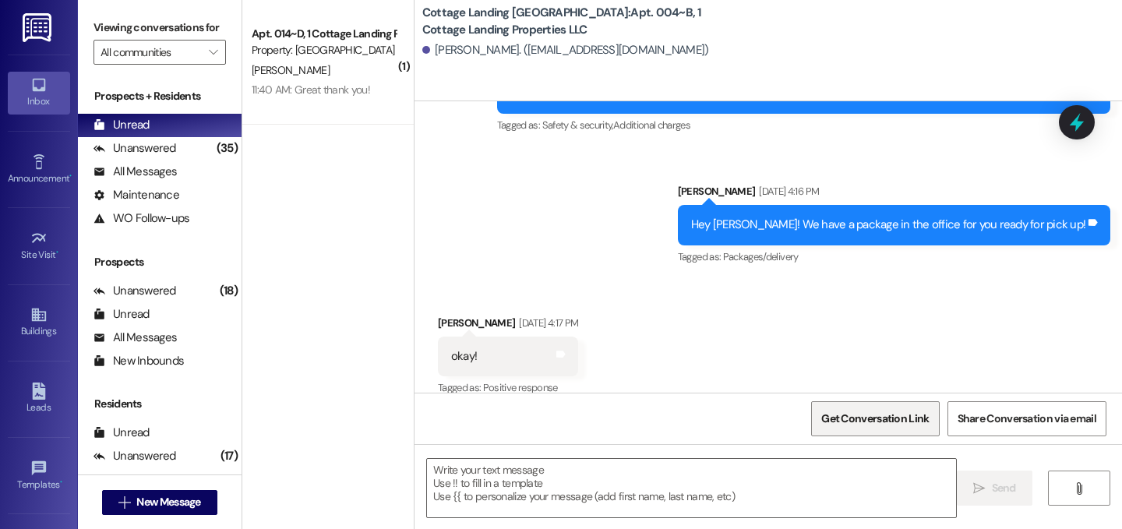
scroll to position [5543, 0]
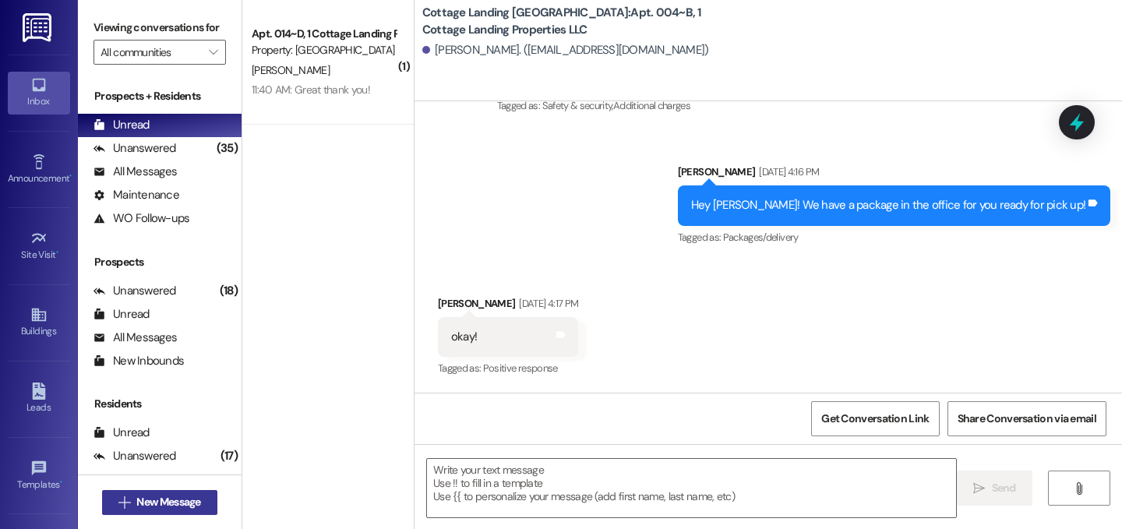
click at [196, 500] on span "New Message" at bounding box center [168, 502] width 64 height 16
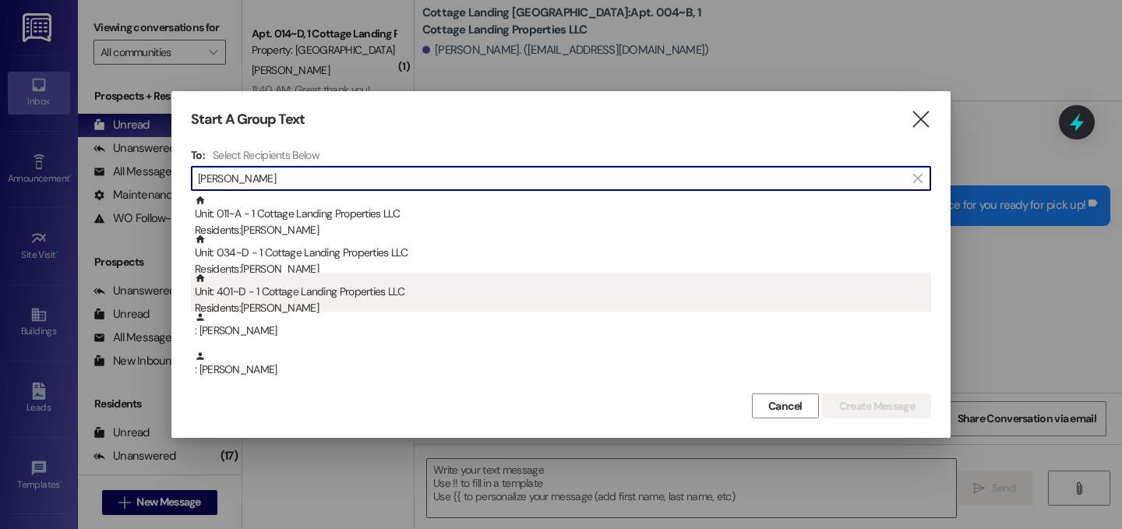
type input "bour"
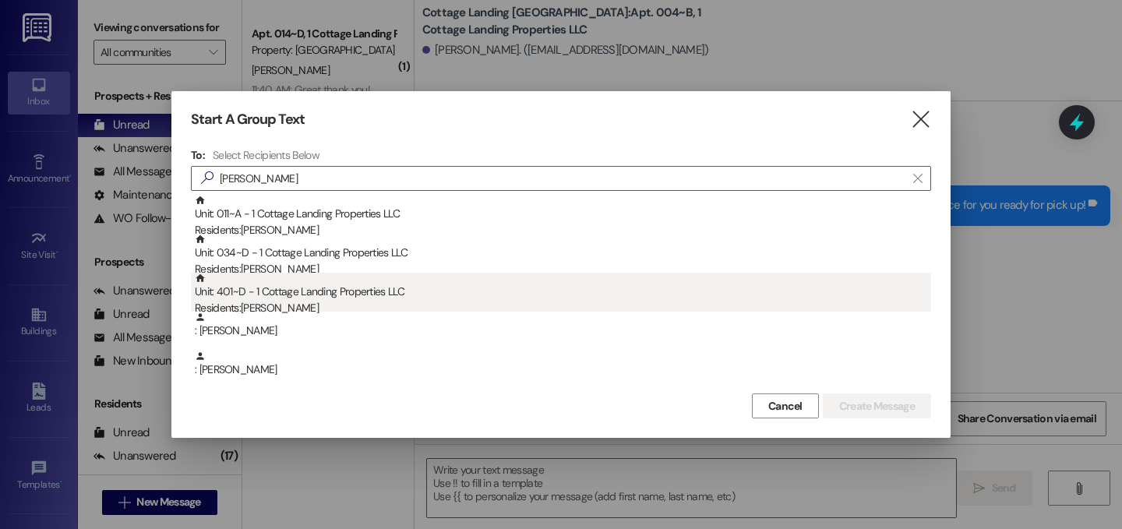
click at [380, 295] on div "Unit: 401~D - 1 Cottage Landing Properties LLC Residents: Linda Bourgeois" at bounding box center [563, 295] width 737 height 44
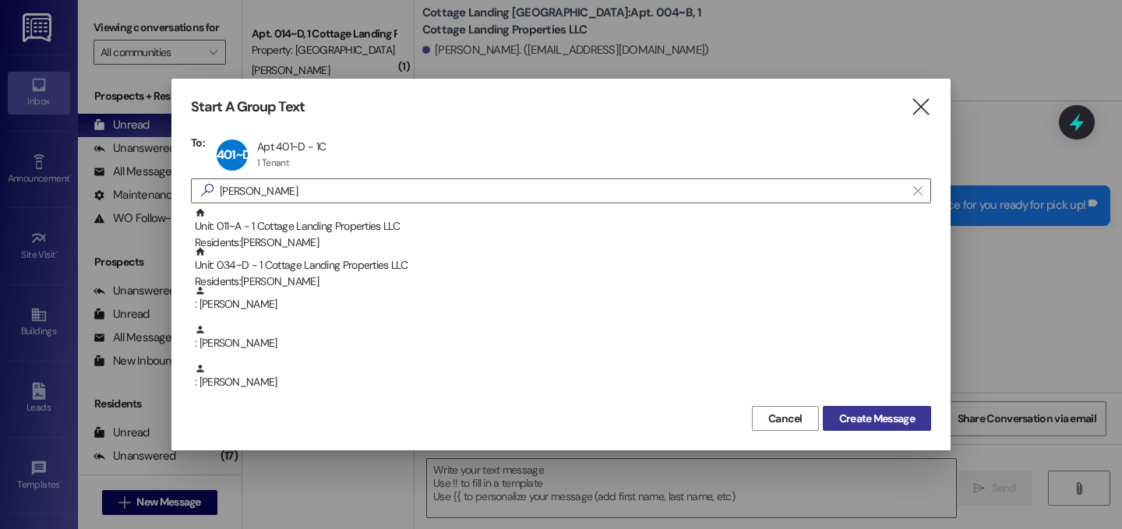
click at [902, 412] on span "Create Message" at bounding box center [877, 419] width 76 height 16
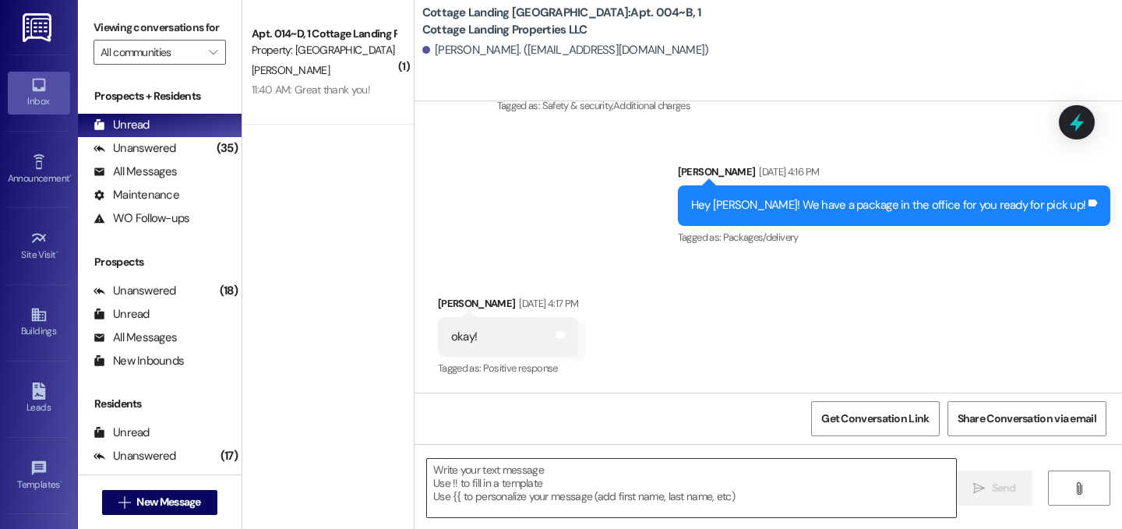
click at [534, 503] on textarea at bounding box center [691, 488] width 529 height 58
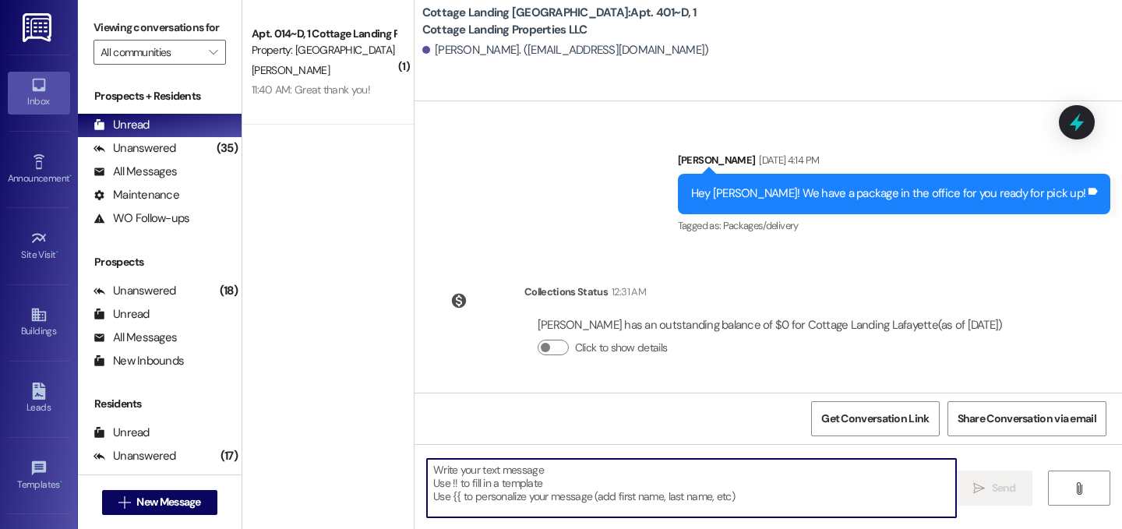
scroll to position [765, 0]
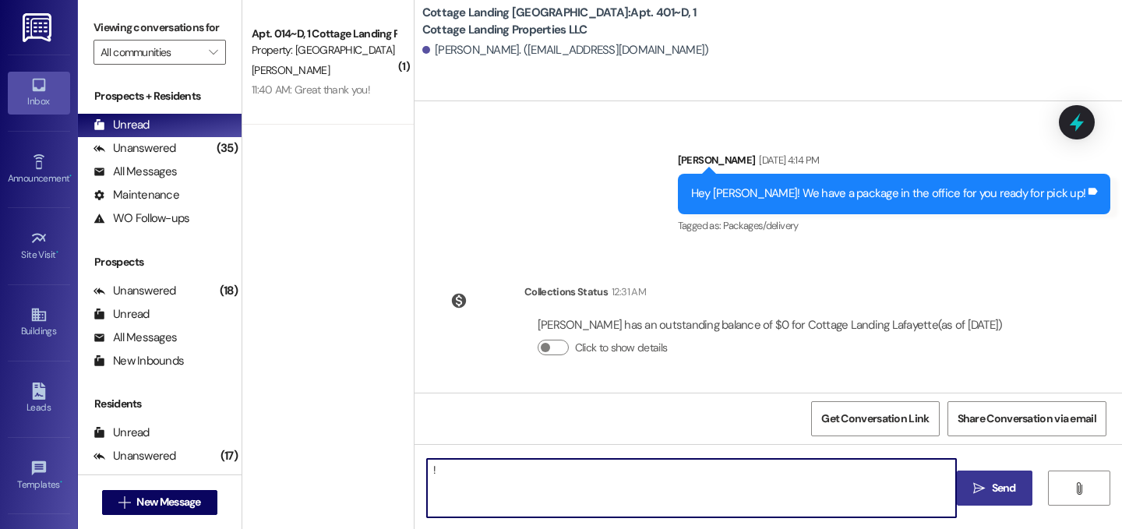
type textarea "!!"
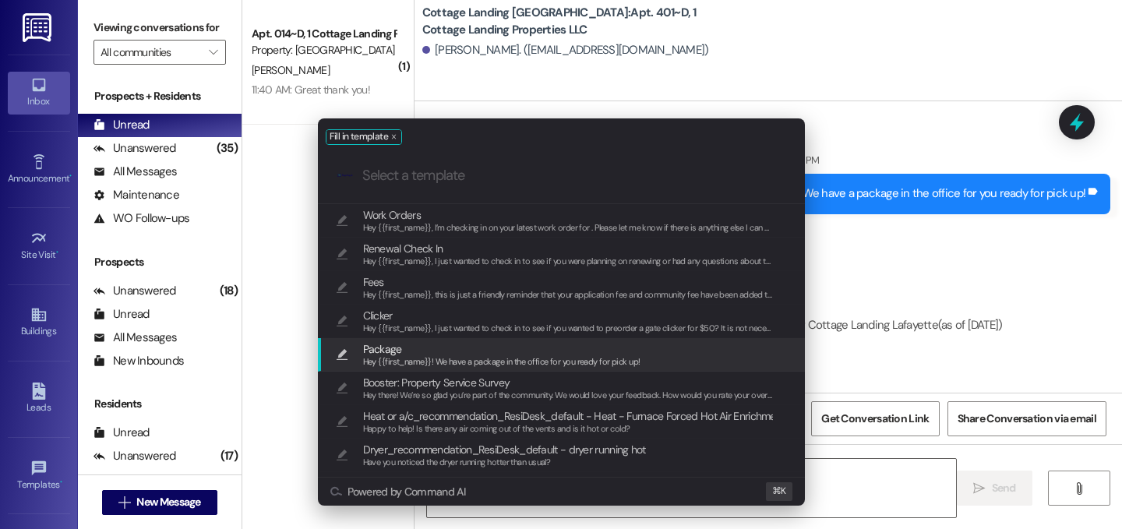
click at [409, 356] on span "Hey {{first_name}}! We have a package in the office for you ready for pick up!" at bounding box center [501, 361] width 277 height 11
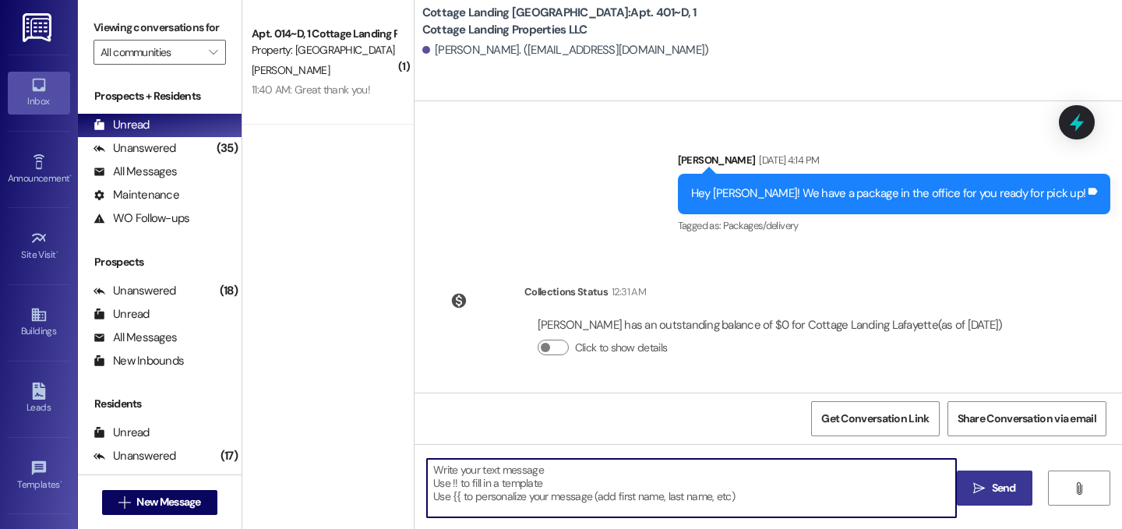
type textarea "Hey {{first_name}}! We have a package in the office for you ready for pick up!"
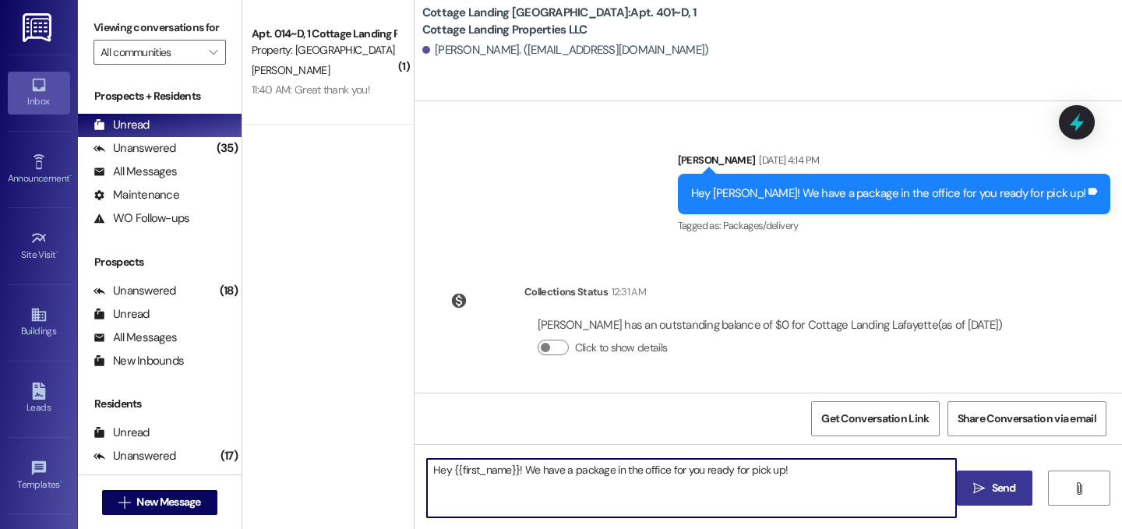
click at [970, 481] on span " Send" at bounding box center [994, 488] width 49 height 16
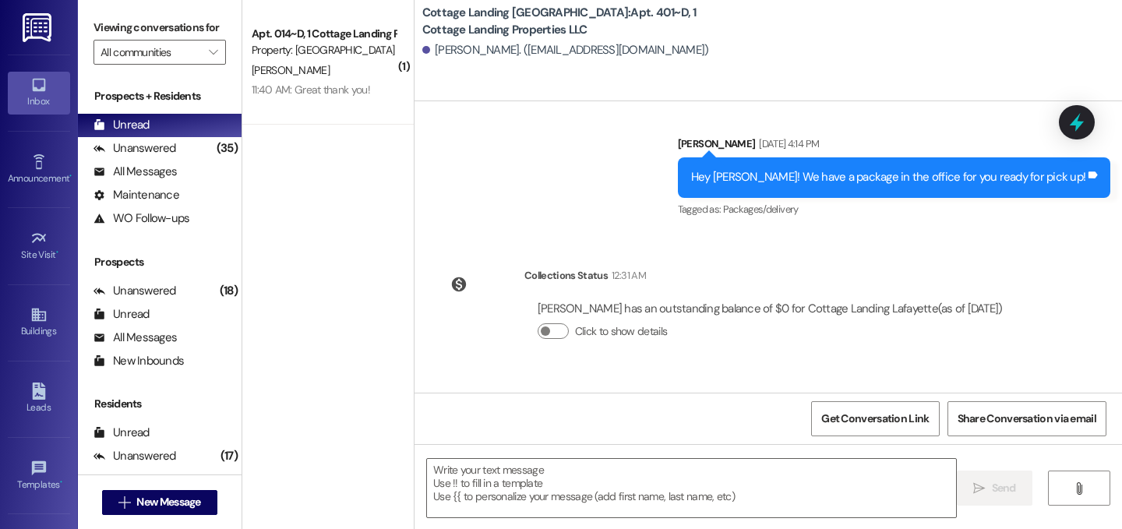
scroll to position [874, 0]
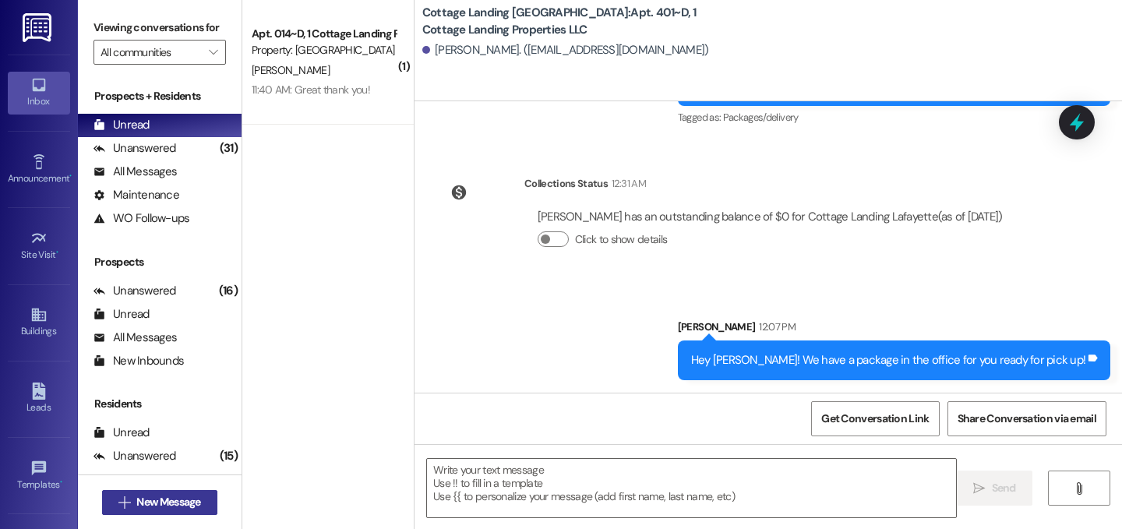
click at [193, 510] on span "New Message" at bounding box center [168, 502] width 64 height 16
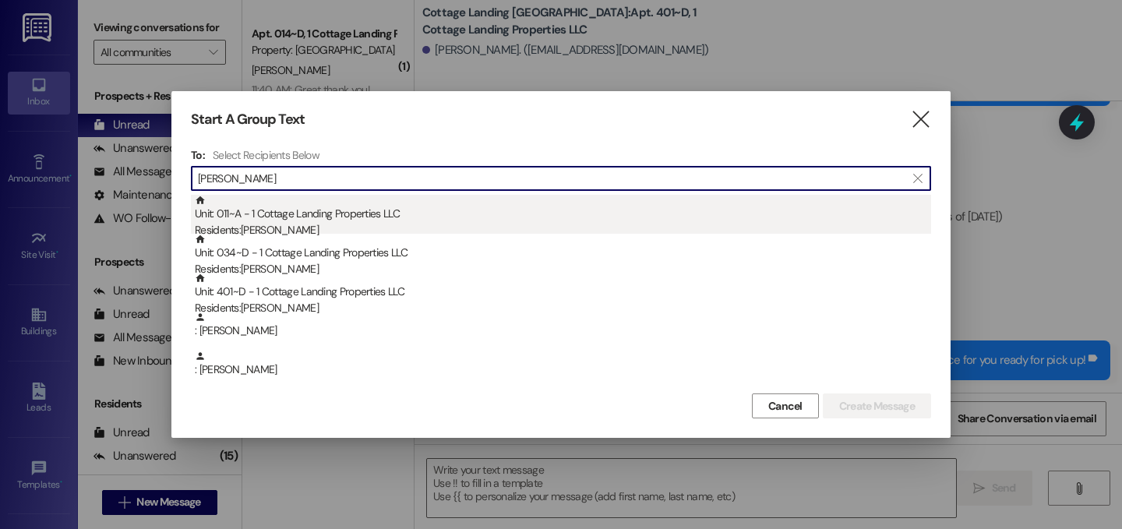
type input "bourg"
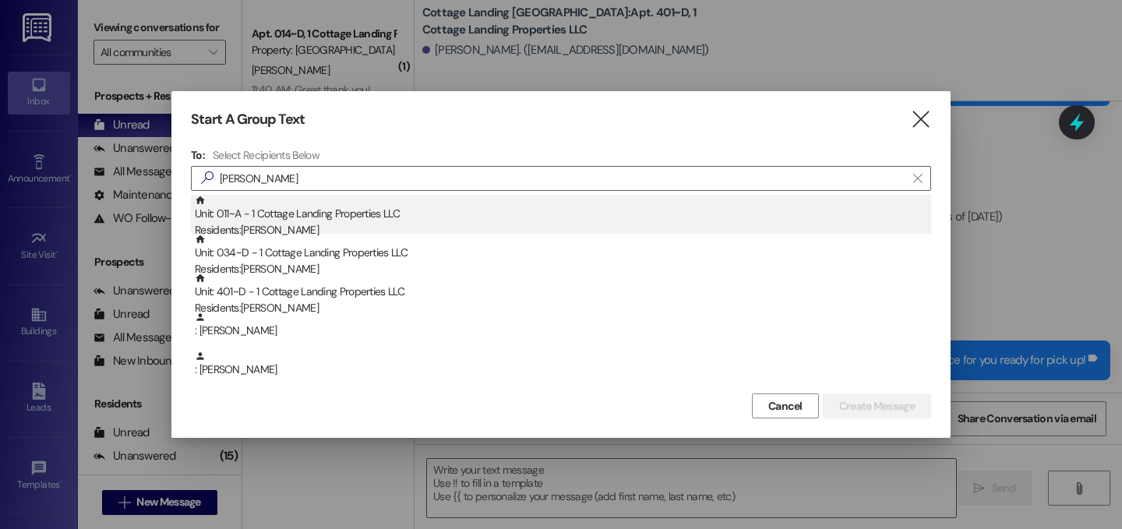
click at [303, 225] on div "Residents: Emily Bourg" at bounding box center [563, 230] width 737 height 16
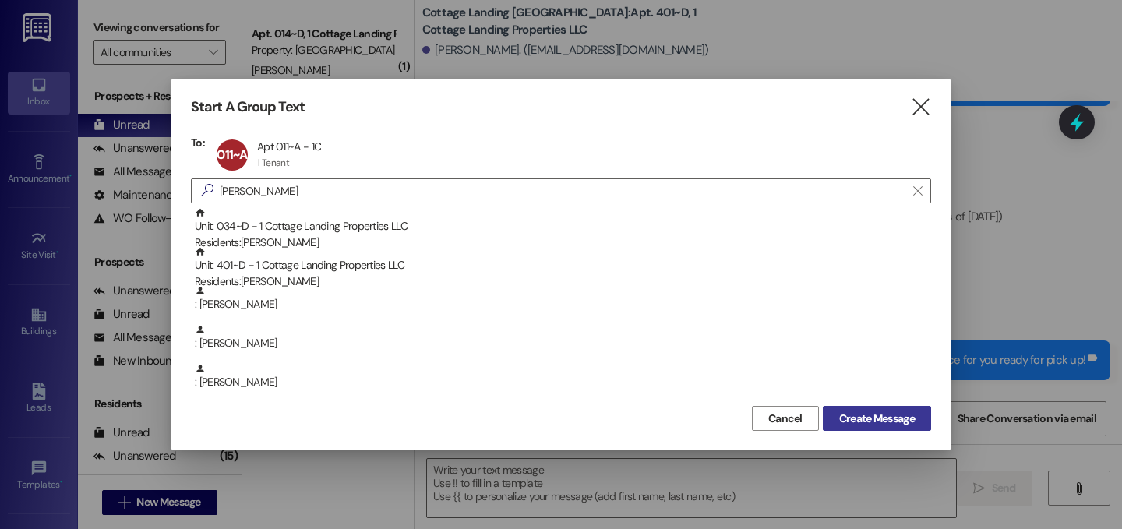
click at [876, 417] on span "Create Message" at bounding box center [877, 419] width 76 height 16
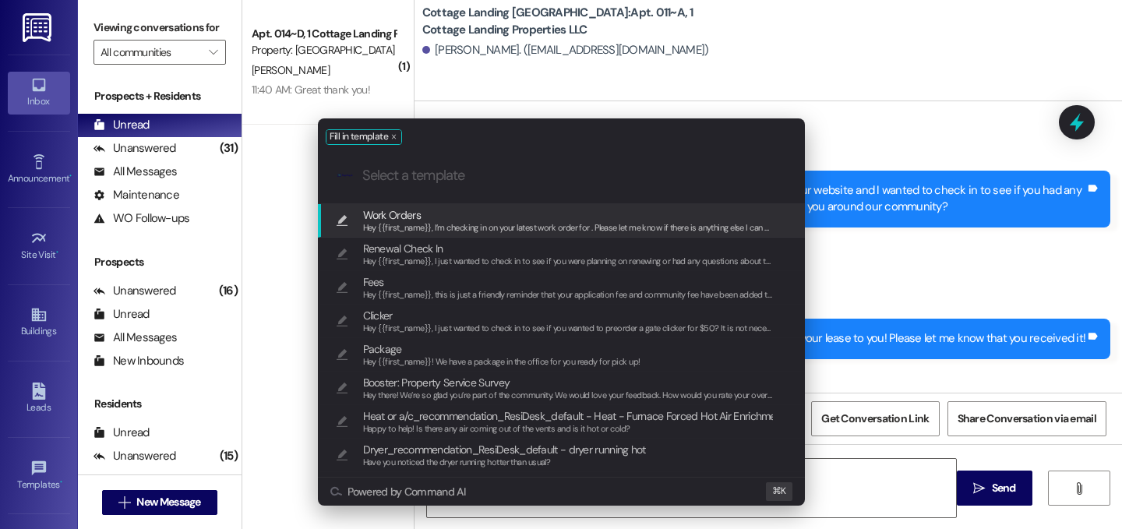
click at [416, 351] on span "Package" at bounding box center [501, 349] width 277 height 17
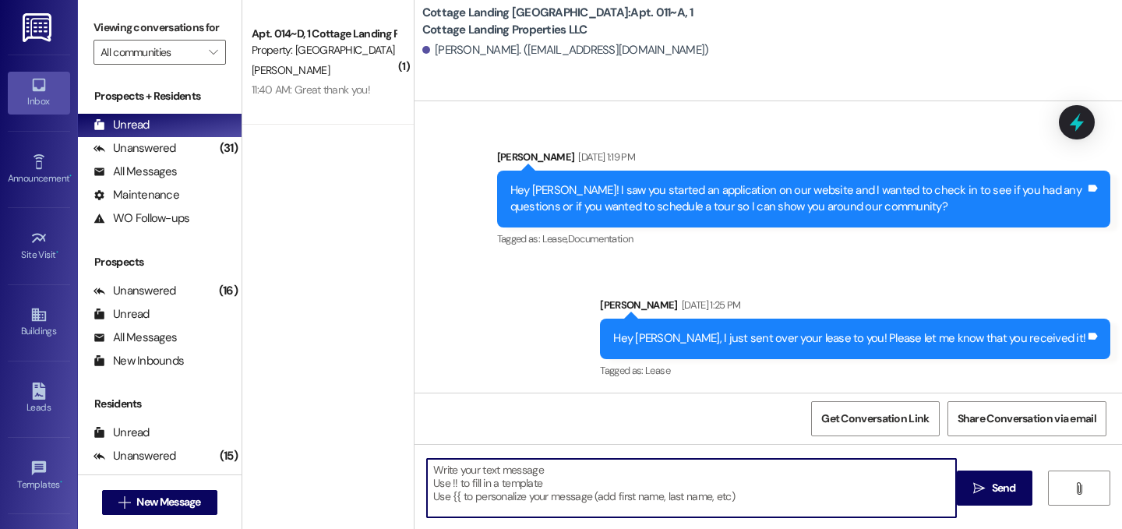
scroll to position [47372, 0]
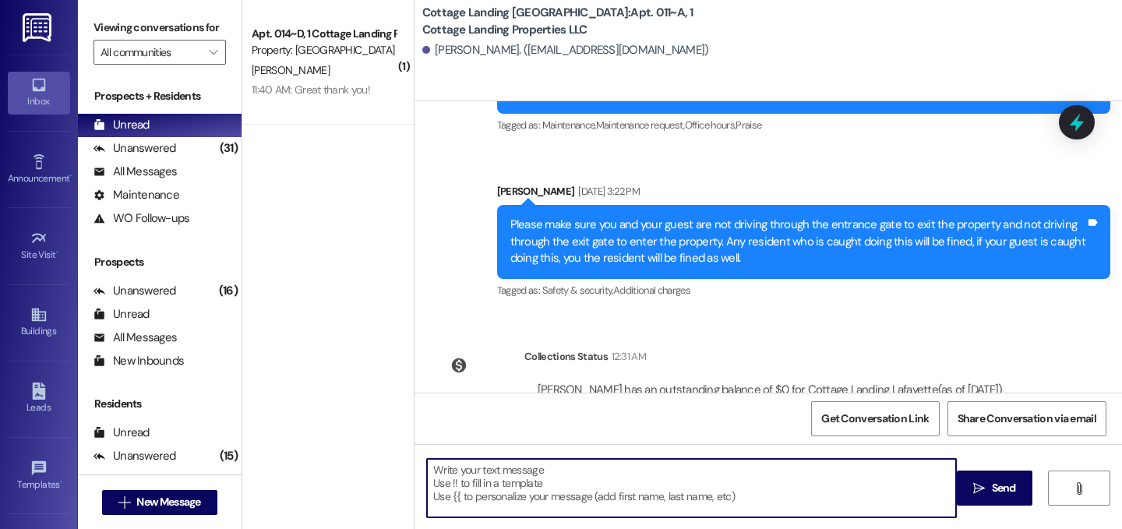
type textarea "Hey {{first_name}}! We have a package in the office for you ready for pick up!"
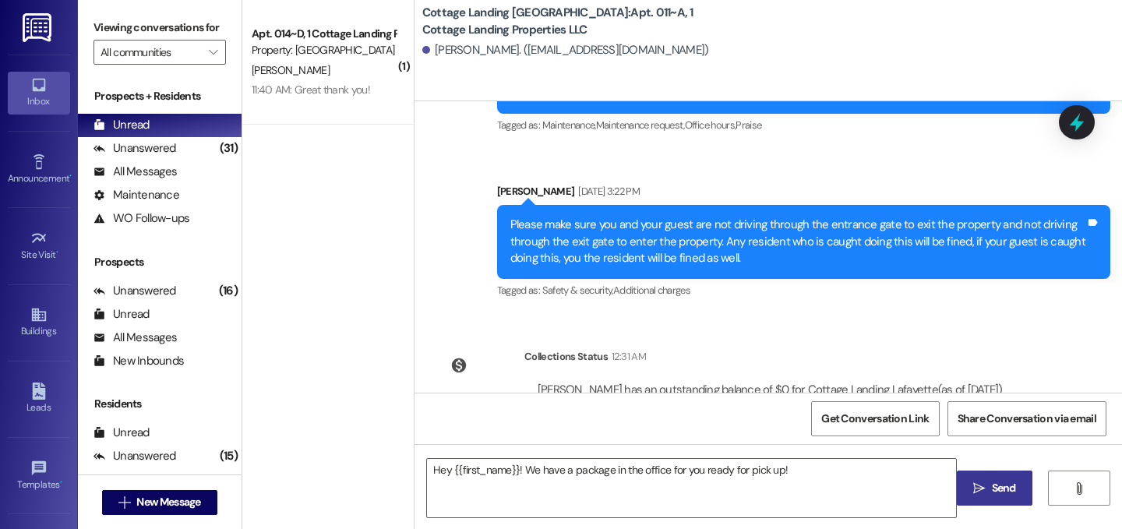
click at [992, 481] on span "Send" at bounding box center [1004, 488] width 24 height 16
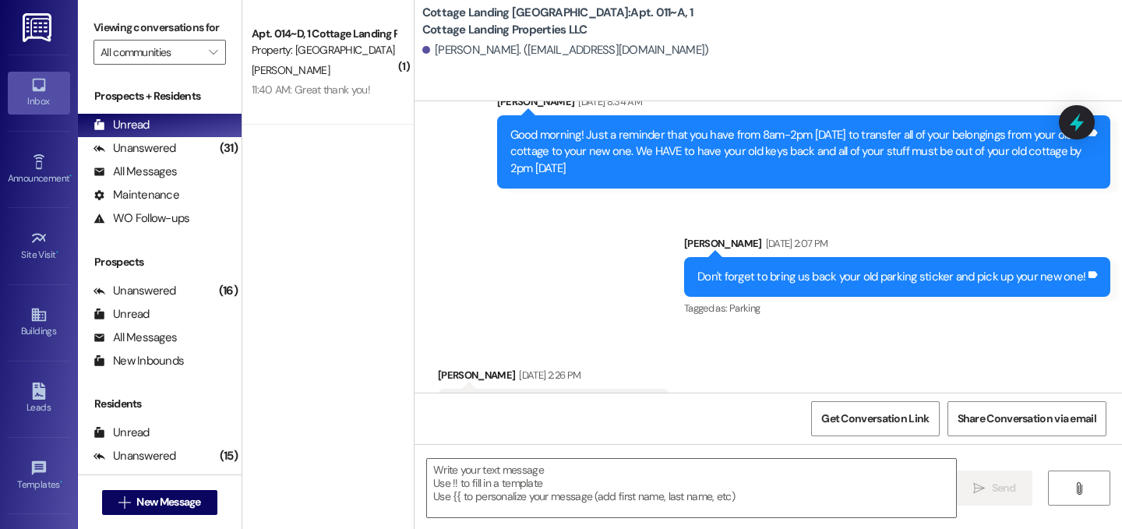
scroll to position [46453, 0]
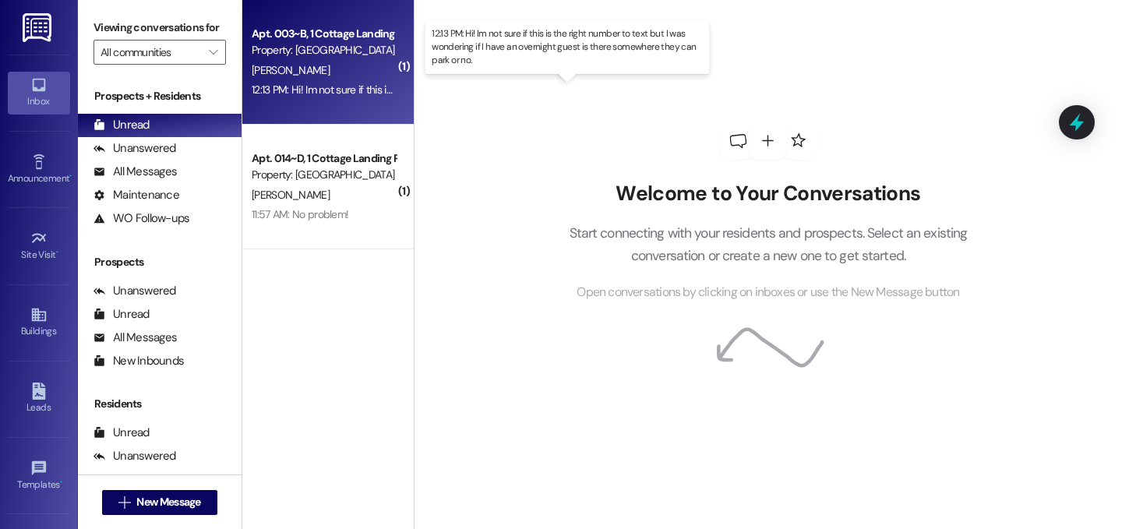
click at [337, 86] on div "12:13 PM: Hi! Im not sure if this is the right number to text but I was wonderi…" at bounding box center [577, 90] width 651 height 14
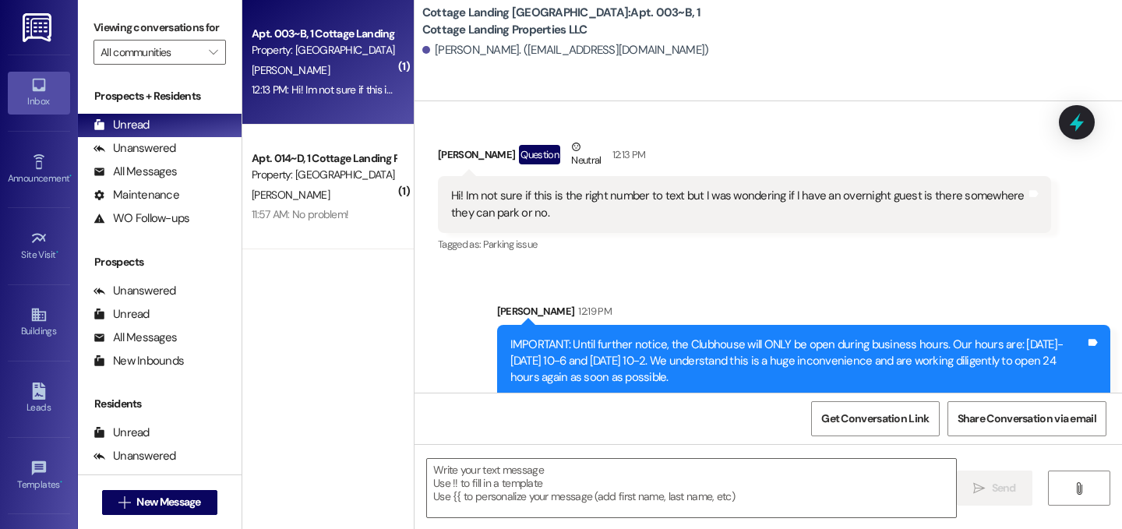
scroll to position [1236, 0]
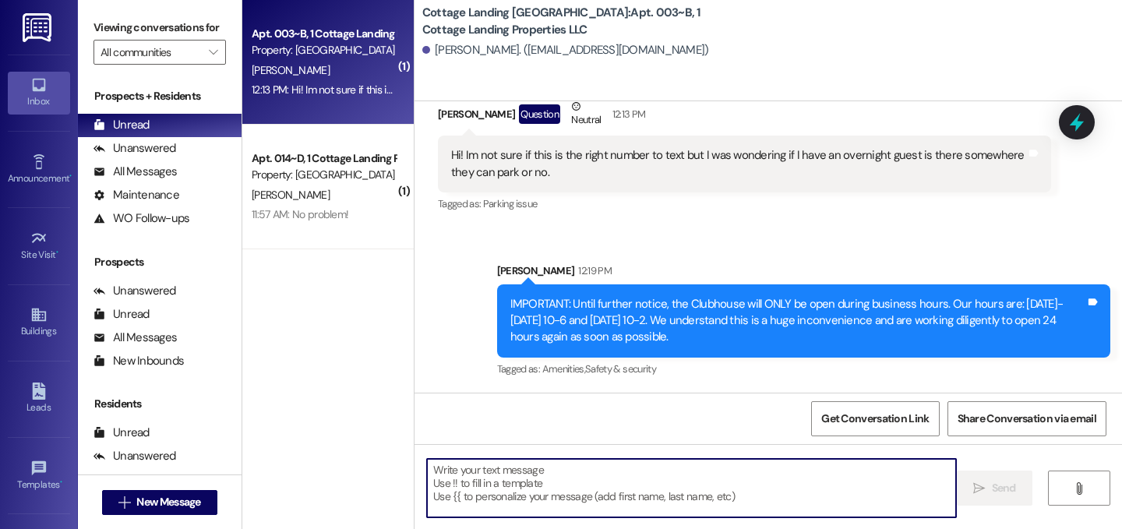
click at [677, 470] on textarea at bounding box center [691, 488] width 529 height 58
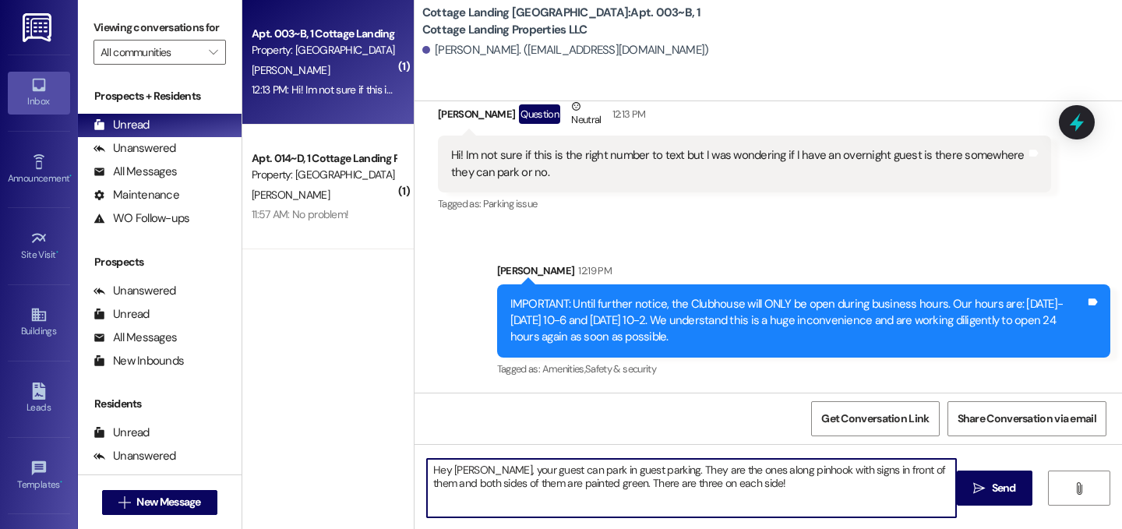
type textarea "Hey Kaylie, your guest can park in guest parking. They are the ones along pinho…"
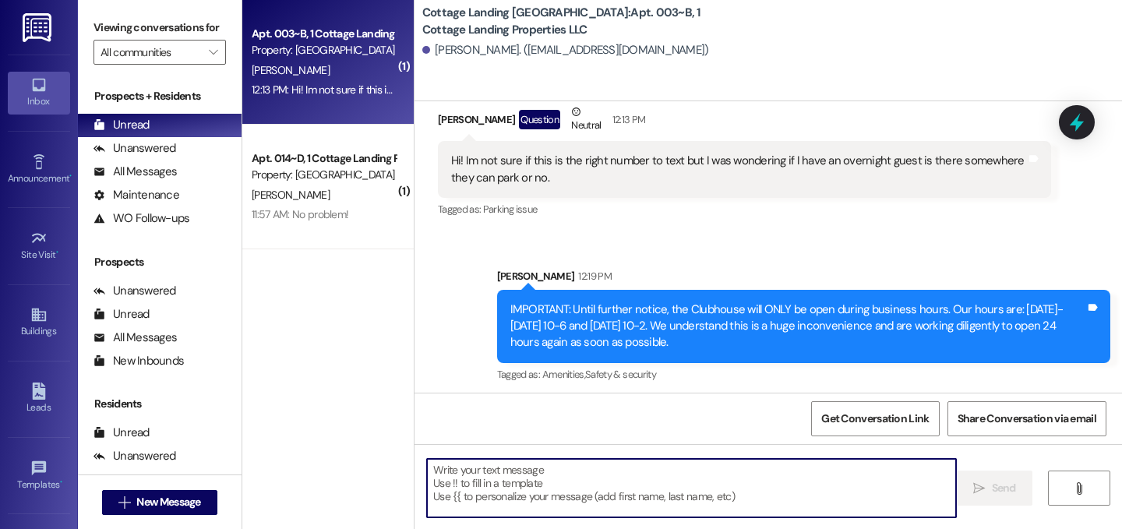
scroll to position [1362, 0]
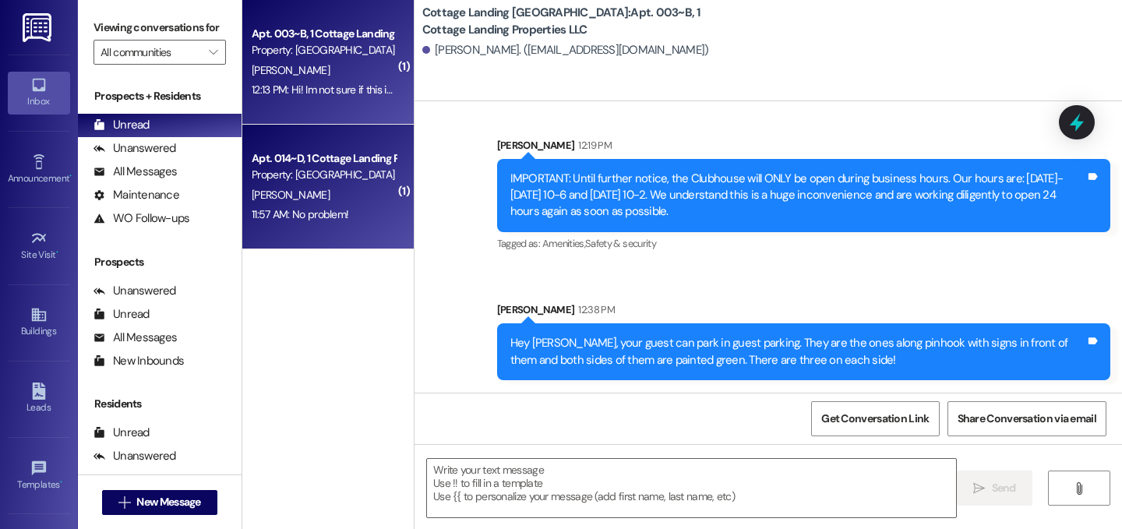
click at [346, 187] on div "[PERSON_NAME]" at bounding box center [323, 194] width 147 height 19
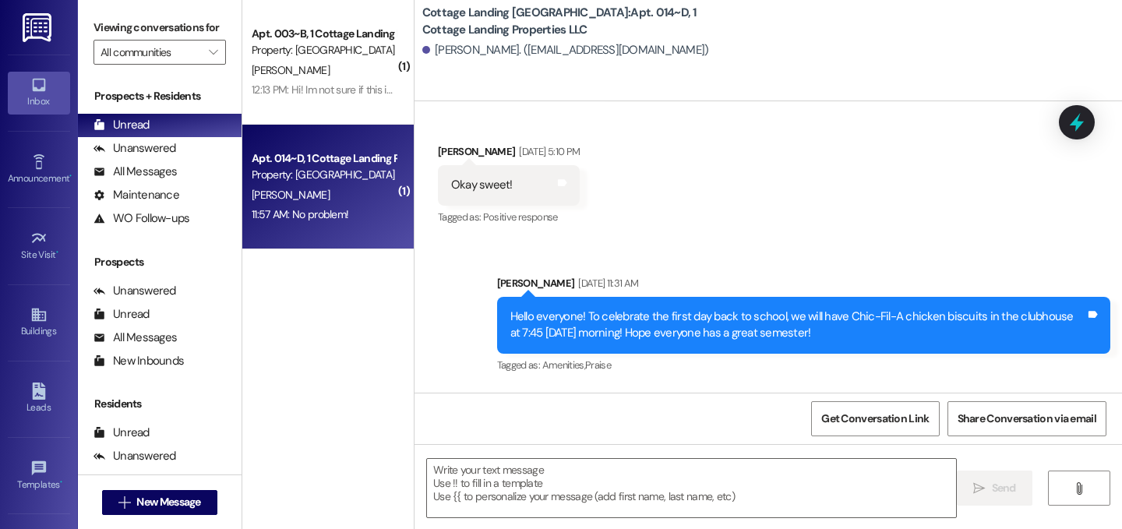
scroll to position [19425, 0]
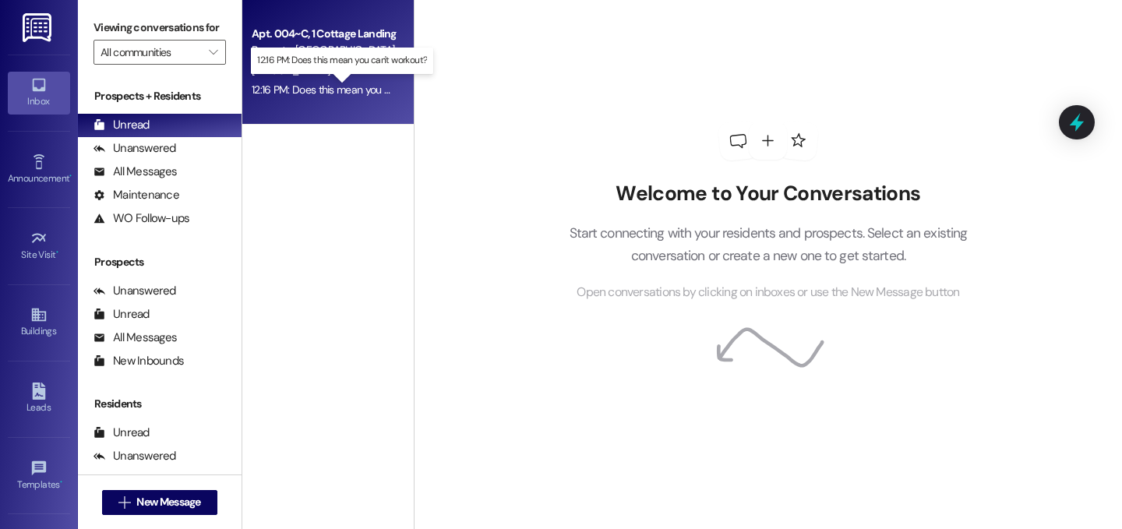
click at [355, 88] on div "12:16 PM: Does this mean you can't workout? 12:16 PM: Does this mean you can't …" at bounding box center [350, 90] width 196 height 14
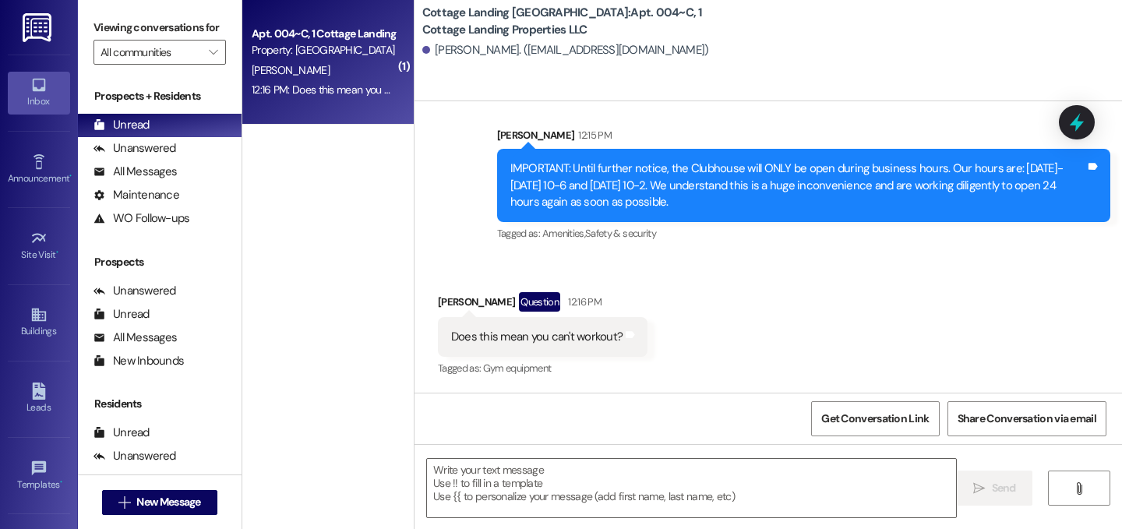
scroll to position [4403, 0]
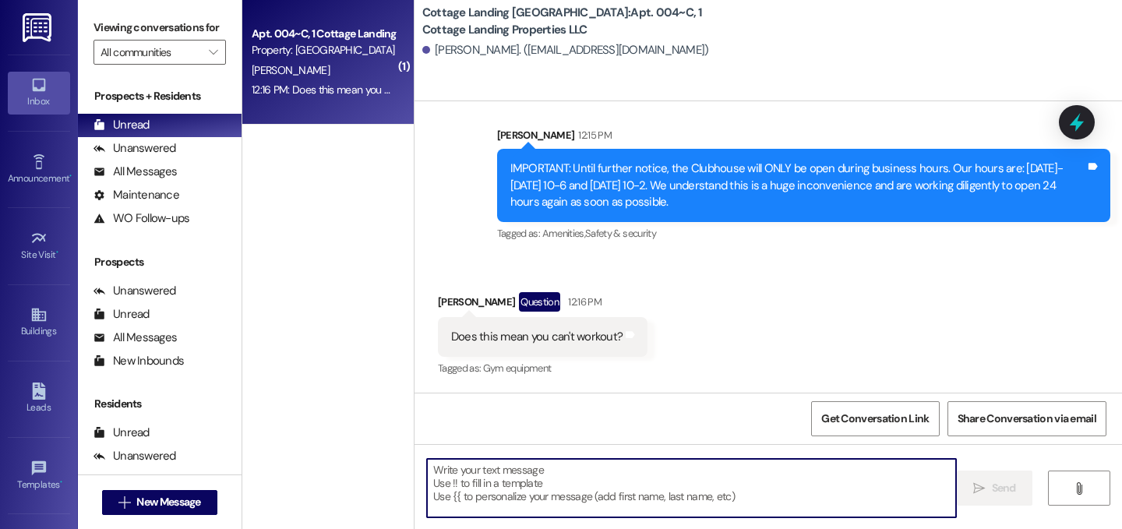
click at [658, 470] on textarea at bounding box center [691, 488] width 529 height 58
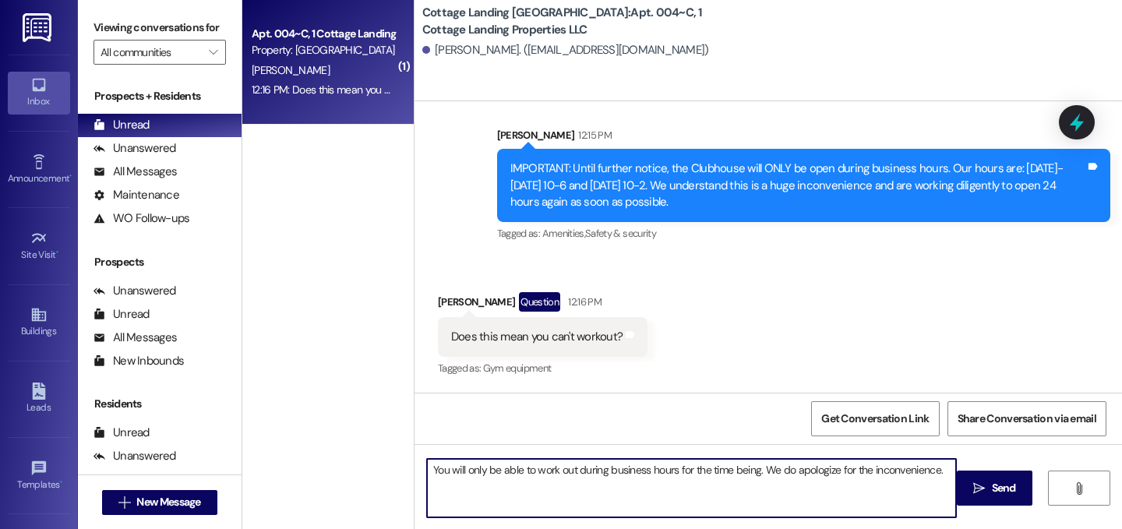
type textarea "You will only be able to work out during business hours for the time being. We …"
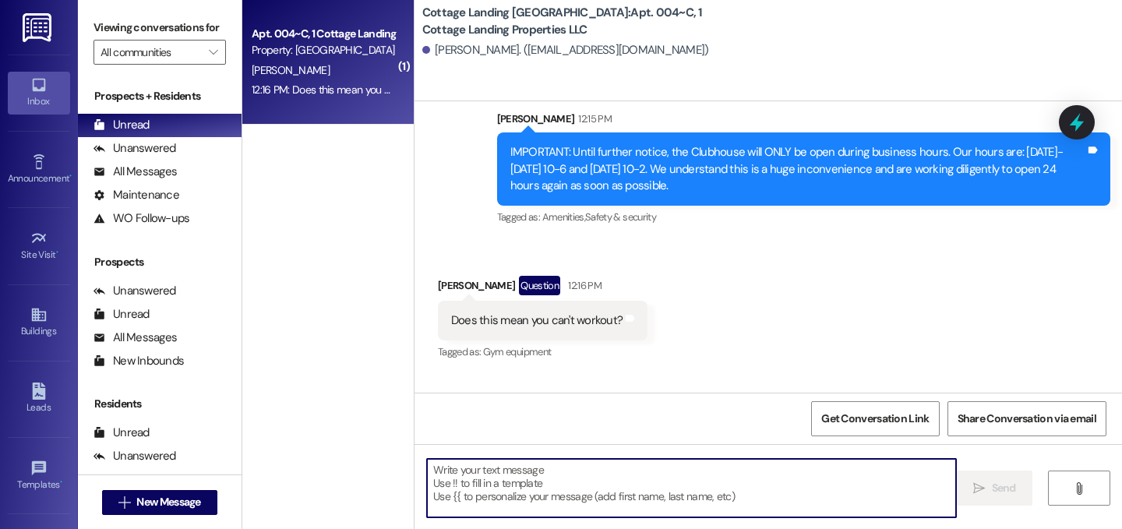
scroll to position [4512, 0]
